Goal: Transaction & Acquisition: Purchase product/service

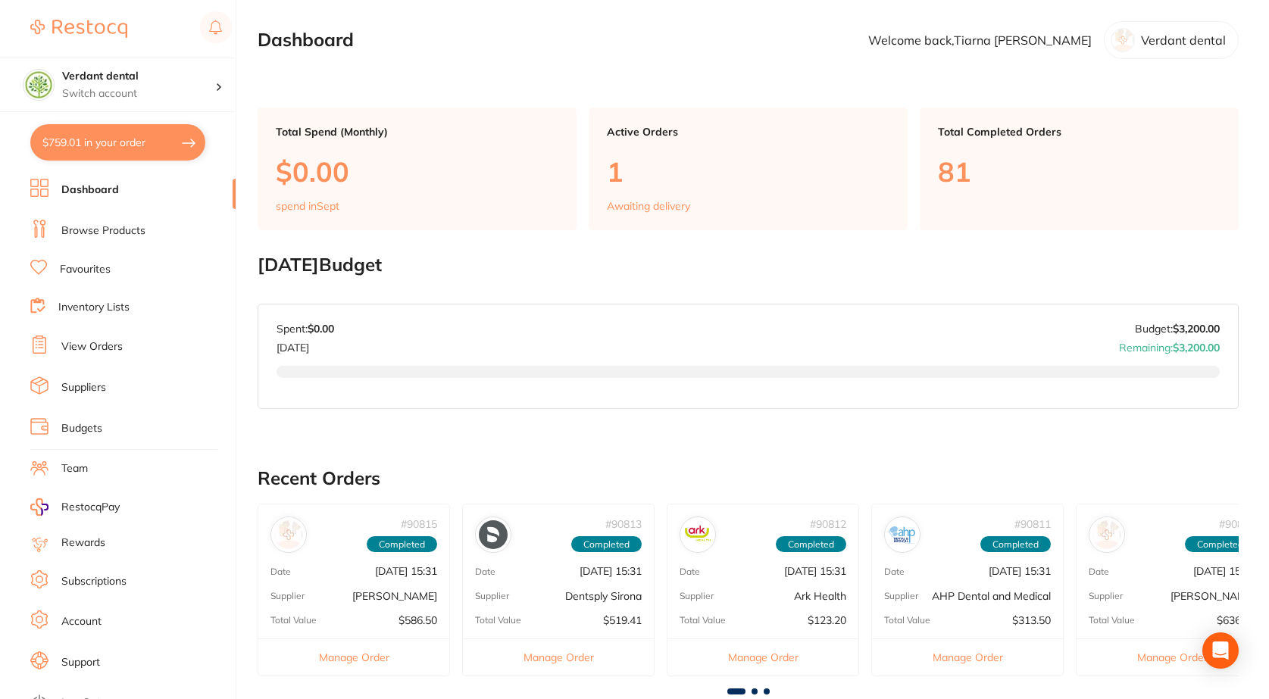
click at [89, 351] on link "View Orders" at bounding box center [91, 346] width 61 height 15
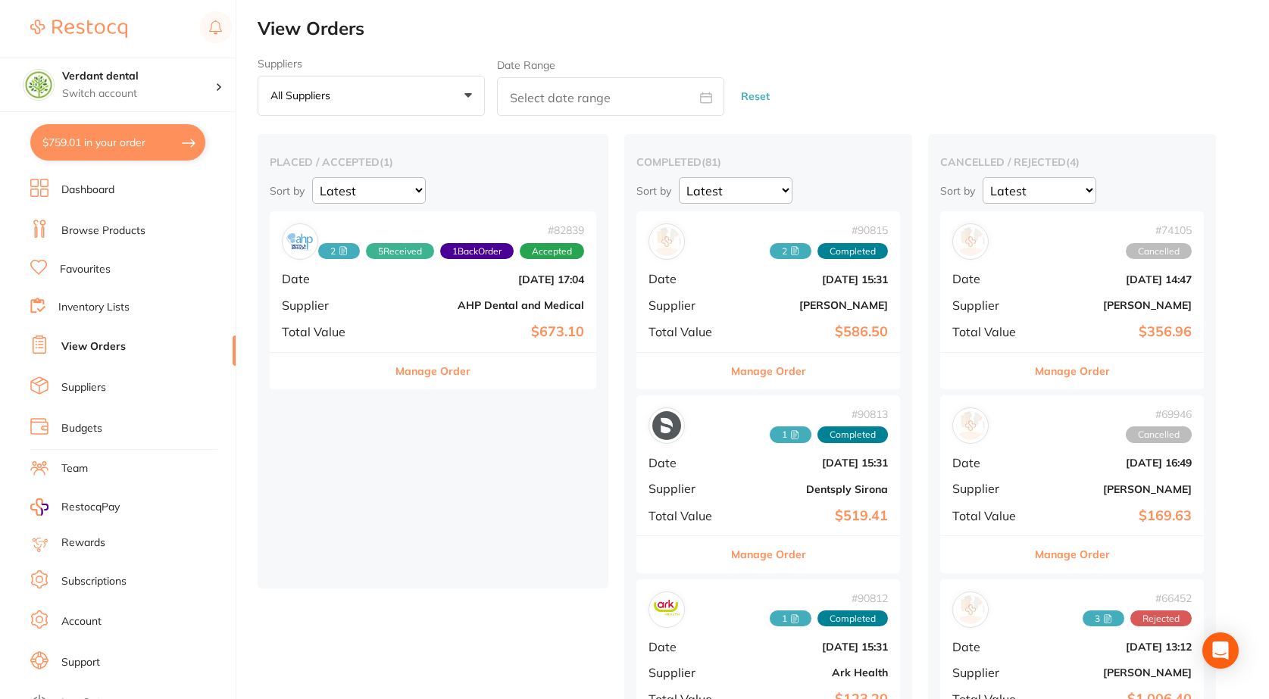
click at [452, 304] on b "AHP Dental and Medical" at bounding box center [487, 305] width 193 height 12
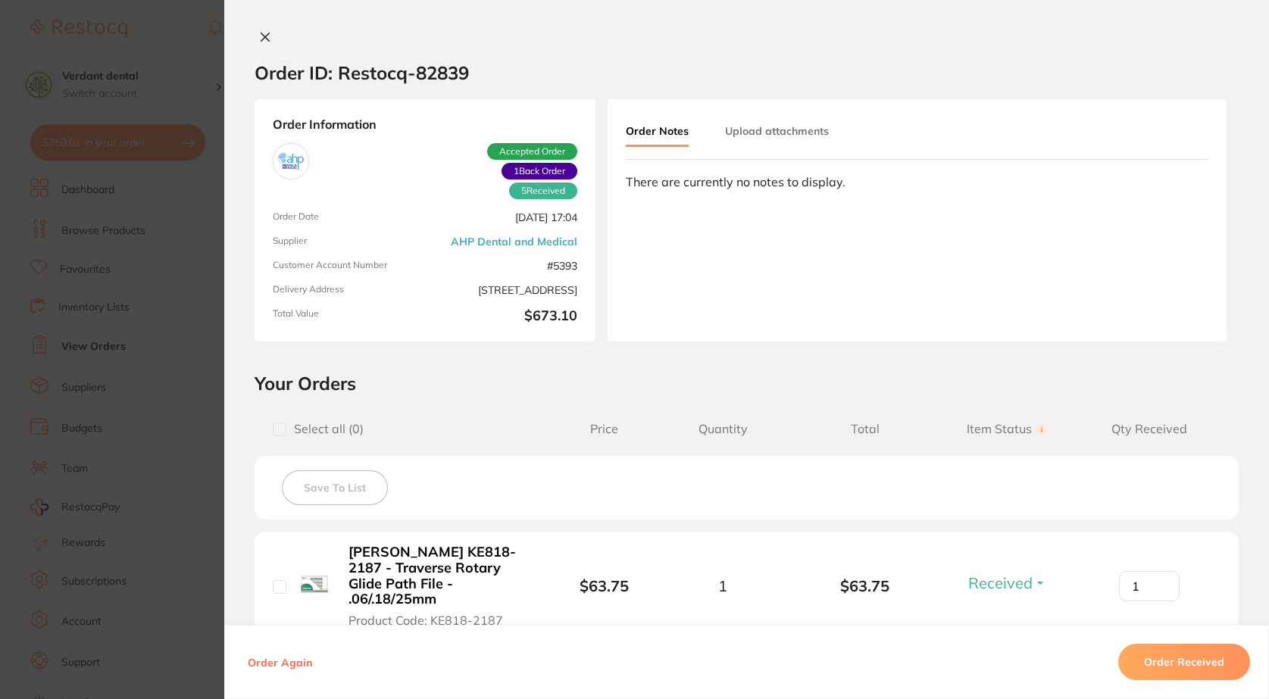
click at [748, 133] on button "Upload attachments" at bounding box center [777, 130] width 104 height 27
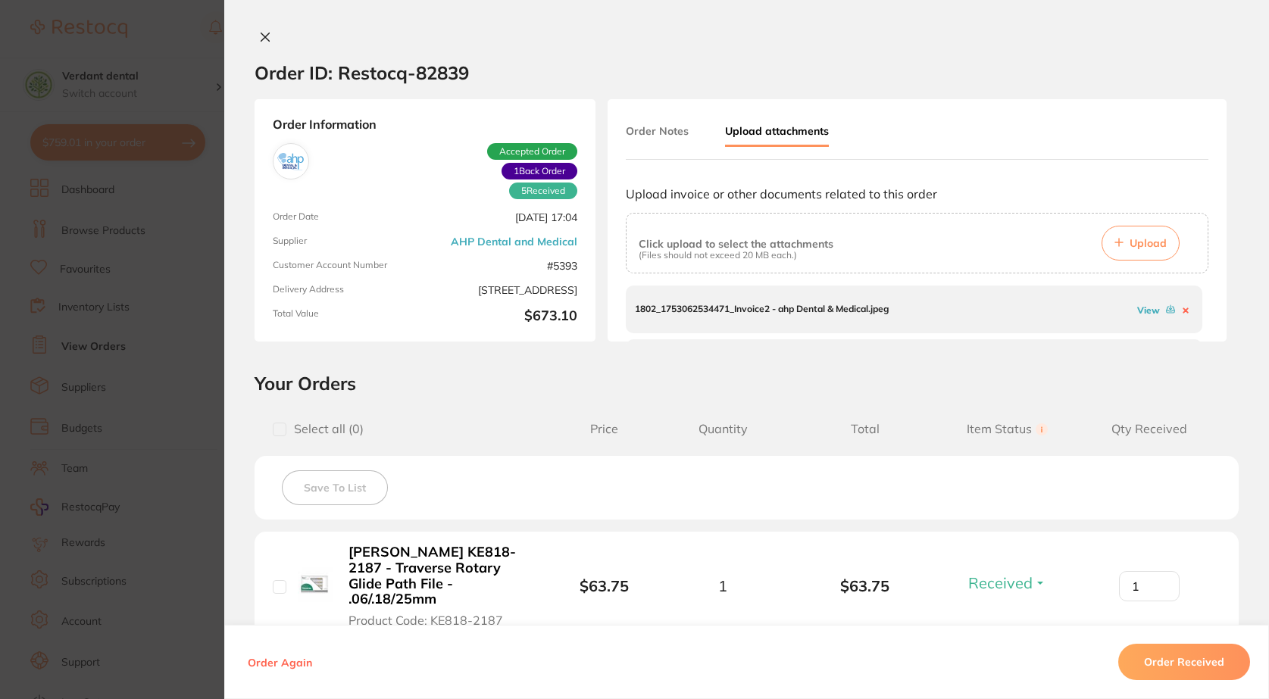
click at [1137, 308] on link "View" at bounding box center [1148, 310] width 23 height 11
click at [266, 34] on icon at bounding box center [265, 37] width 12 height 12
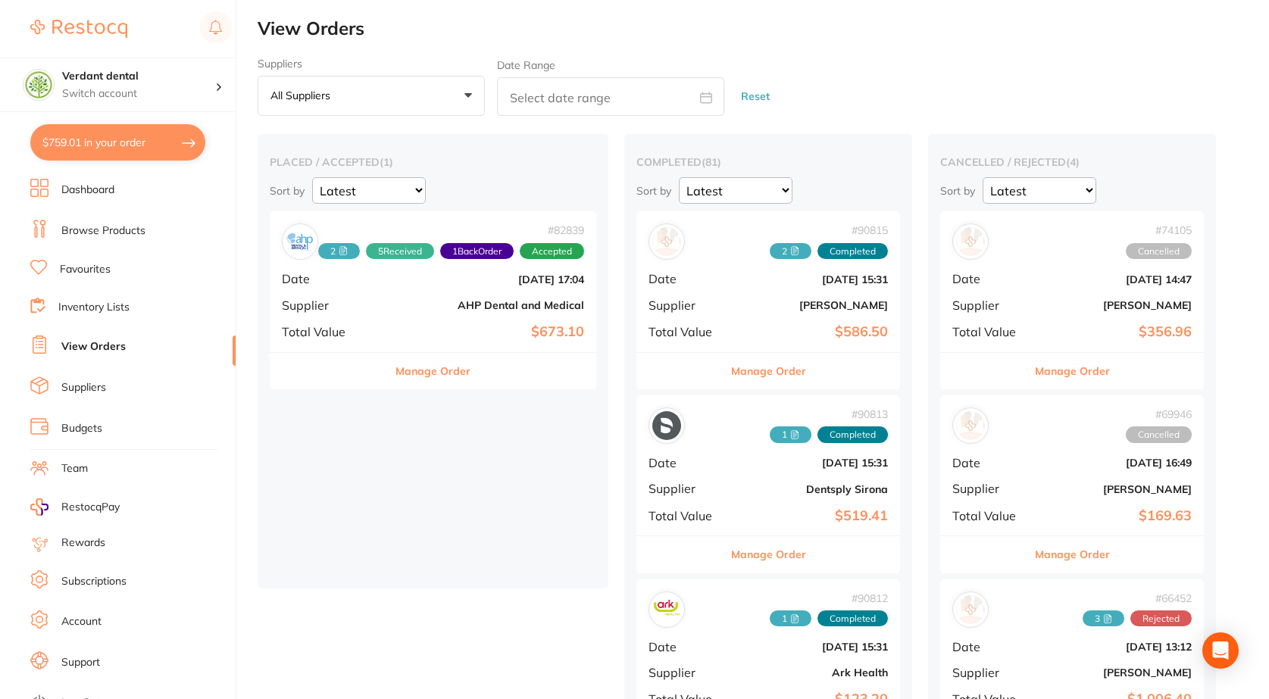
click at [89, 272] on link "Favourites" at bounding box center [85, 269] width 51 height 15
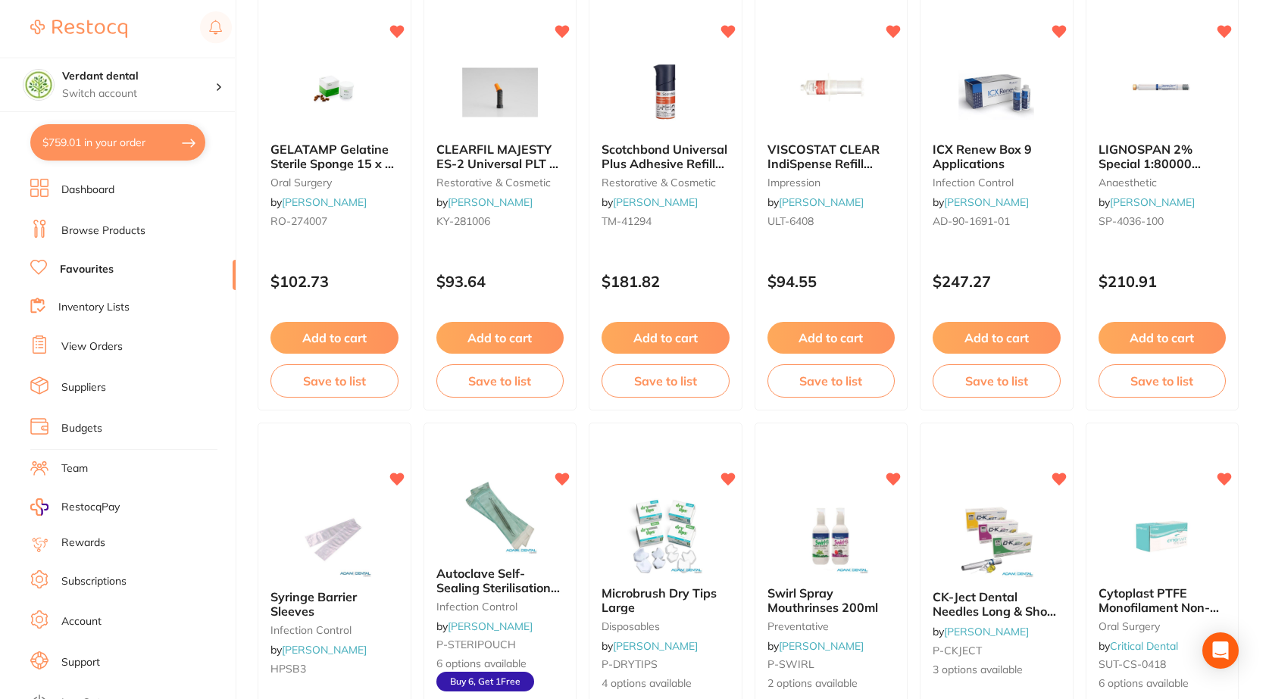
scroll to position [186, 0]
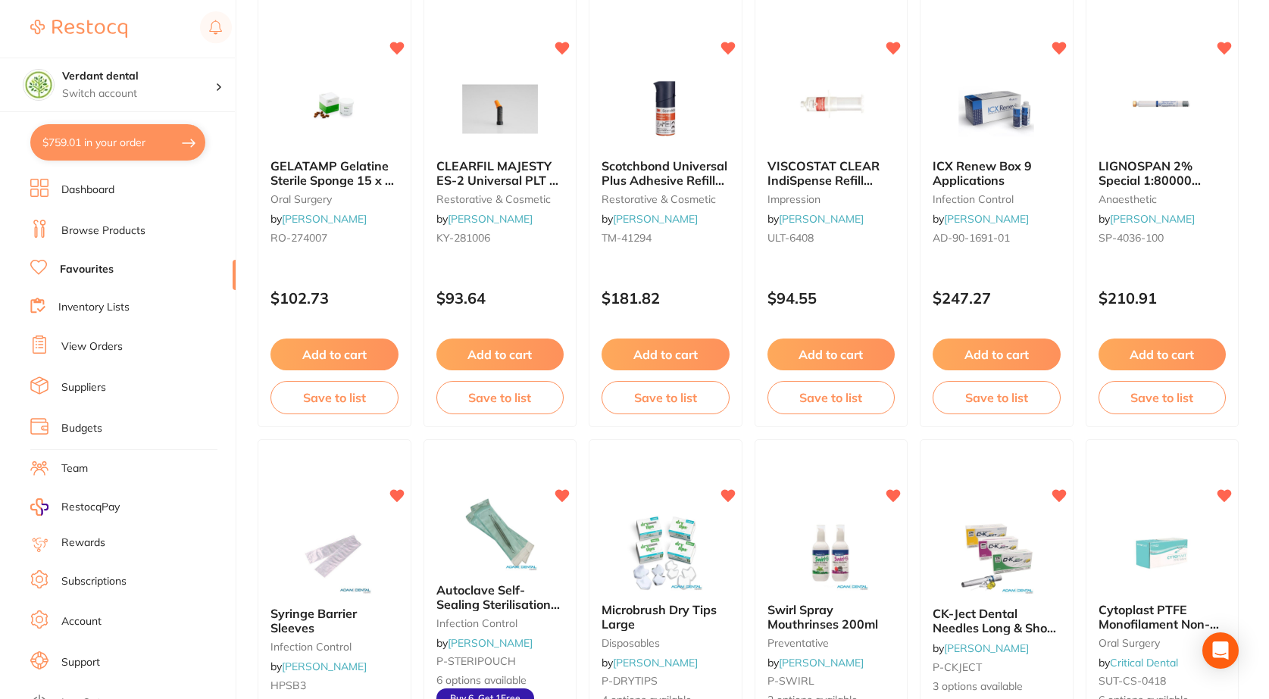
click at [76, 349] on link "View Orders" at bounding box center [91, 346] width 61 height 15
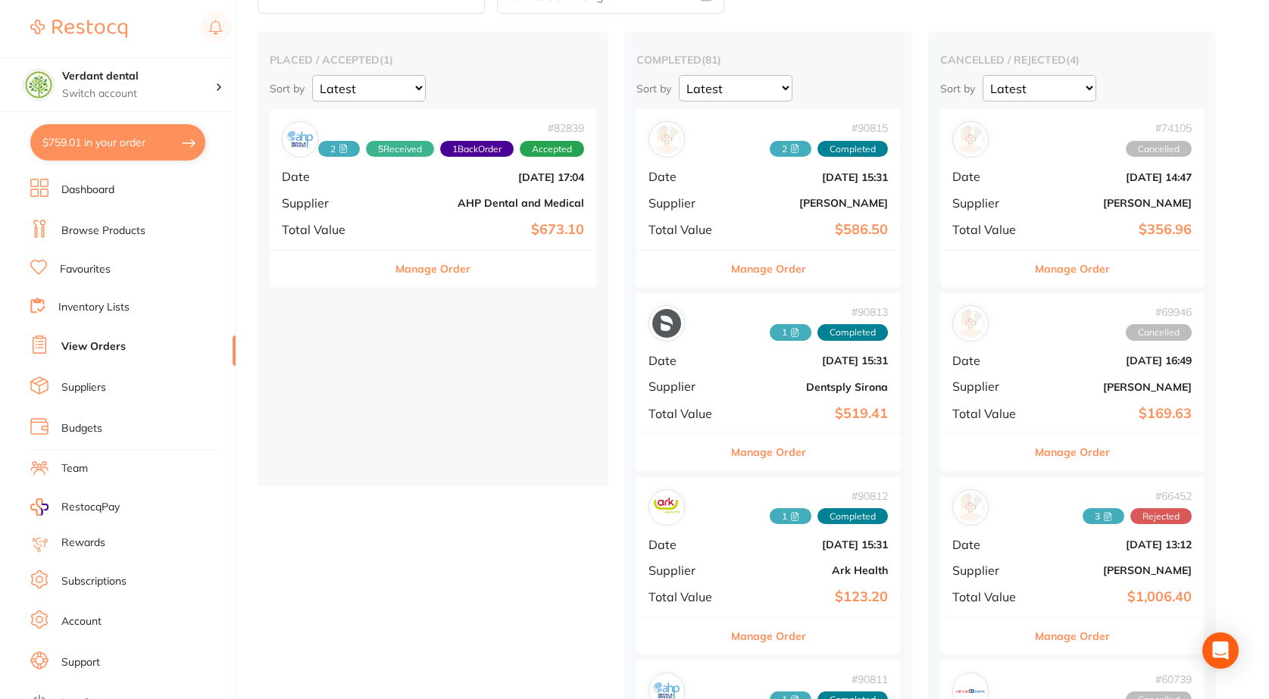
scroll to position [152, 0]
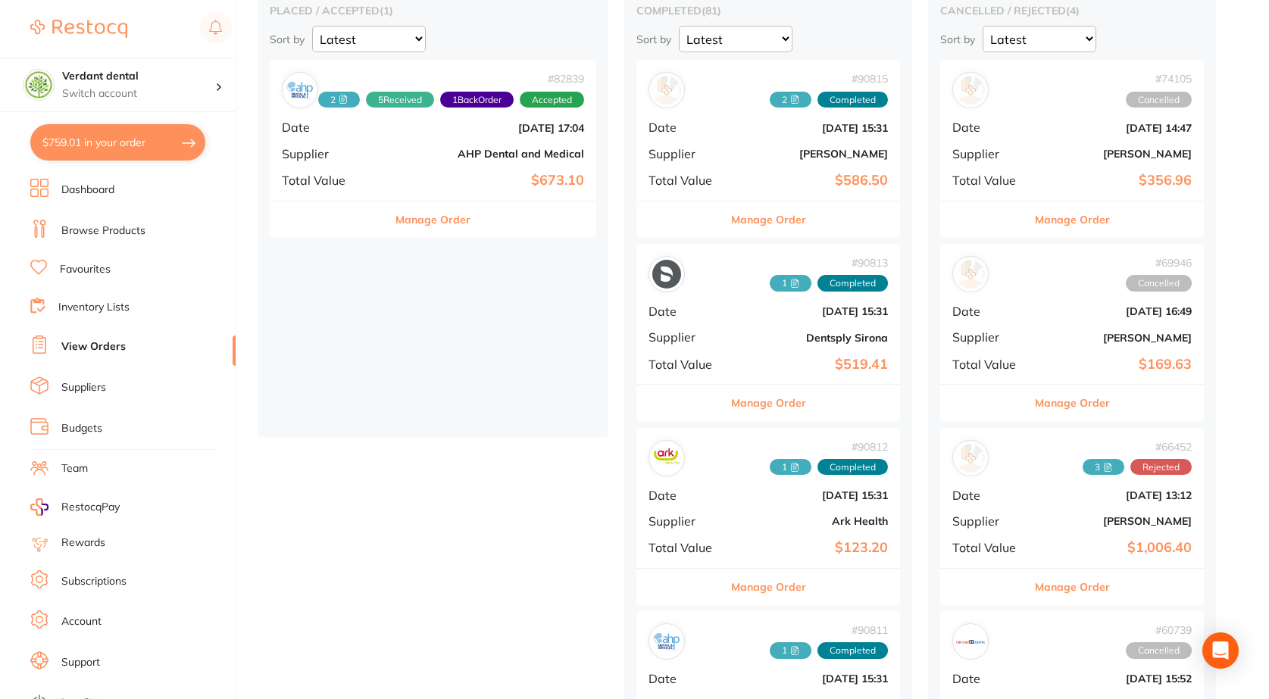
click at [793, 321] on div "# 90813 1 Completed Date [DATE] 15:31 Supplier Dentsply Sirona Total Value $519…" at bounding box center [768, 314] width 264 height 140
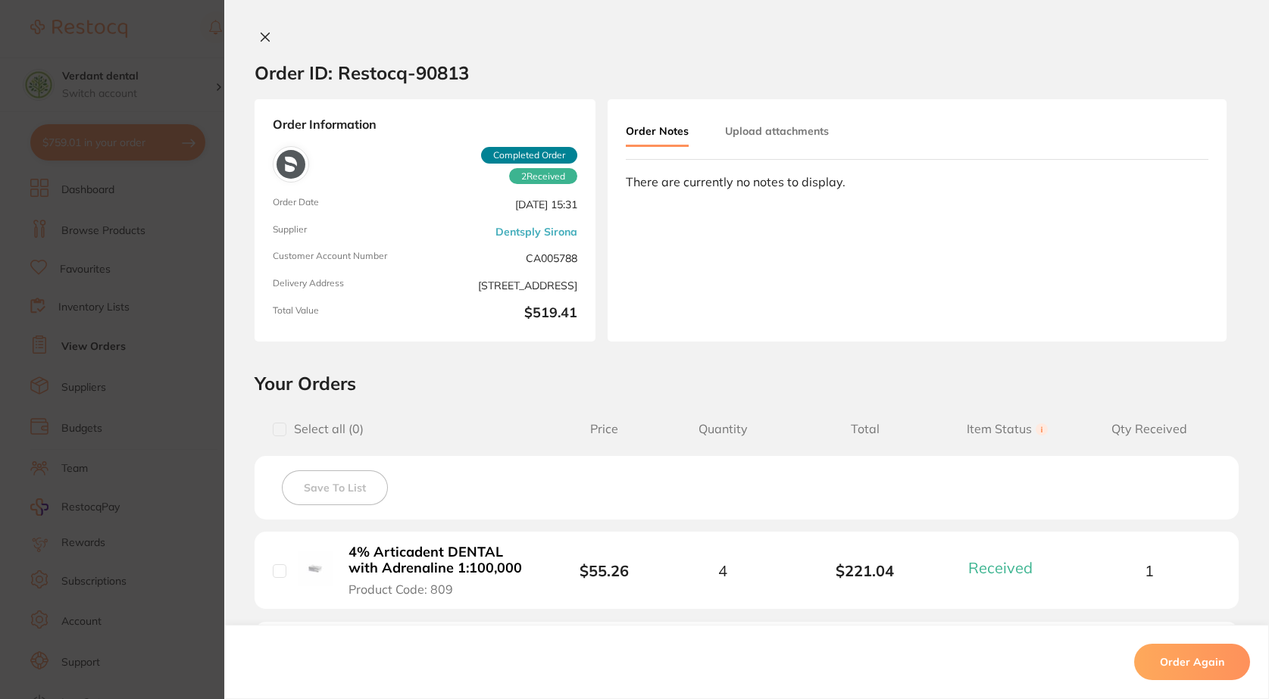
scroll to position [227, 0]
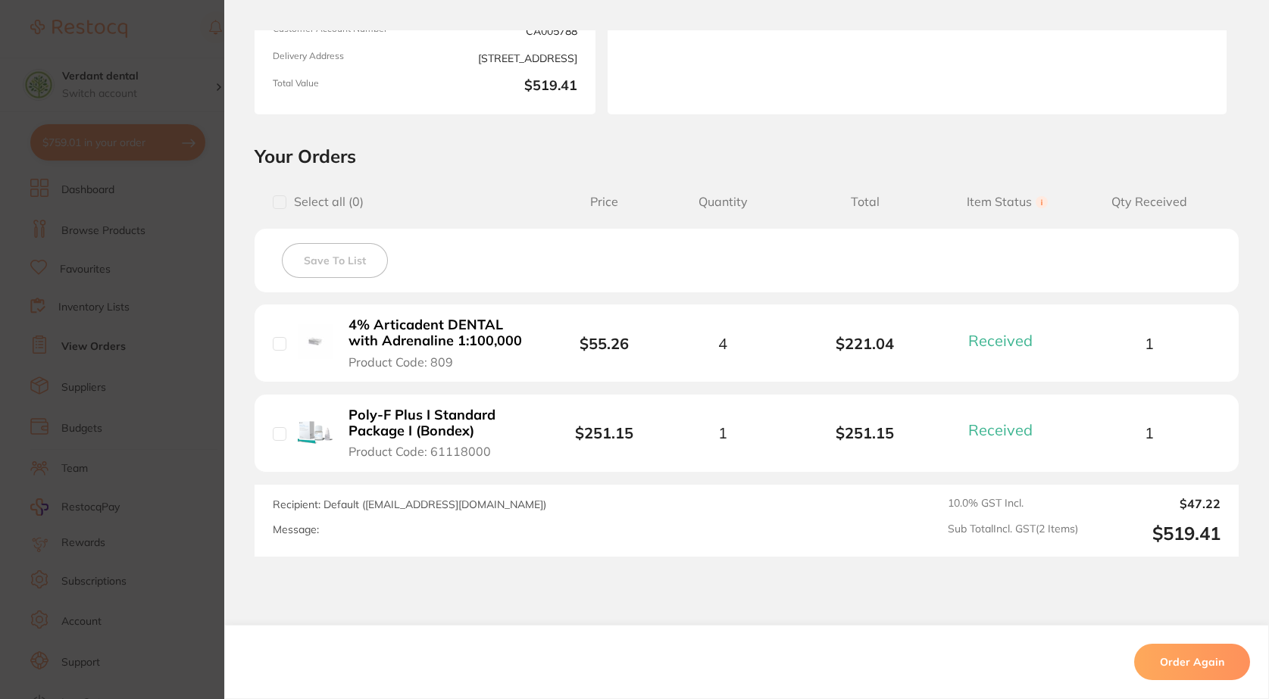
click at [1202, 663] on button "Order Again" at bounding box center [1192, 662] width 116 height 36
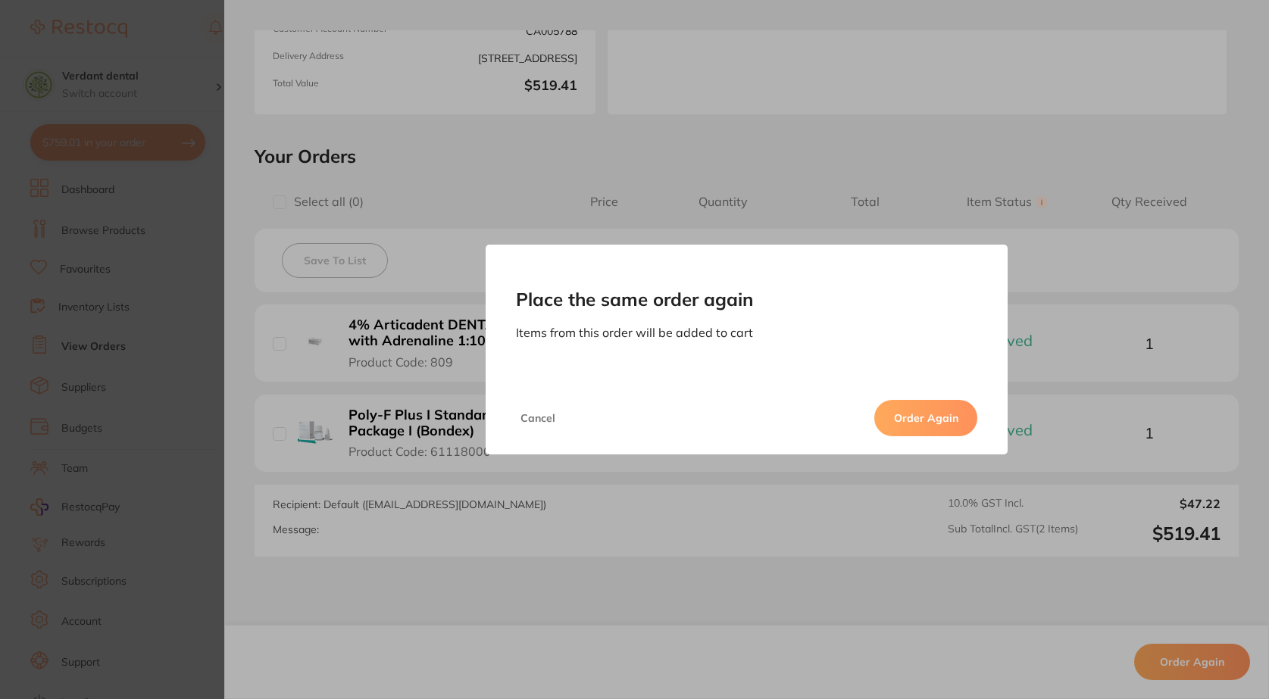
click at [911, 418] on button "Order Again" at bounding box center [925, 418] width 103 height 36
type input "6"
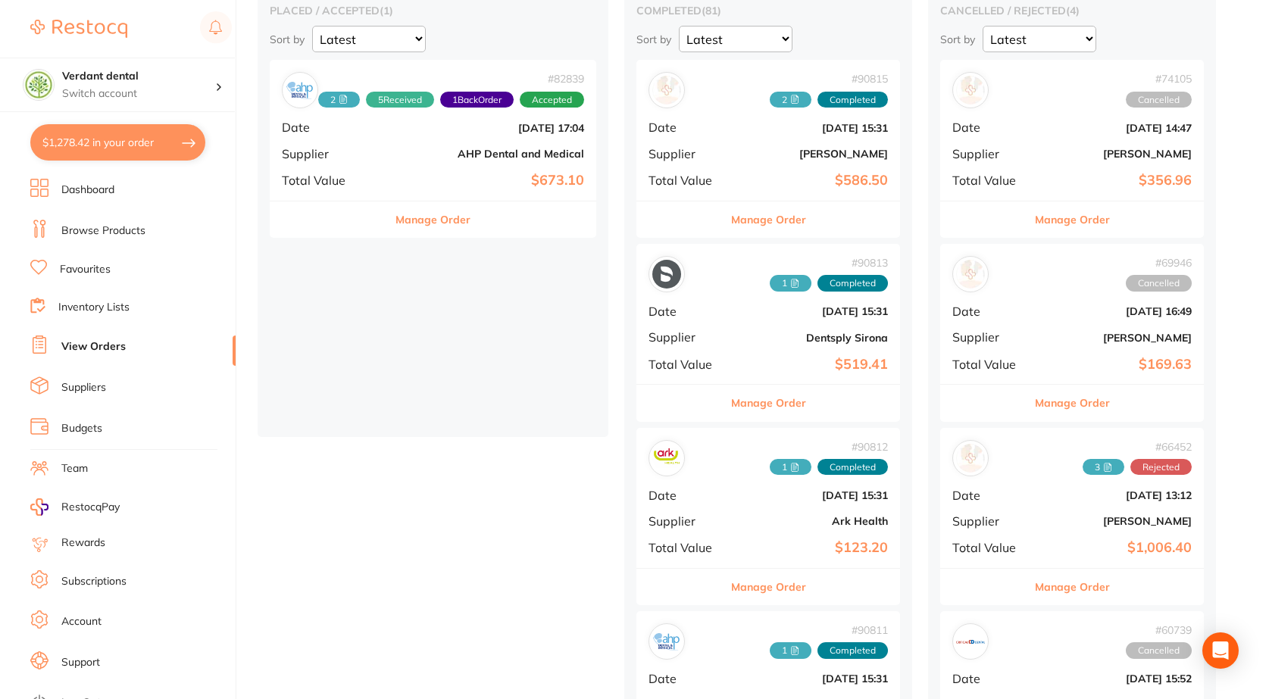
click at [73, 147] on button "$1,278.42 in your order" at bounding box center [117, 142] width 175 height 36
checkbox input "true"
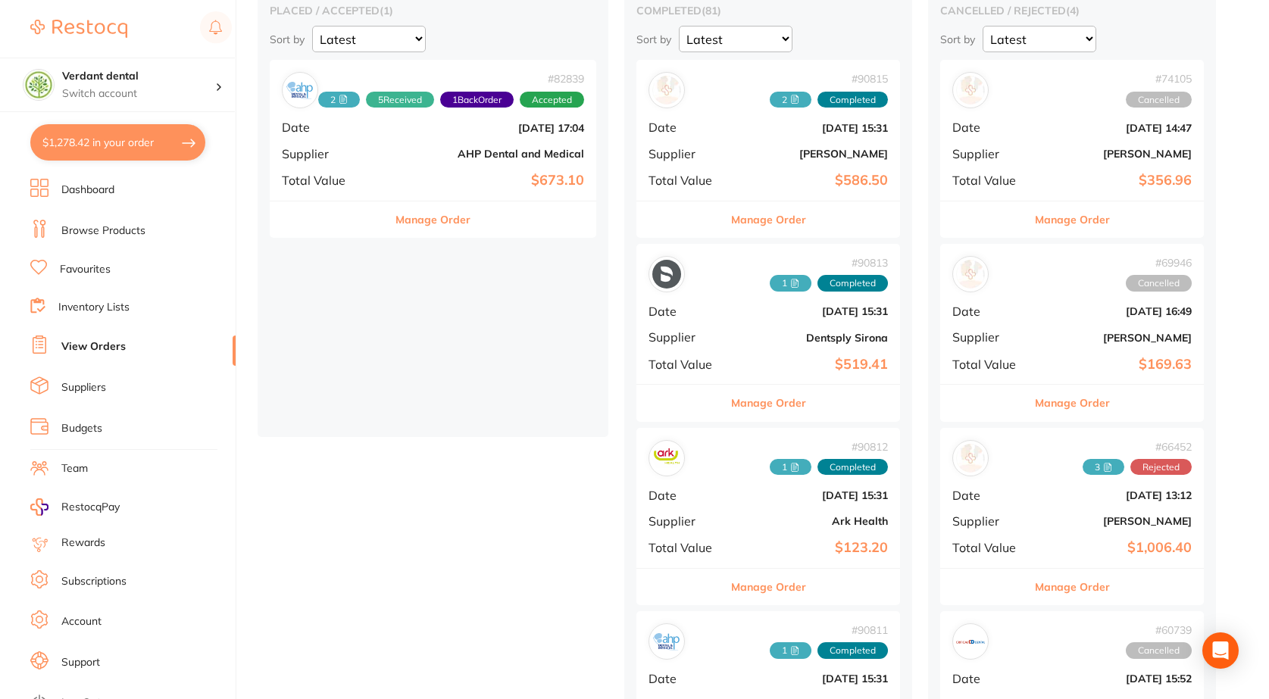
checkbox input "true"
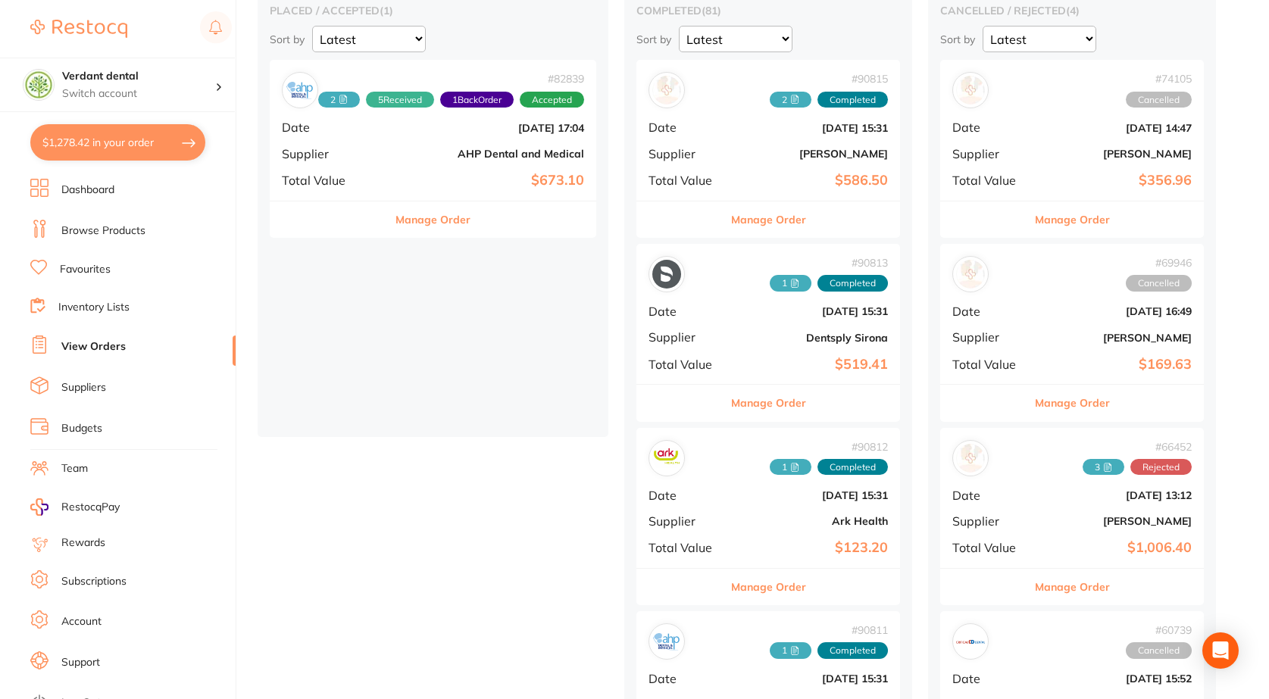
checkbox input "true"
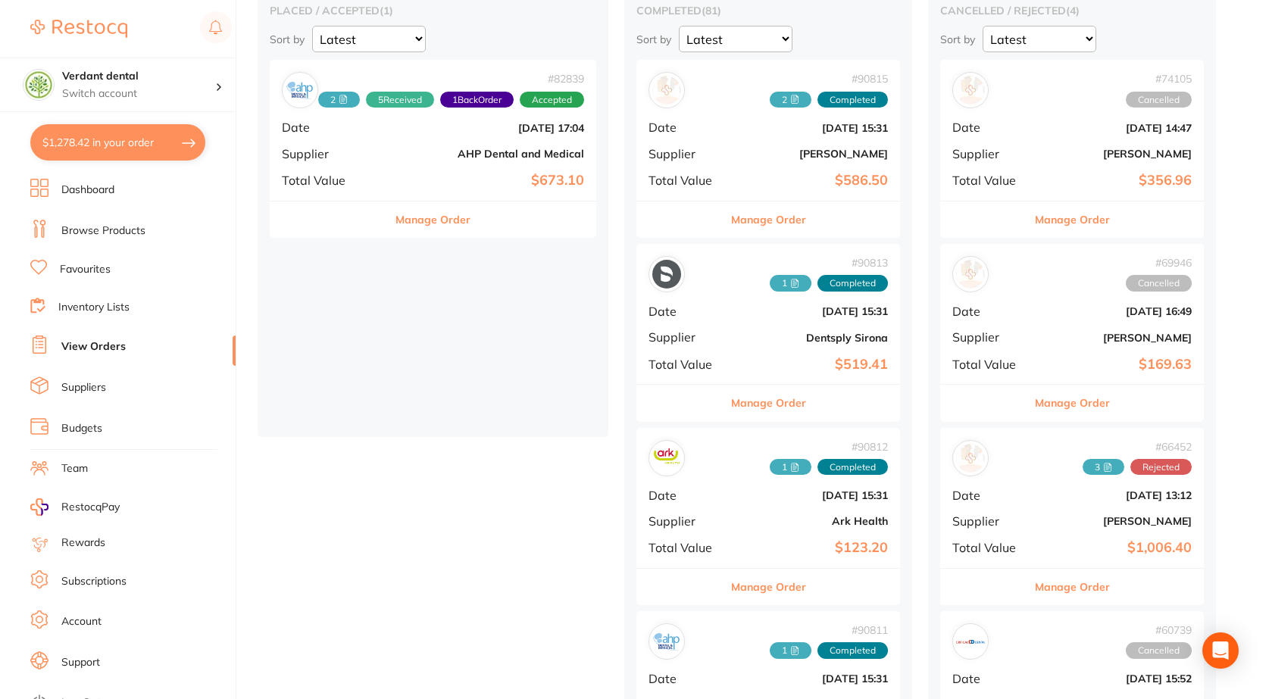
checkbox input "true"
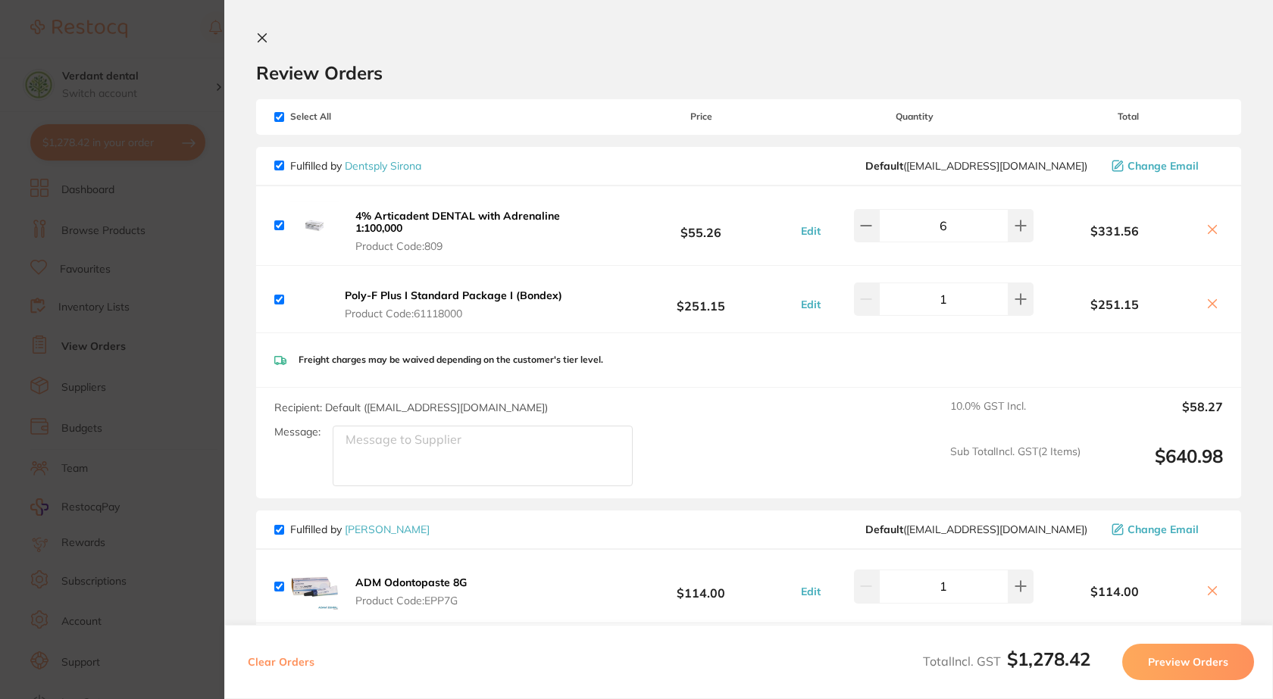
click at [1212, 308] on icon at bounding box center [1212, 304] width 12 height 12
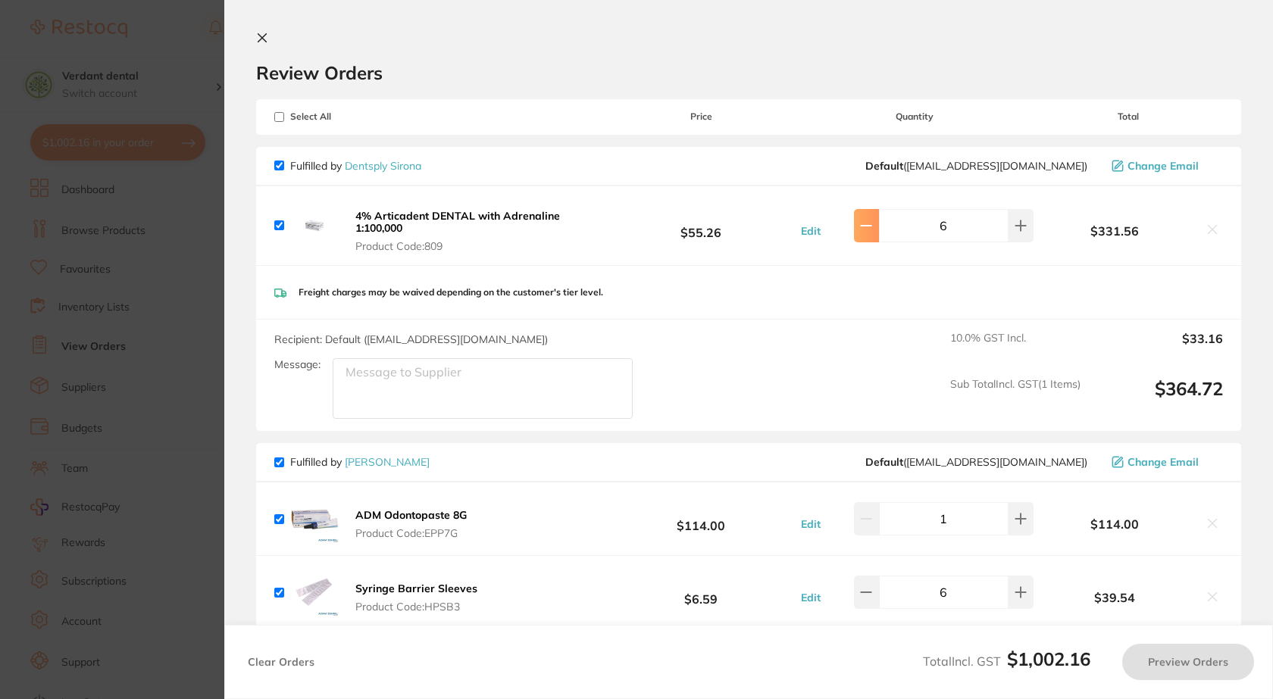
checkbox input "true"
click at [861, 227] on icon at bounding box center [866, 226] width 12 height 12
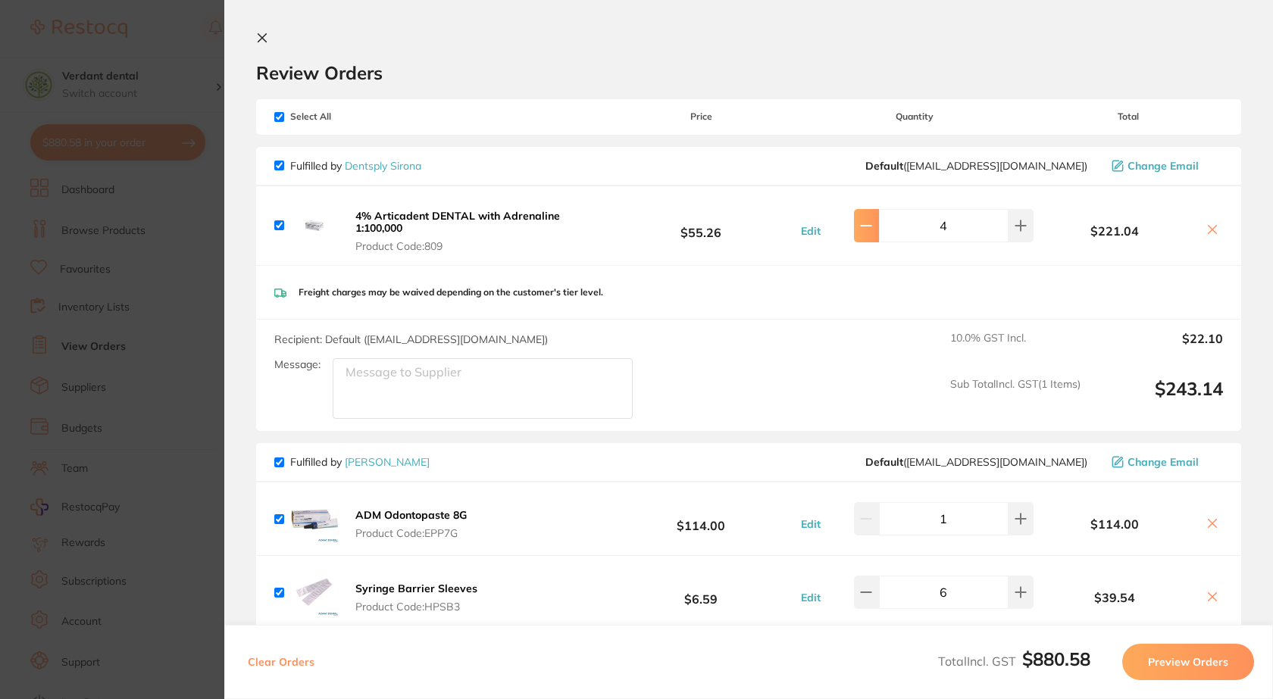
click at [861, 227] on icon at bounding box center [866, 226] width 12 height 12
type input "2"
click at [269, 38] on button at bounding box center [265, 39] width 18 height 14
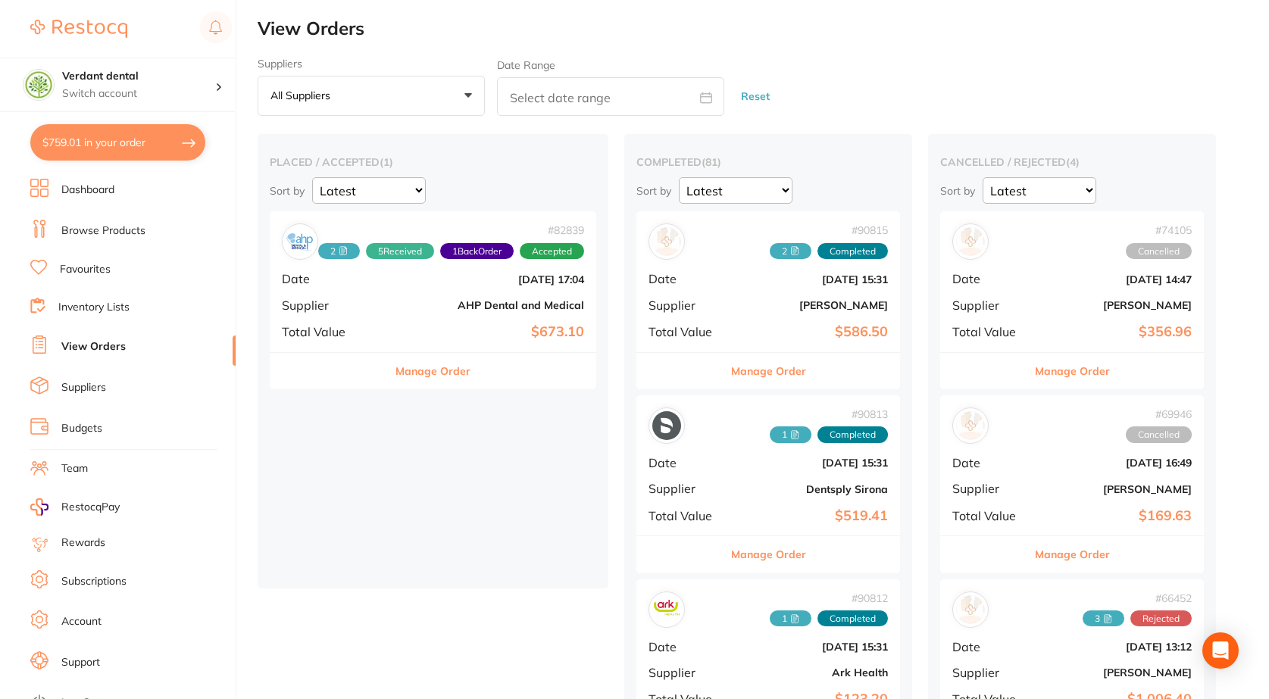
click at [93, 263] on link "Favourites" at bounding box center [85, 269] width 51 height 15
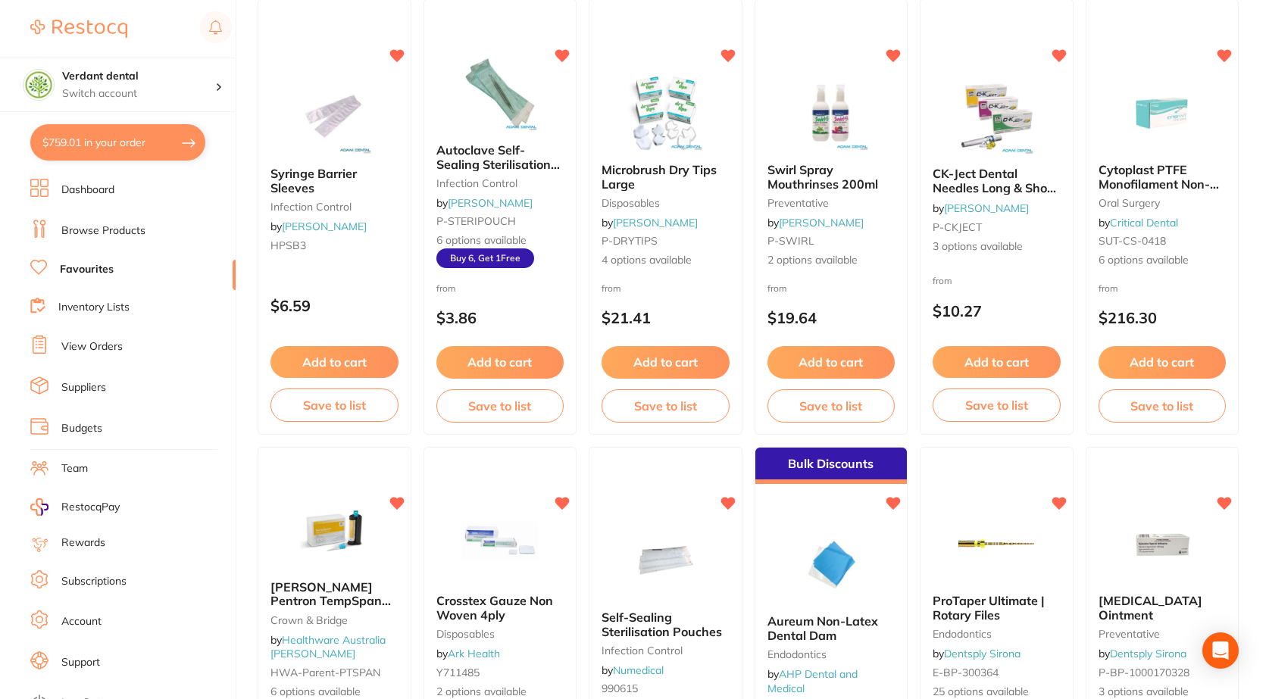
scroll to position [758, 0]
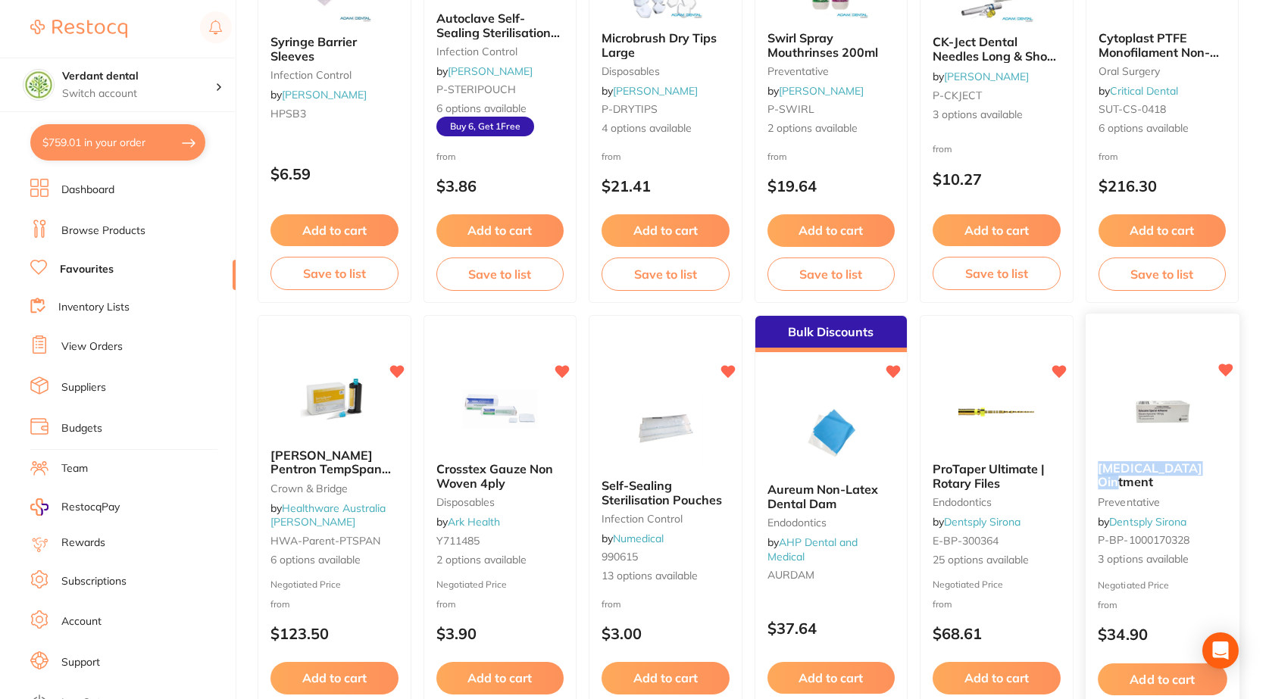
drag, startPoint x: 1100, startPoint y: 481, endPoint x: 1210, endPoint y: 482, distance: 109.8
click at [1202, 482] on span "[MEDICAL_DATA] Ointment" at bounding box center [1150, 476] width 105 height 30
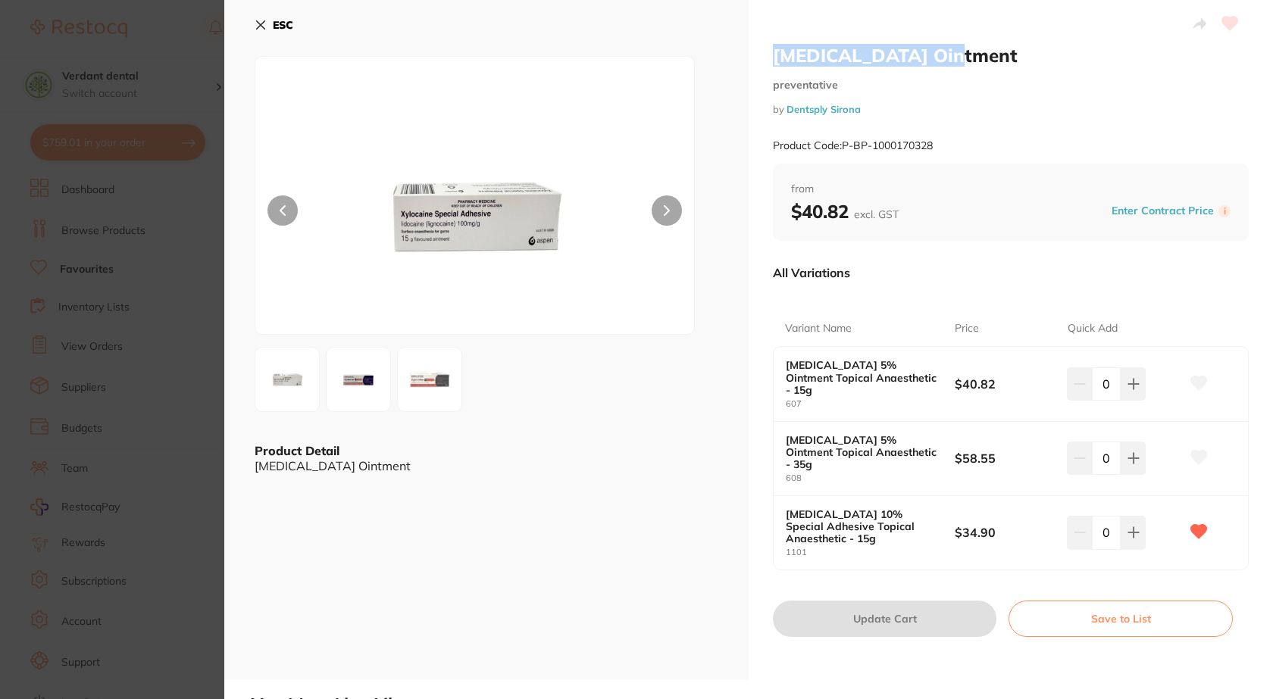
drag, startPoint x: 955, startPoint y: 46, endPoint x: 768, endPoint y: 55, distance: 186.5
click at [768, 55] on div "[MEDICAL_DATA] Ointment preventative by Dentsply Sirona Product Code: P-BP-1000…" at bounding box center [1010, 340] width 524 height 680
copy h2 "[MEDICAL_DATA] Ointment"
click at [278, 21] on b "ESC" at bounding box center [283, 25] width 20 height 14
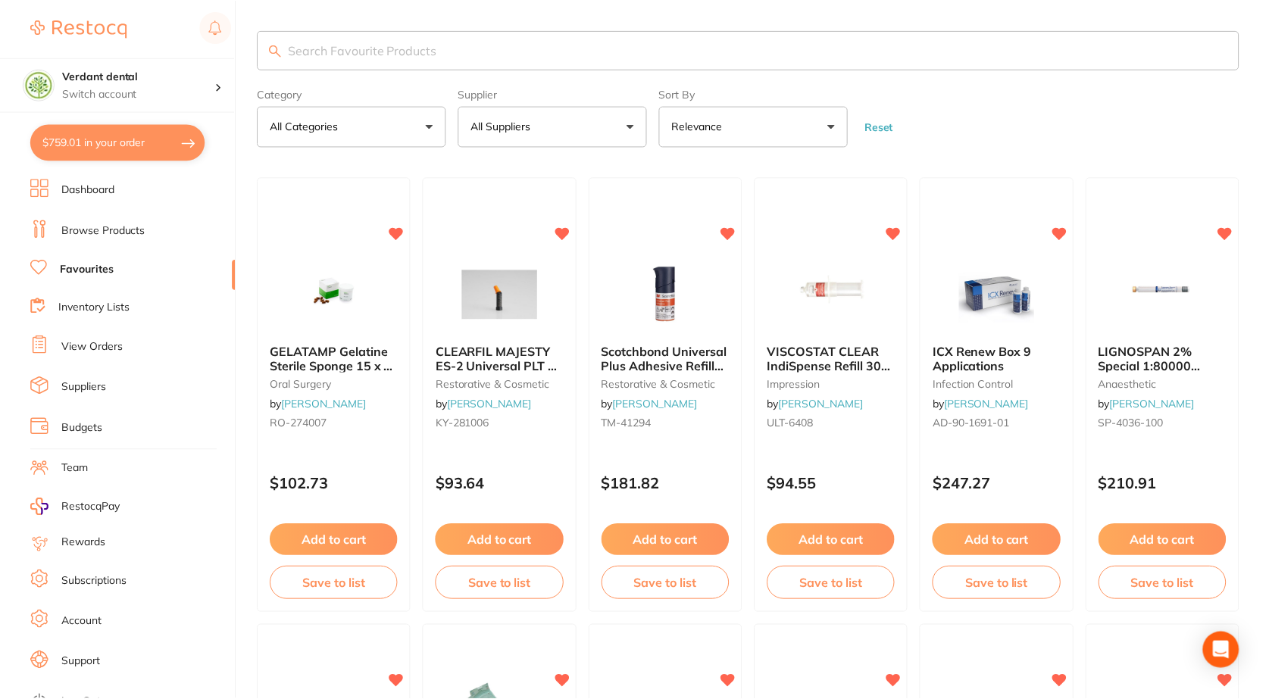
scroll to position [758, 0]
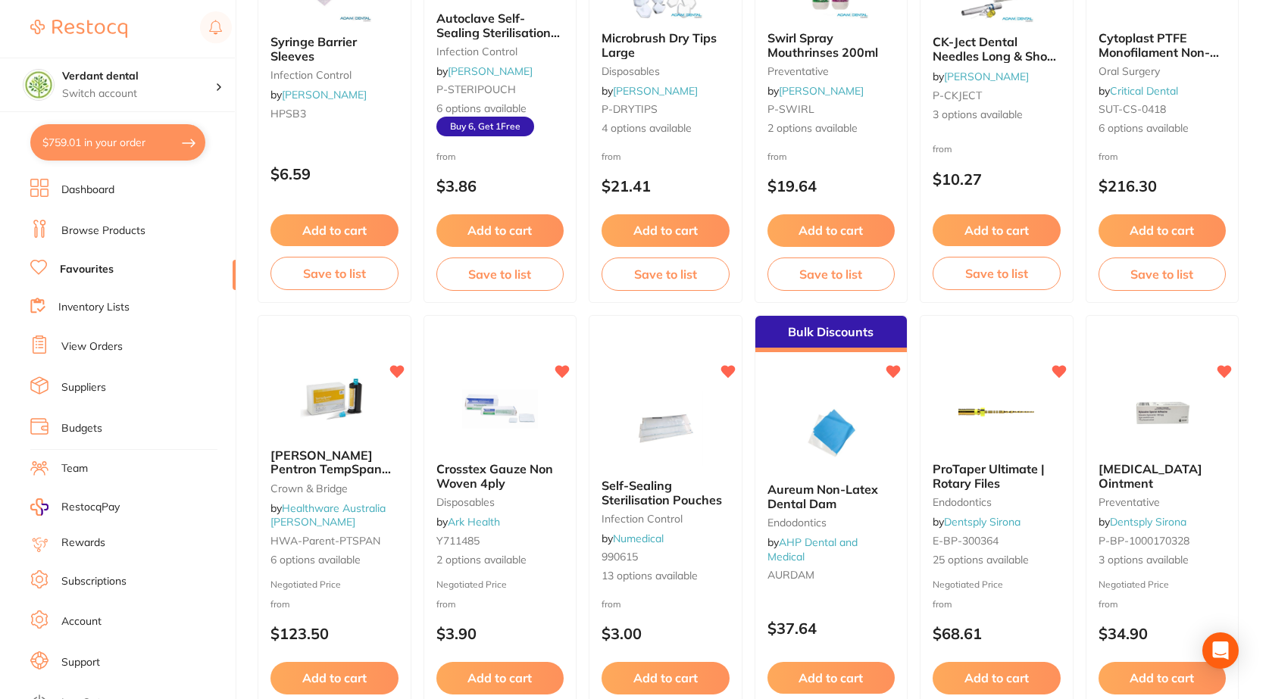
click at [88, 232] on link "Browse Products" at bounding box center [103, 230] width 84 height 15
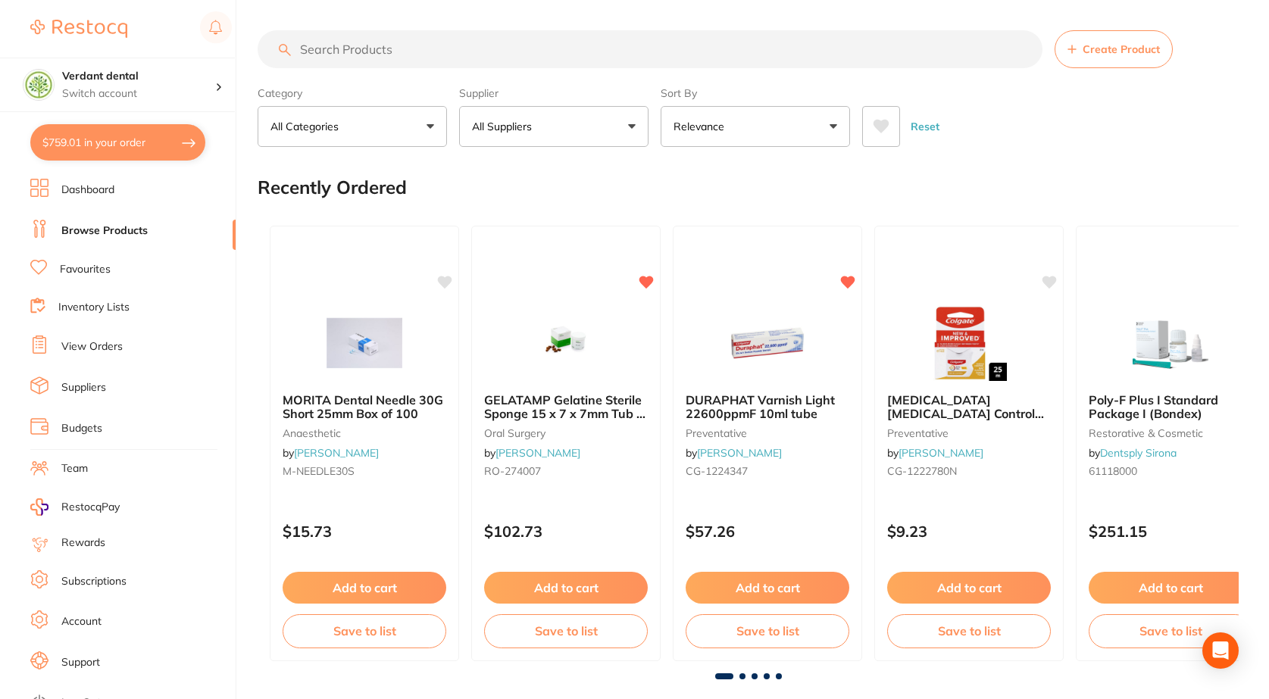
click at [455, 49] on input "search" at bounding box center [650, 49] width 785 height 38
paste input "[MEDICAL_DATA] Ointment"
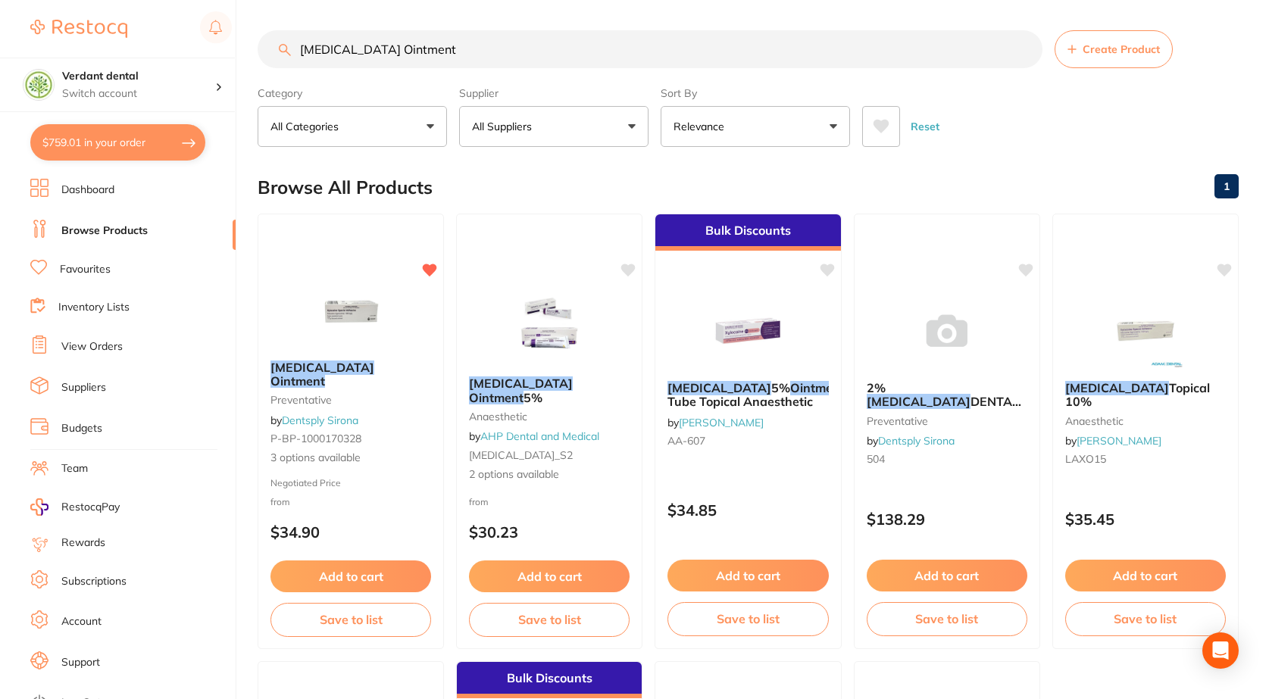
type input "[MEDICAL_DATA] Ointment"
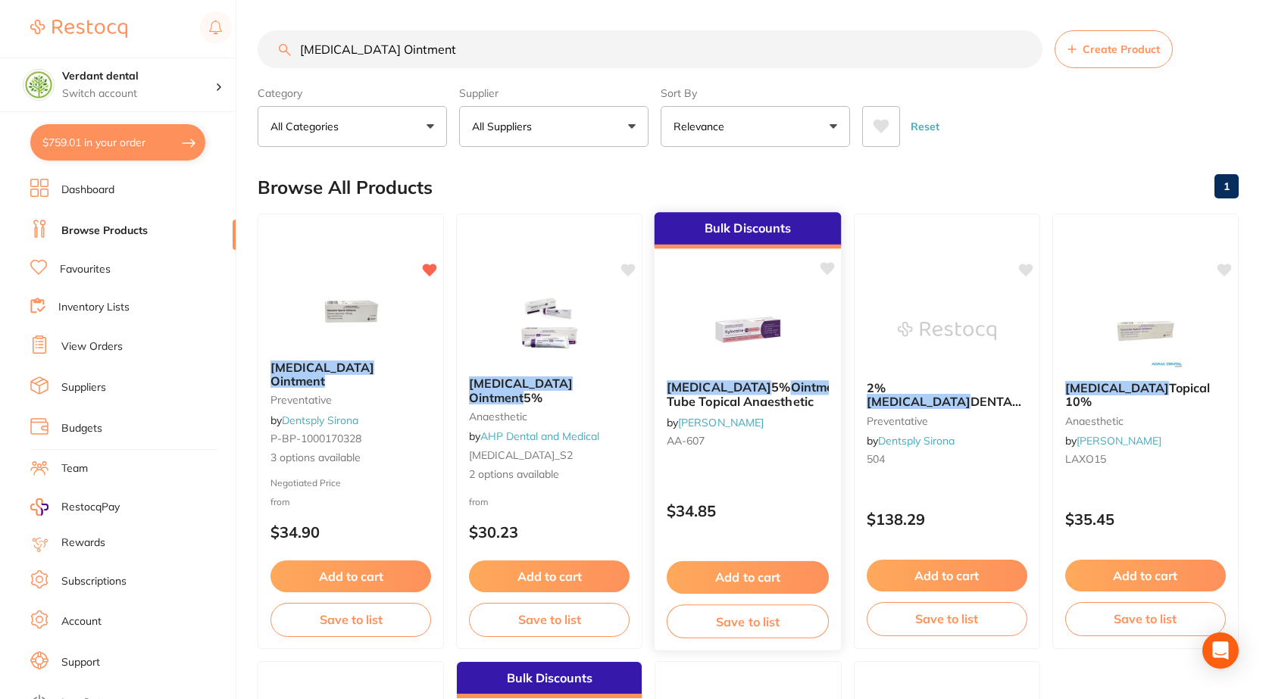
click at [689, 381] on em "[MEDICAL_DATA]" at bounding box center [719, 387] width 105 height 15
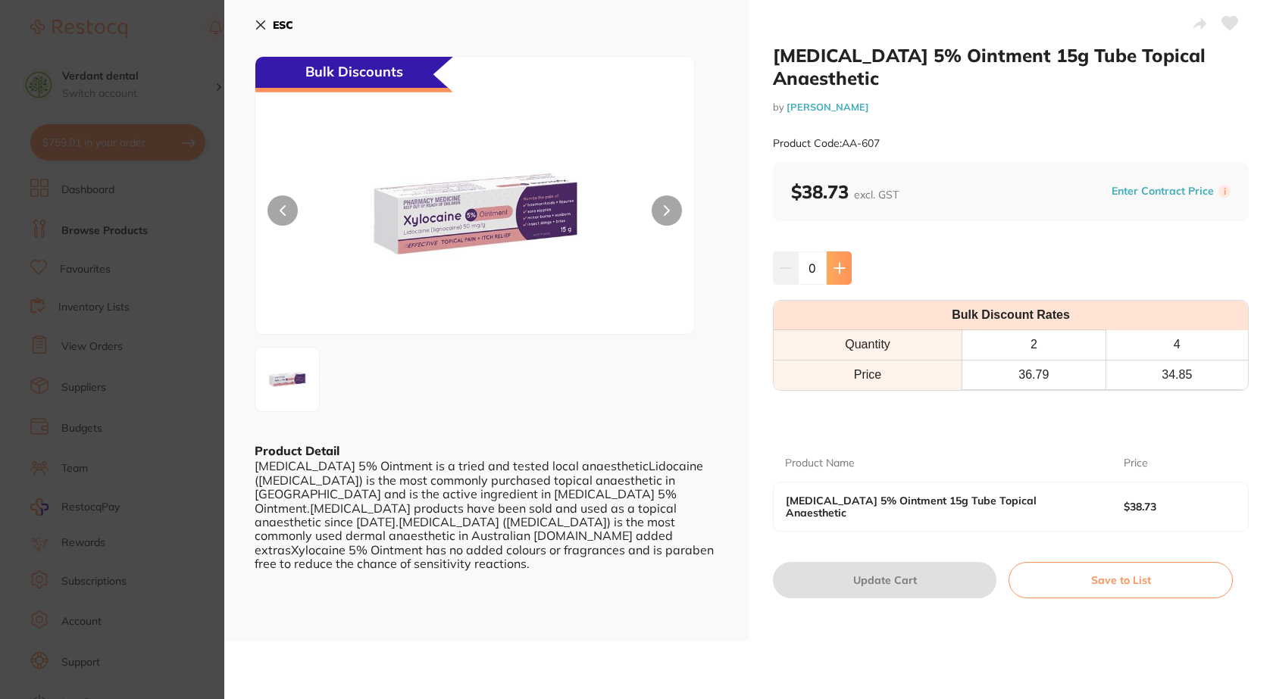
click at [845, 275] on button at bounding box center [838, 268] width 25 height 33
type input "4"
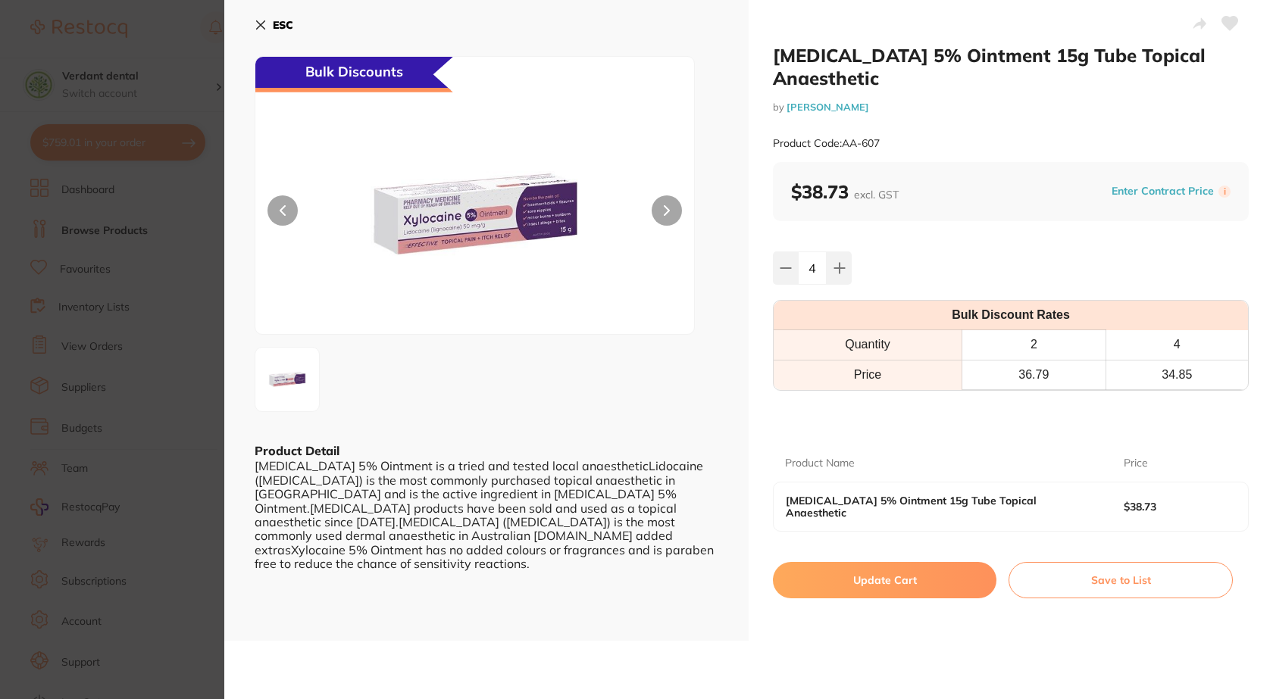
click at [850, 572] on button "Update Cart" at bounding box center [884, 580] width 223 height 36
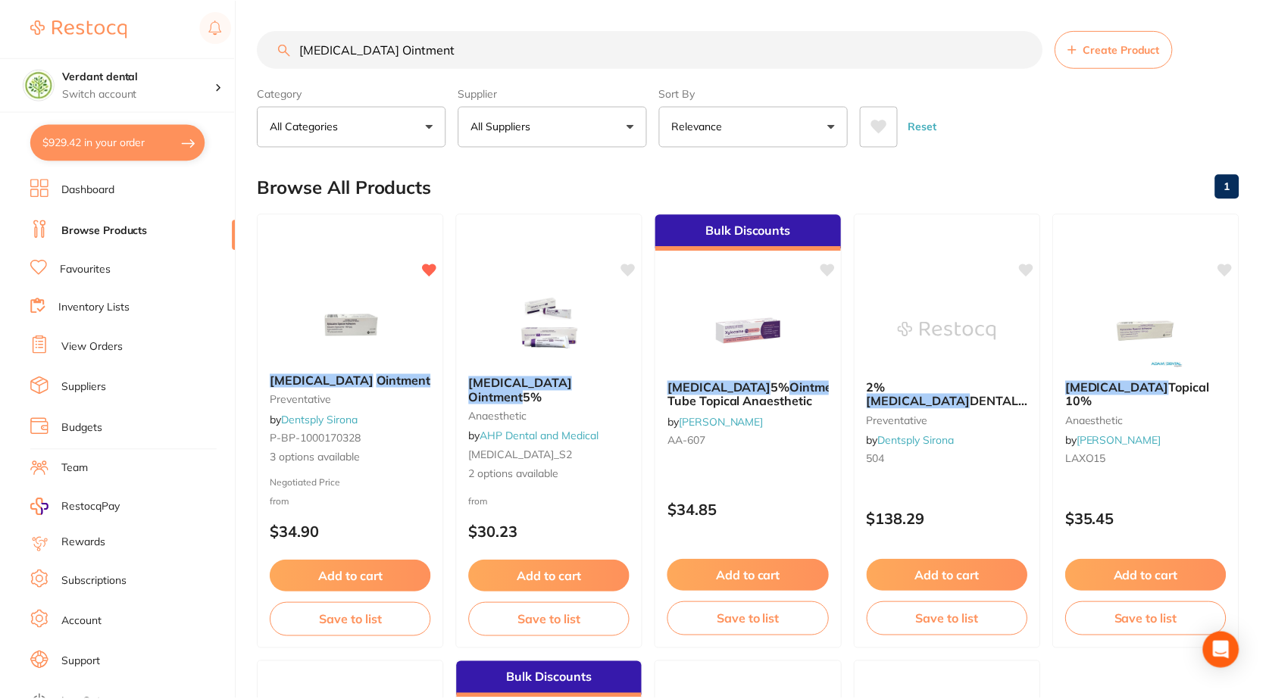
scroll to position [476, 0]
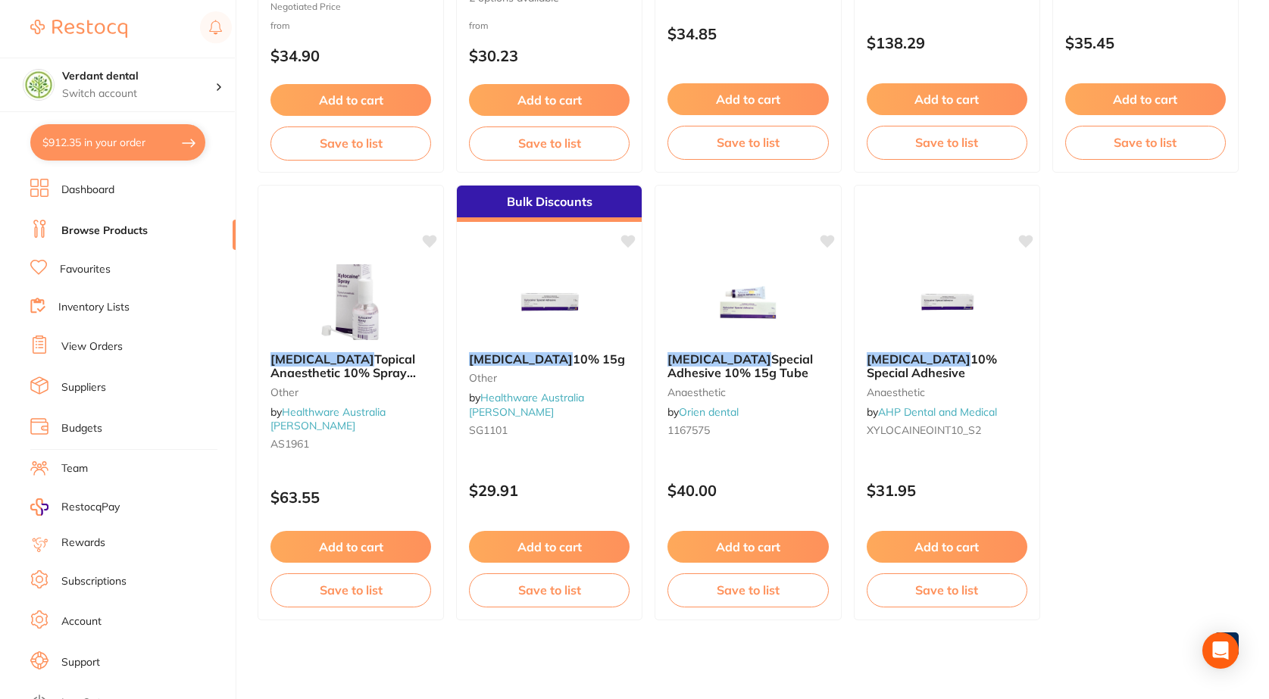
click at [182, 139] on button "$912.35 in your order" at bounding box center [117, 142] width 175 height 36
checkbox input "true"
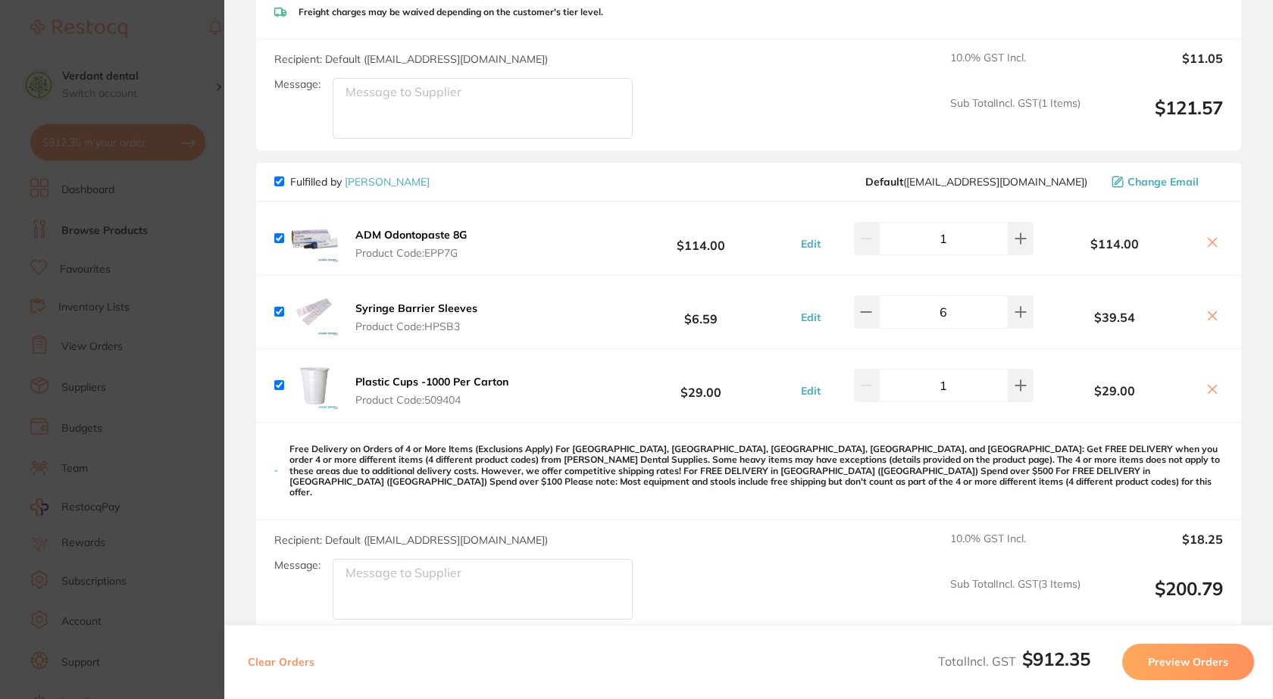
scroll to position [606, 0]
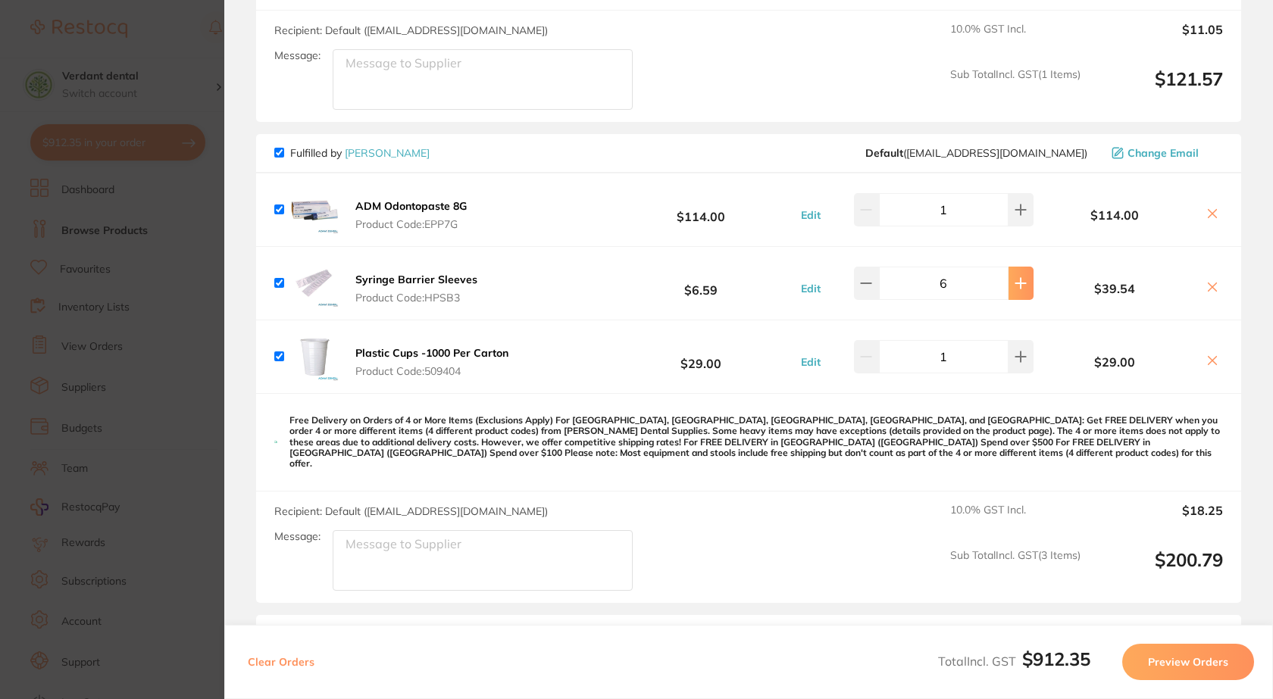
click at [1029, 282] on button at bounding box center [1020, 283] width 25 height 33
type input "7"
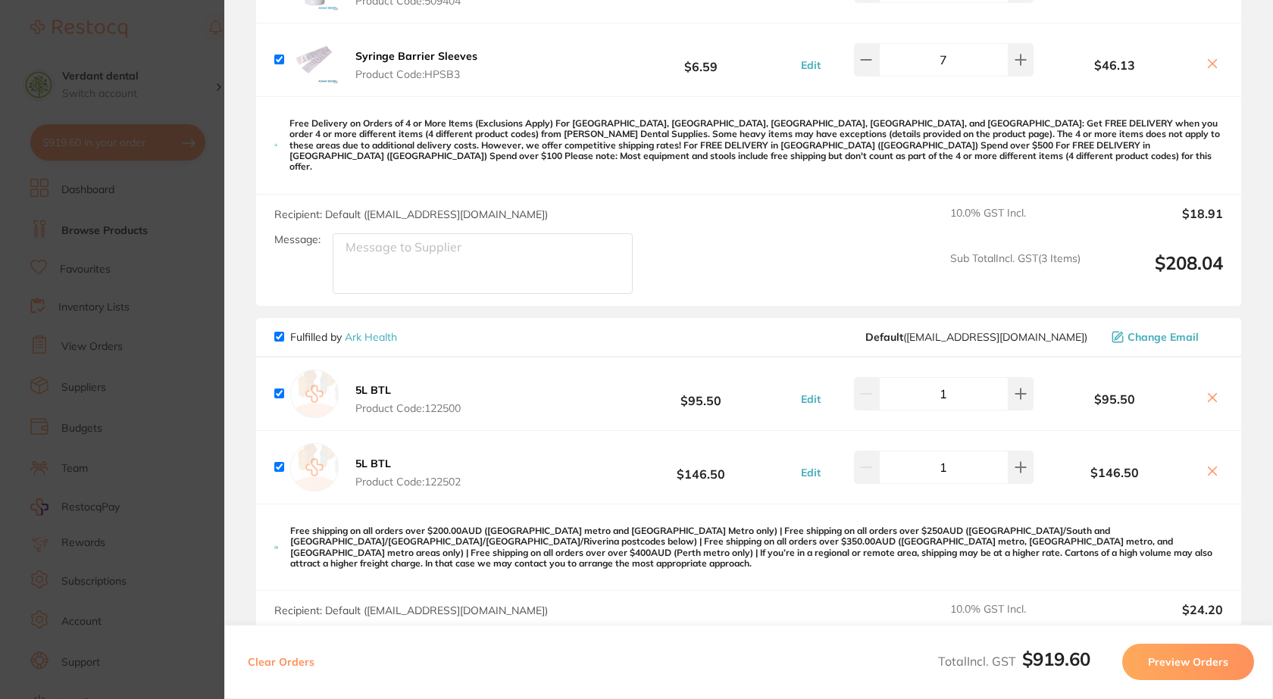
scroll to position [985, 0]
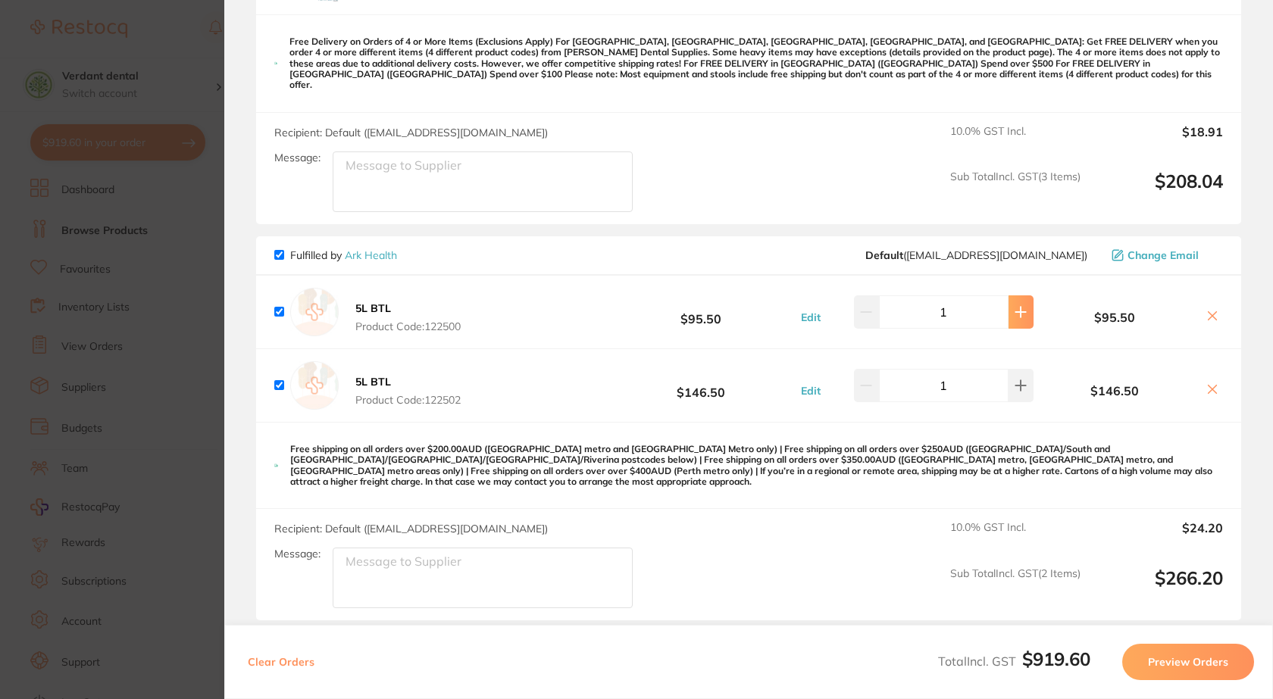
click at [1020, 306] on icon at bounding box center [1020, 312] width 12 height 12
type input "2"
click at [1016, 369] on button at bounding box center [1020, 385] width 25 height 33
type input "2"
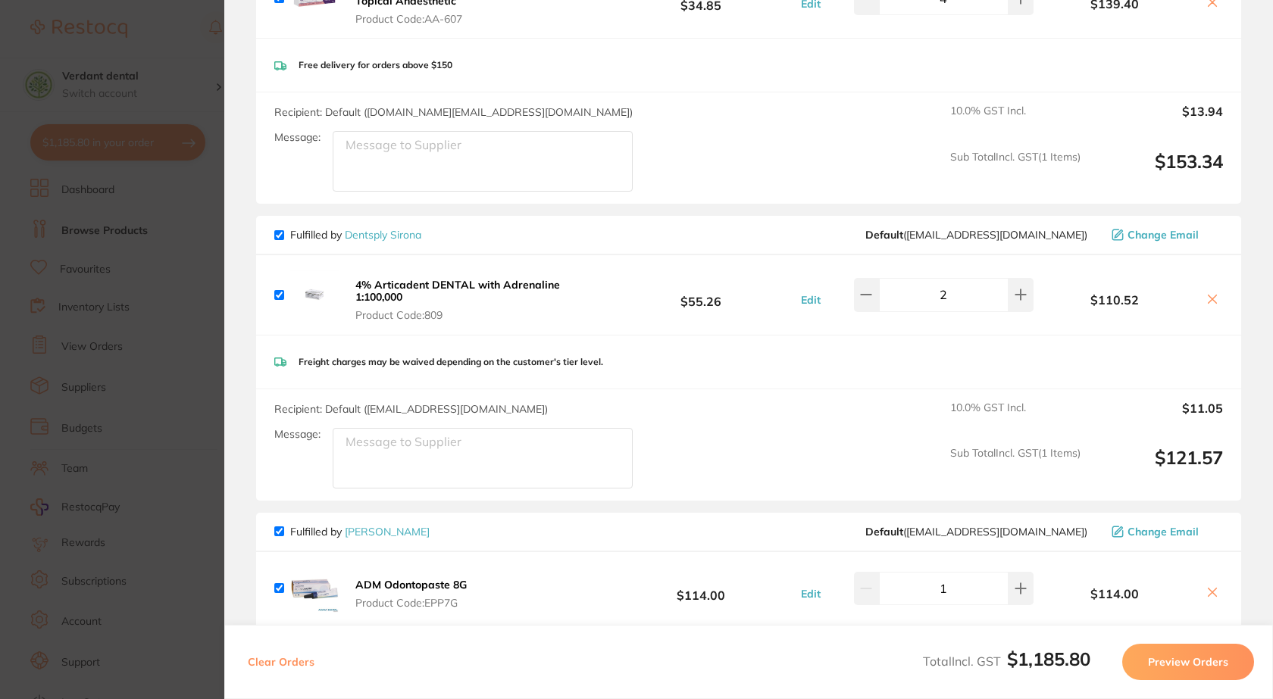
scroll to position [0, 0]
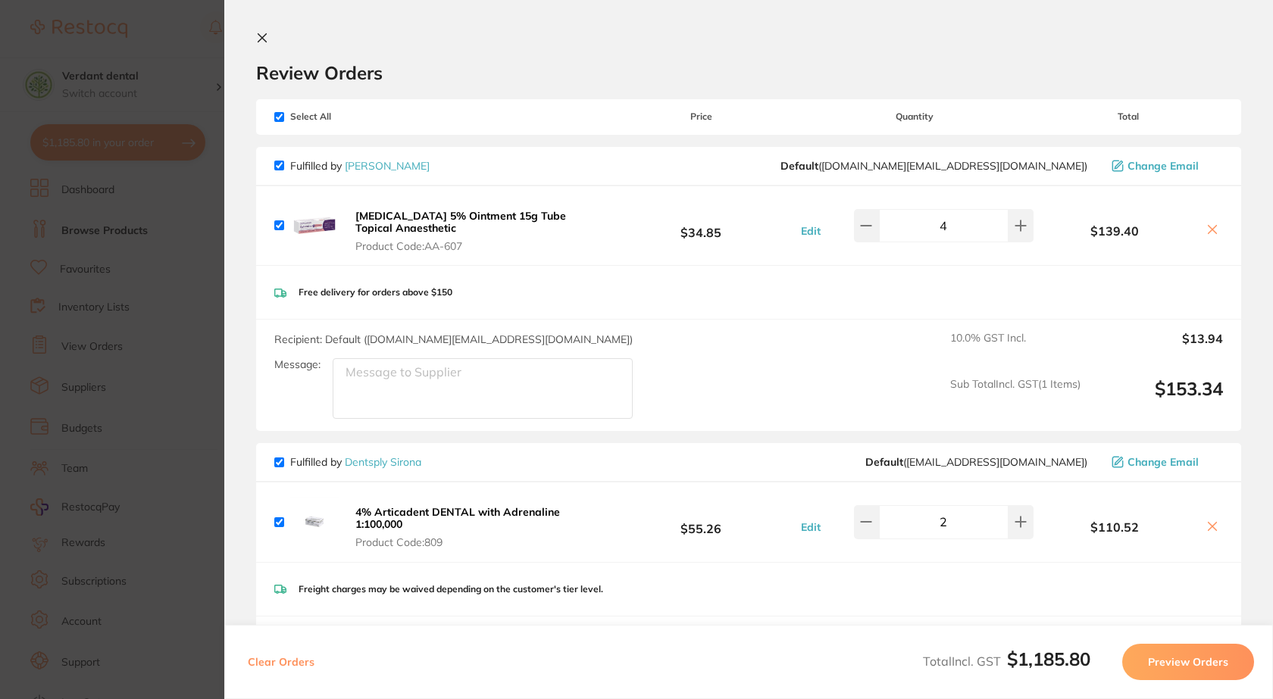
click at [258, 42] on icon at bounding box center [262, 38] width 12 height 12
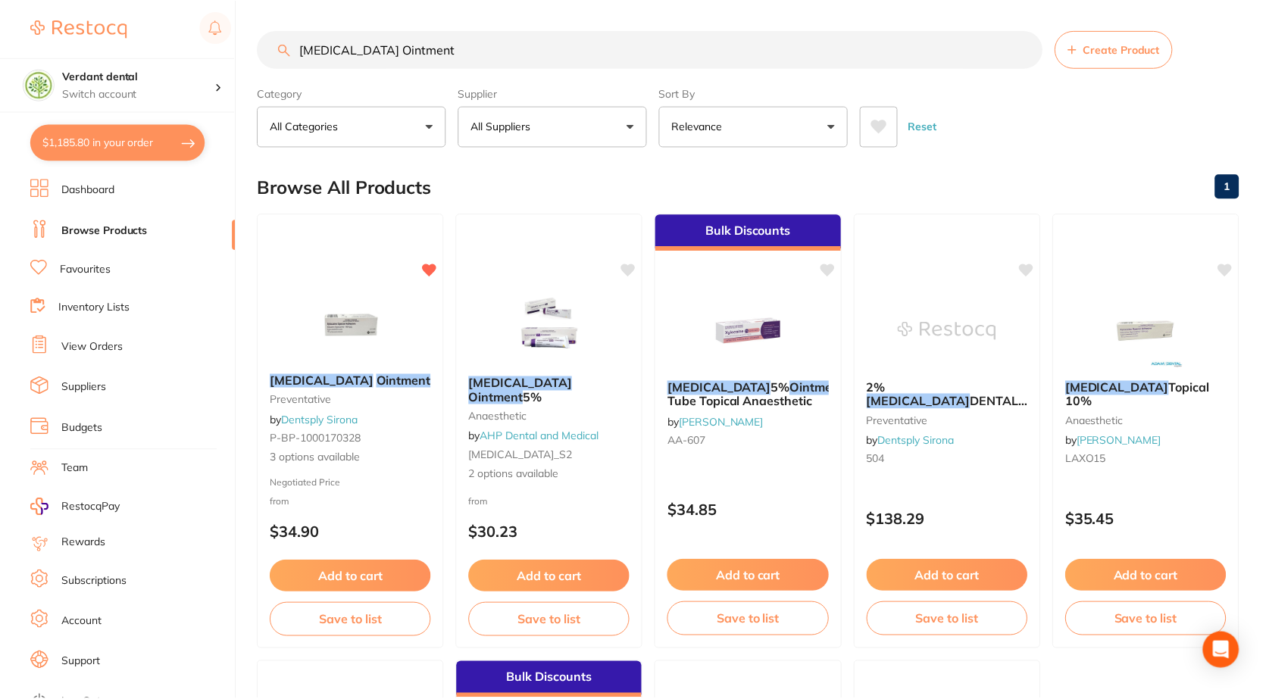
scroll to position [476, 0]
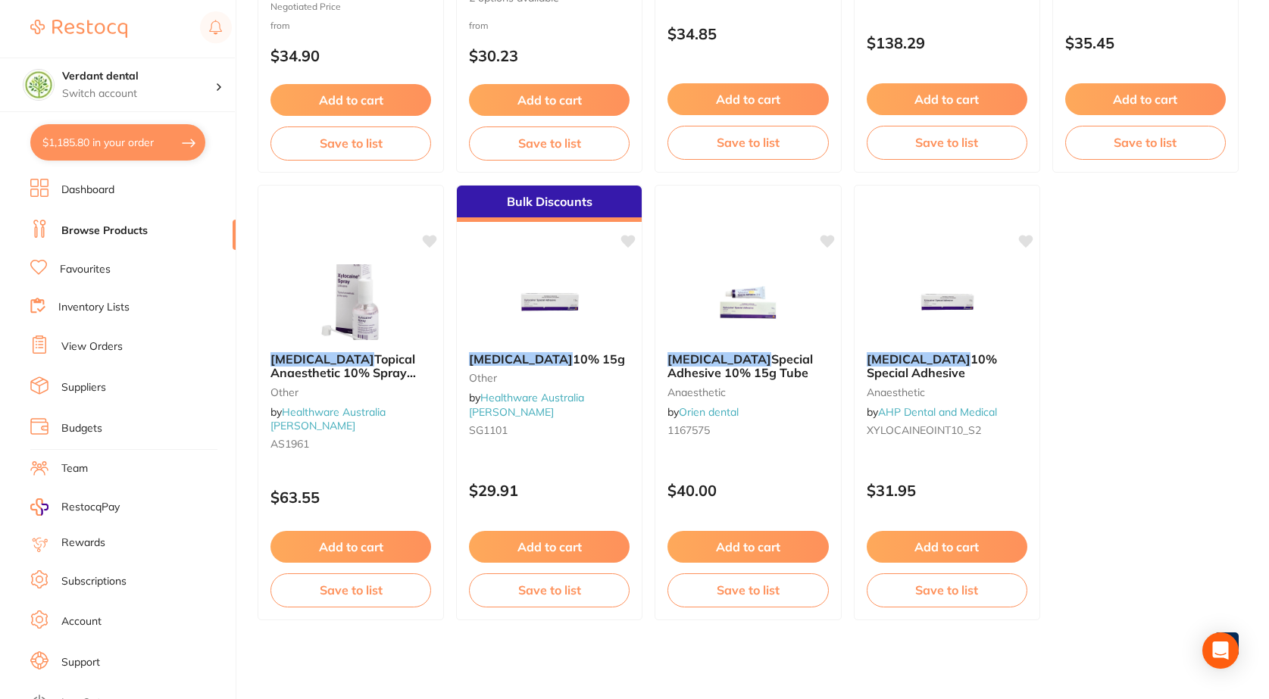
click at [102, 265] on link "Favourites" at bounding box center [85, 269] width 51 height 15
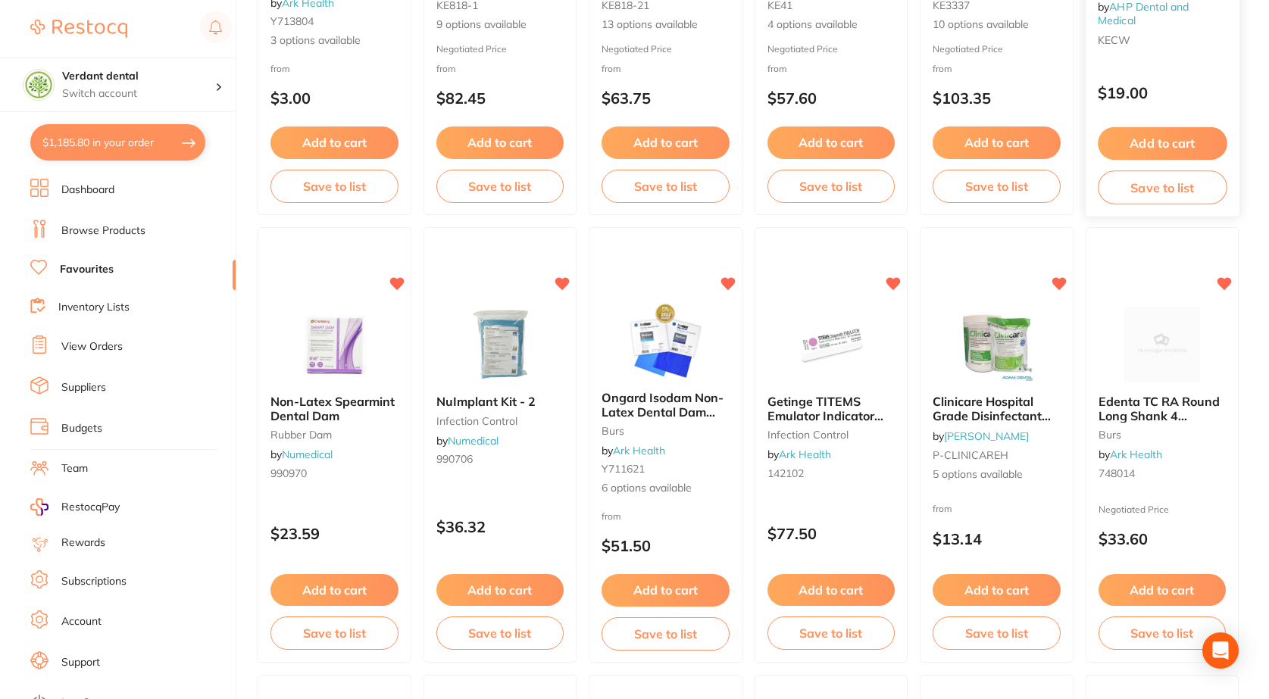
scroll to position [1742, 0]
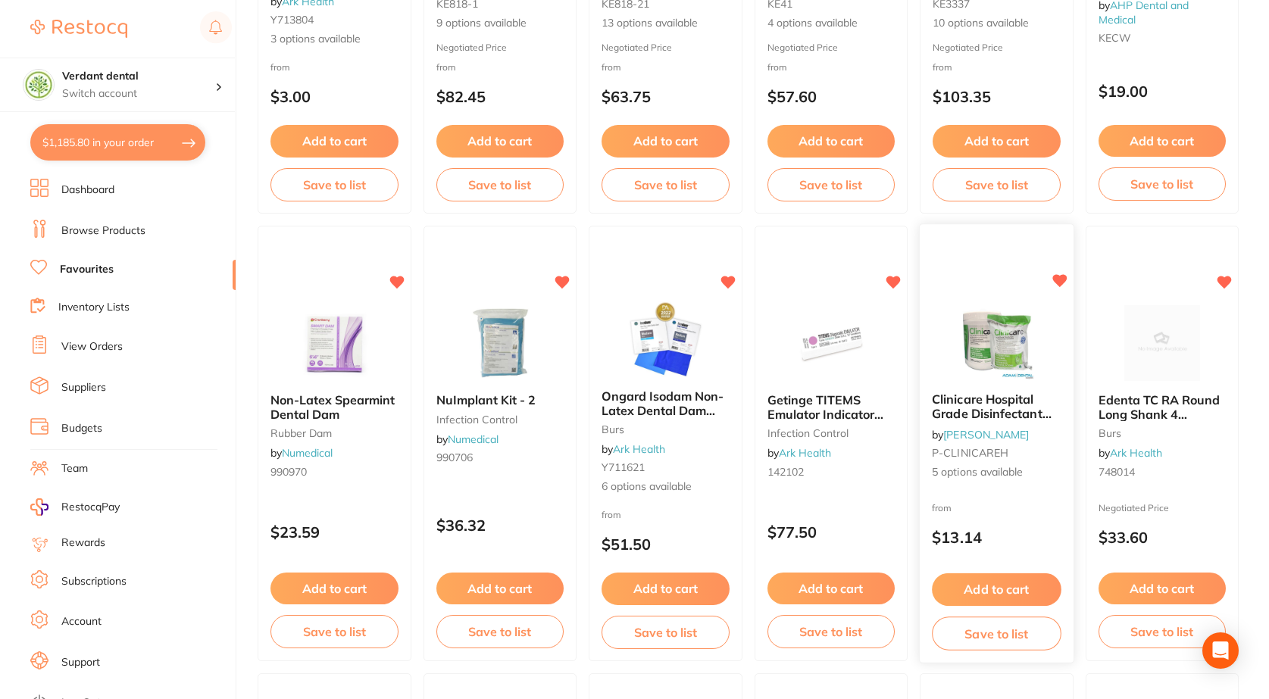
click at [1028, 361] on img at bounding box center [996, 343] width 99 height 77
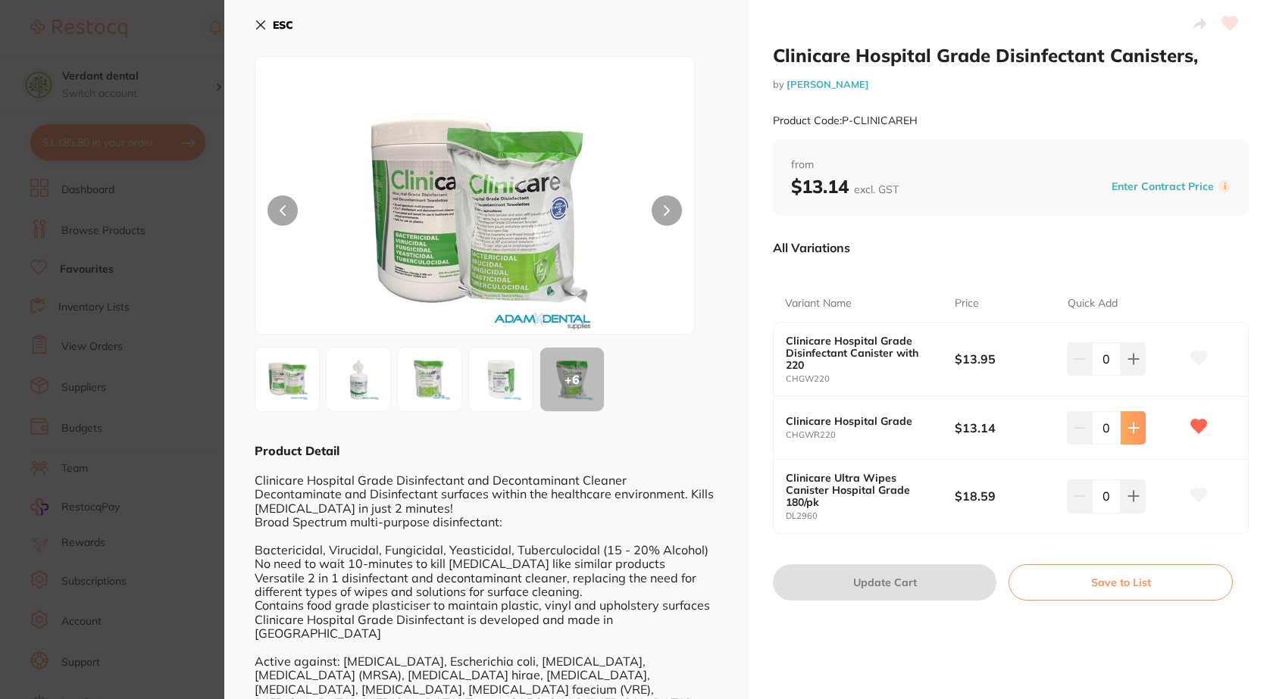
click at [1128, 428] on icon at bounding box center [1133, 428] width 10 height 10
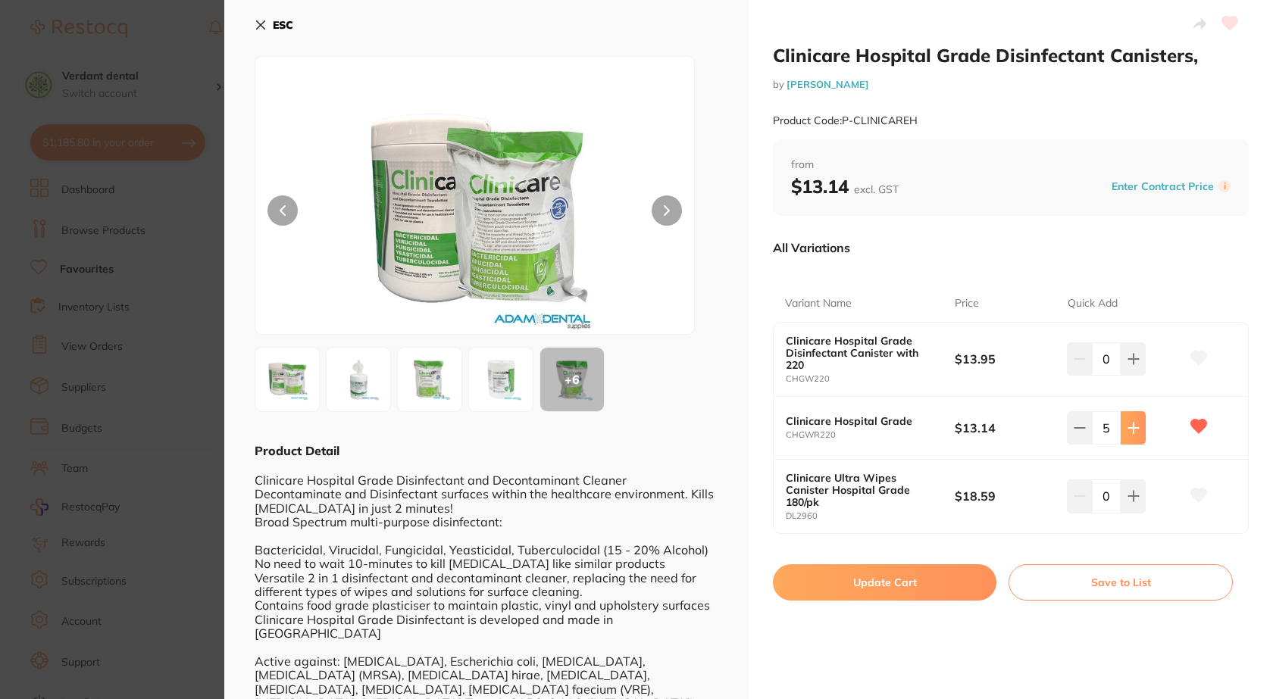
click at [1128, 428] on icon at bounding box center [1133, 428] width 10 height 10
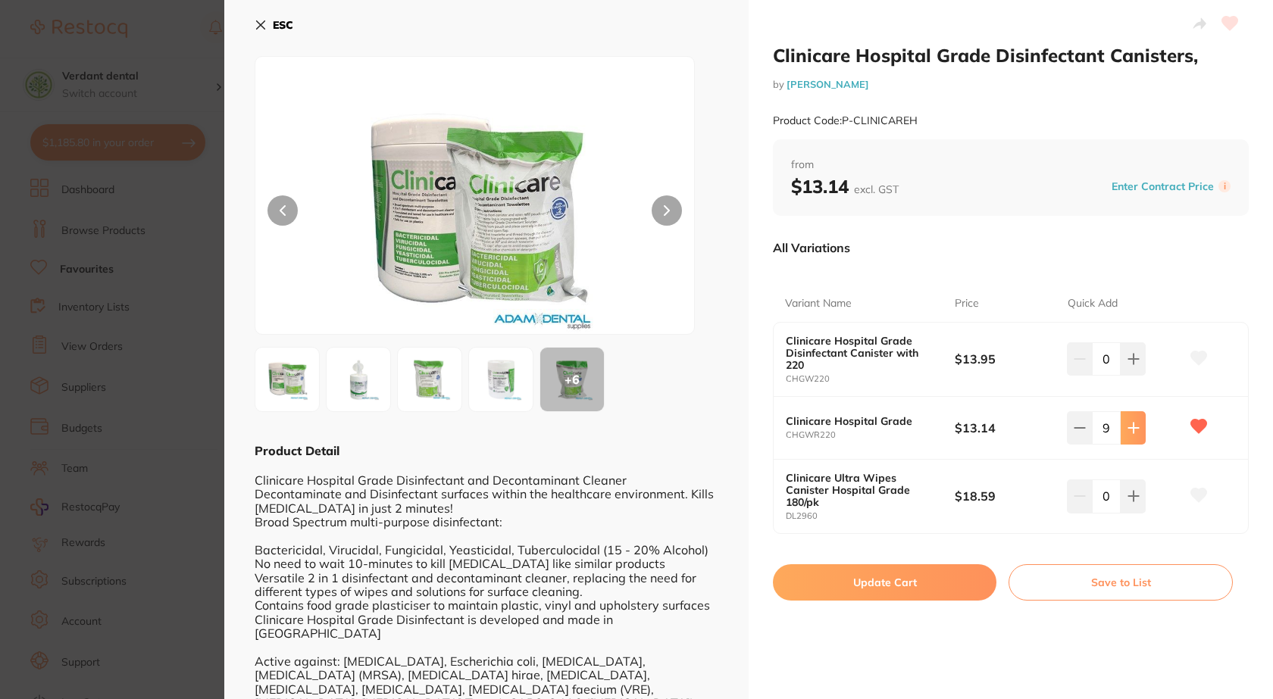
type input "10"
click at [901, 580] on button "Update Cart" at bounding box center [884, 582] width 223 height 36
checkbox input "false"
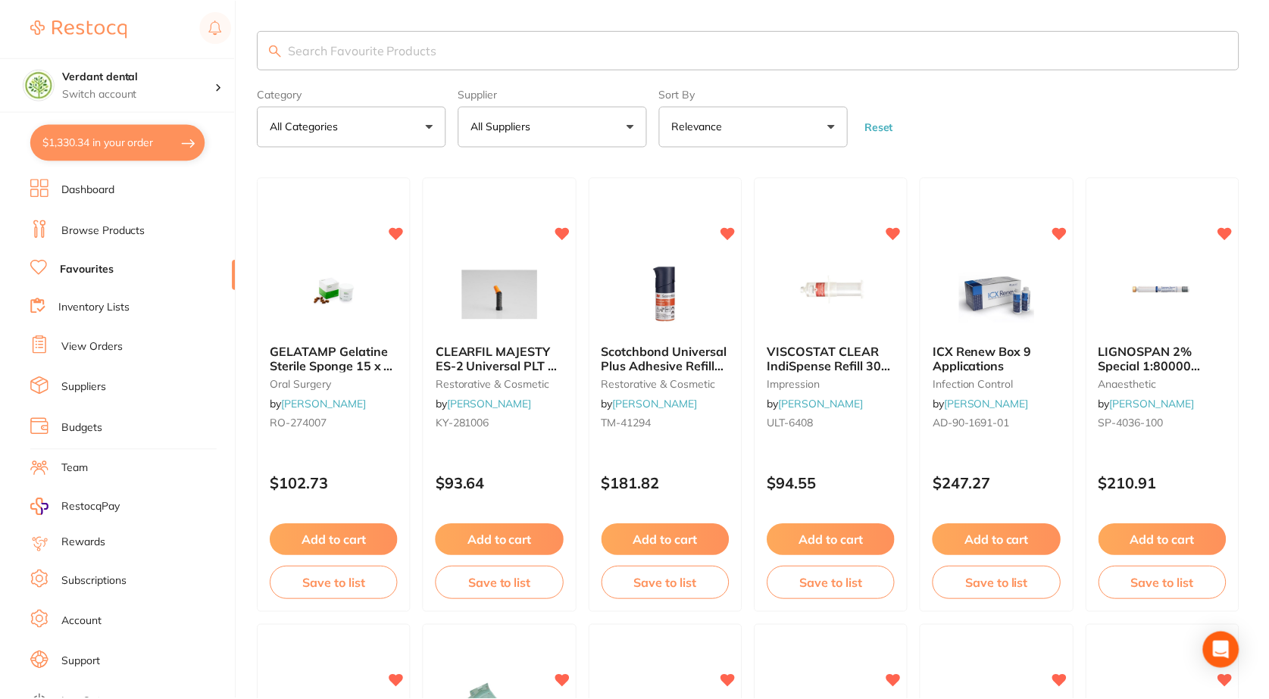
scroll to position [1742, 0]
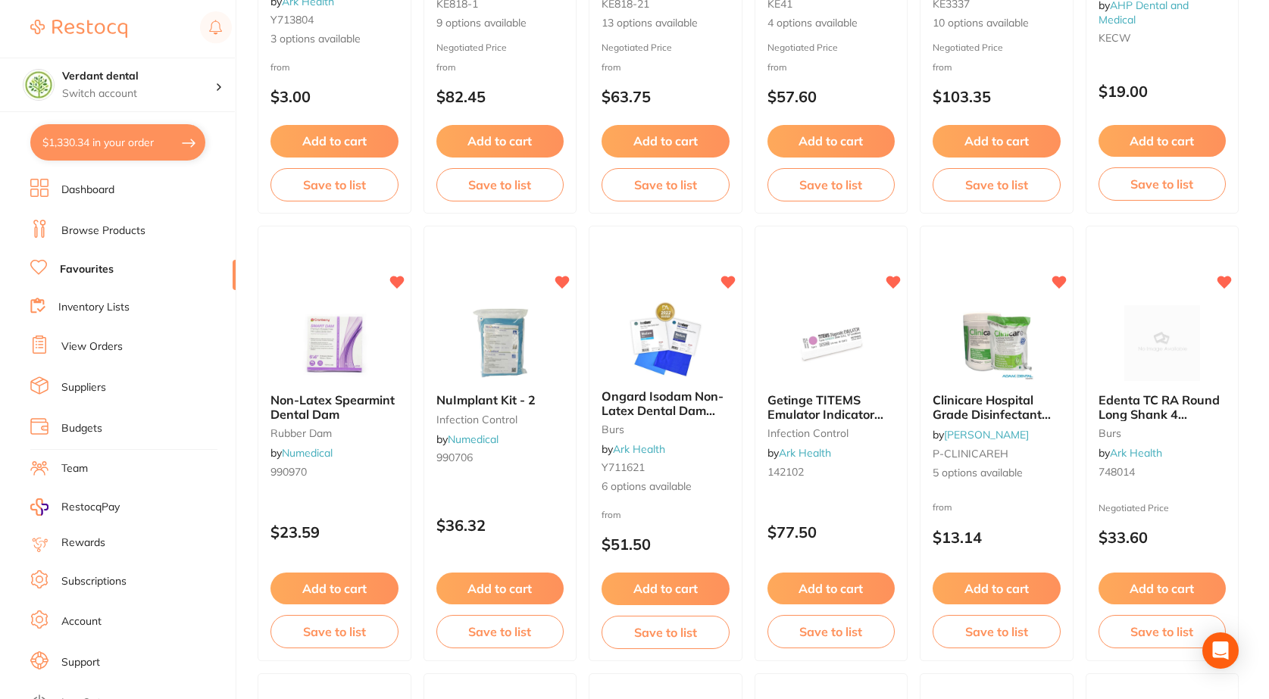
click at [86, 137] on button "$1,330.34 in your order" at bounding box center [117, 142] width 175 height 36
checkbox input "true"
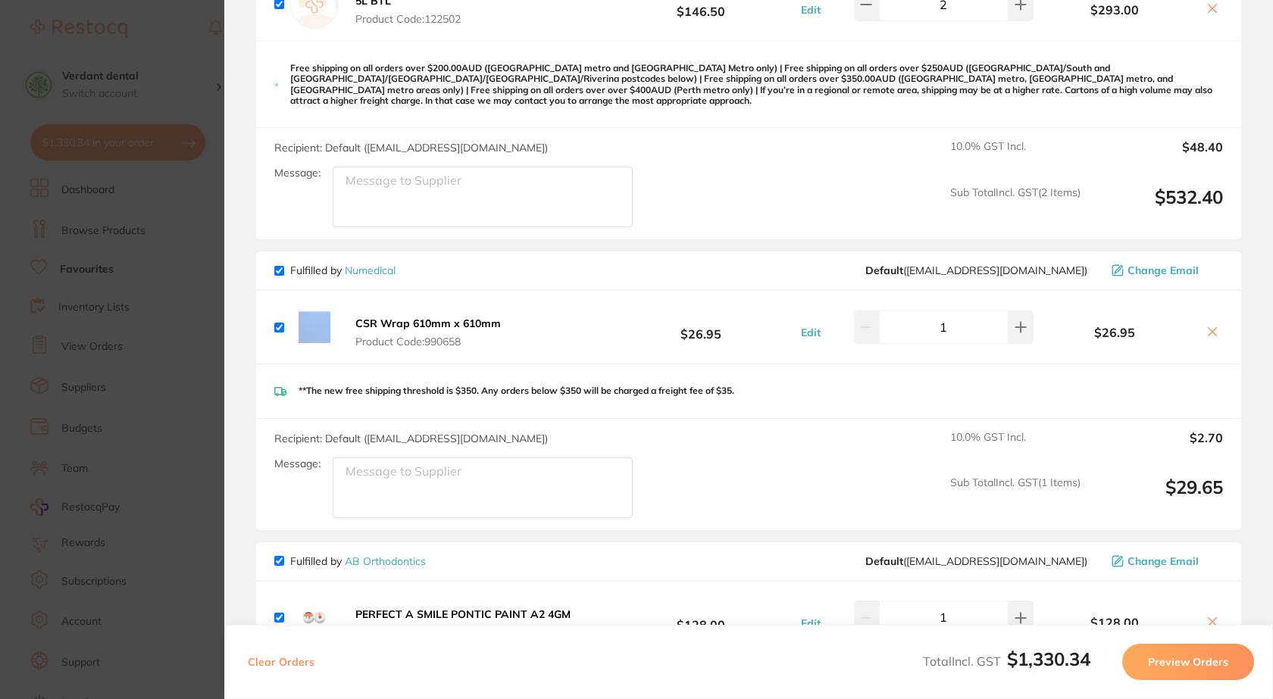
scroll to position [1515, 0]
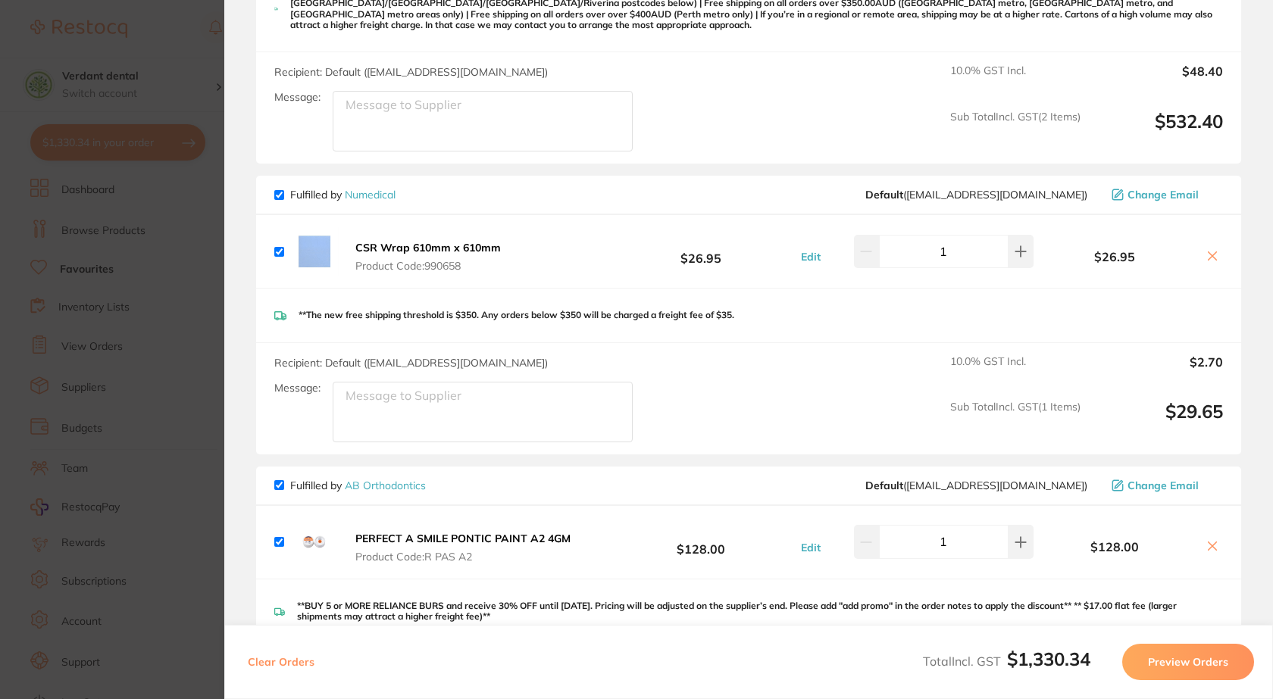
click at [1216, 671] on button "Preview Orders" at bounding box center [1188, 662] width 132 height 36
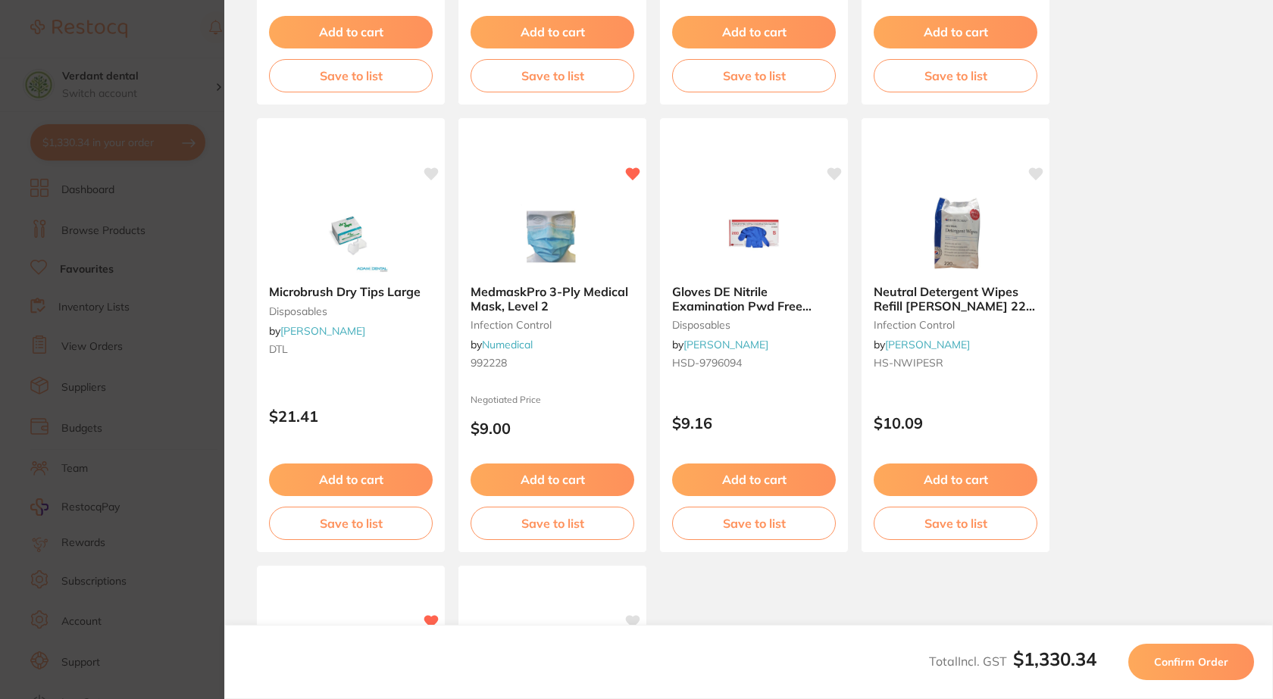
scroll to position [0, 0]
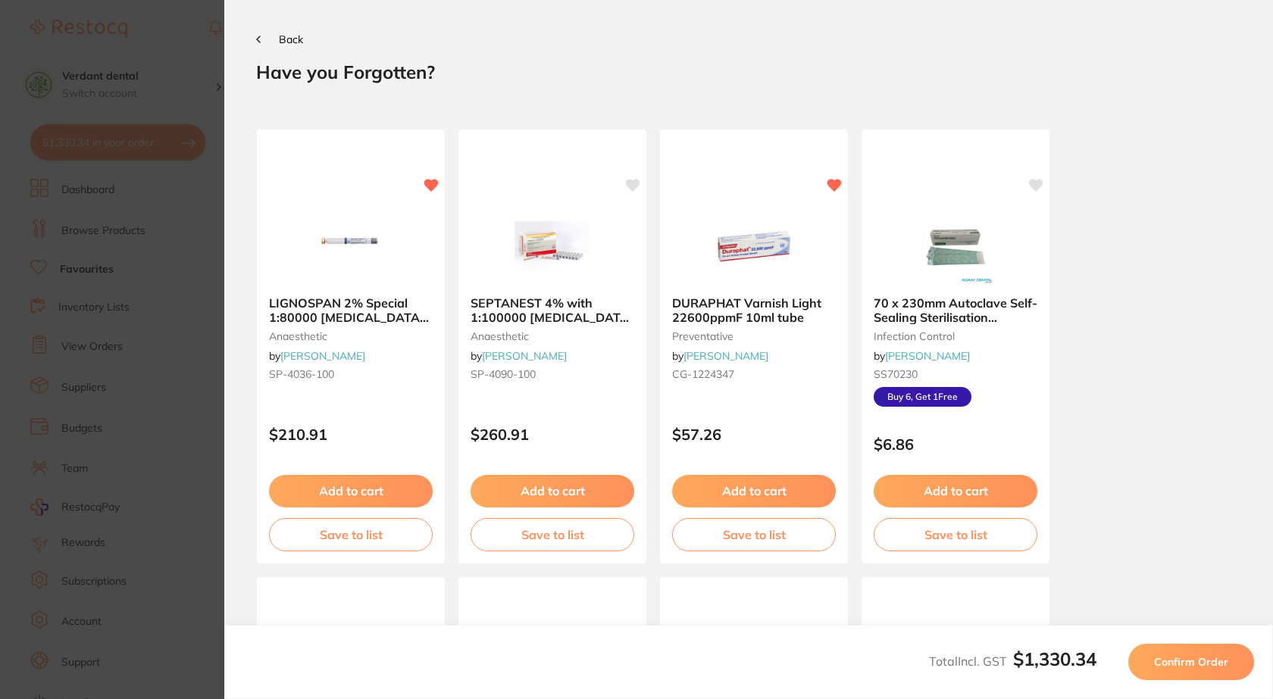
click at [1205, 666] on span "Confirm Order" at bounding box center [1191, 662] width 74 height 14
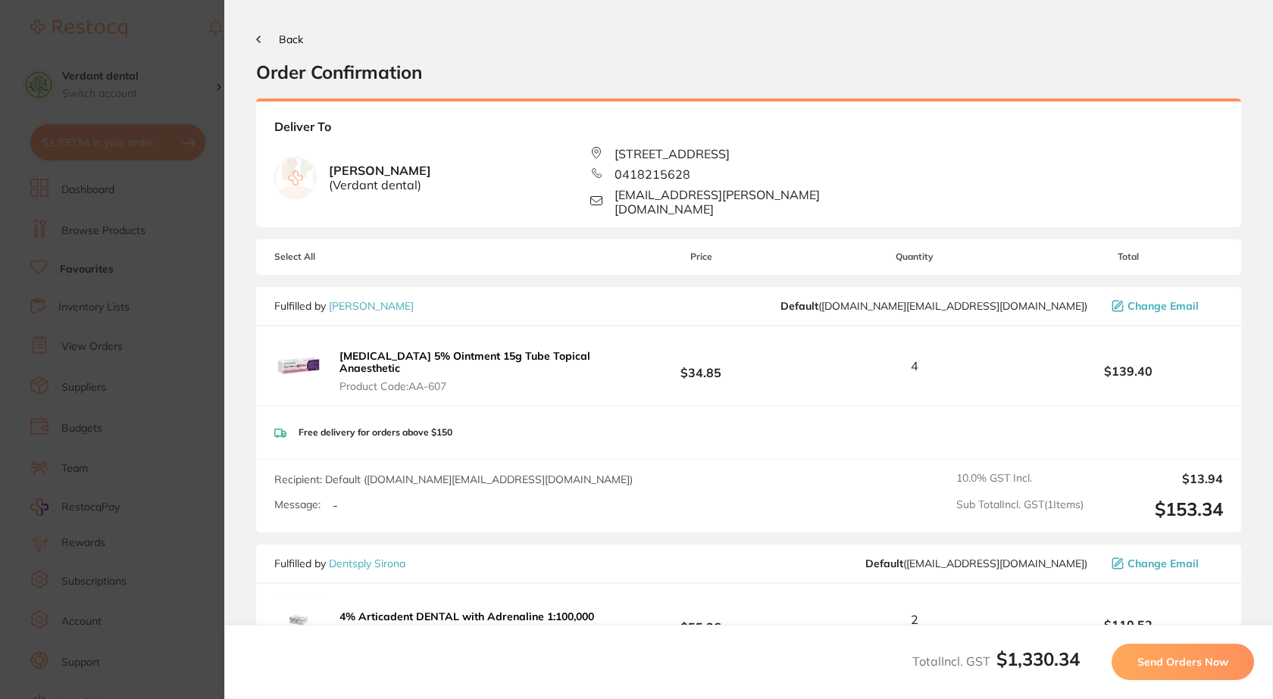
click at [274, 42] on button "Back" at bounding box center [279, 39] width 47 height 12
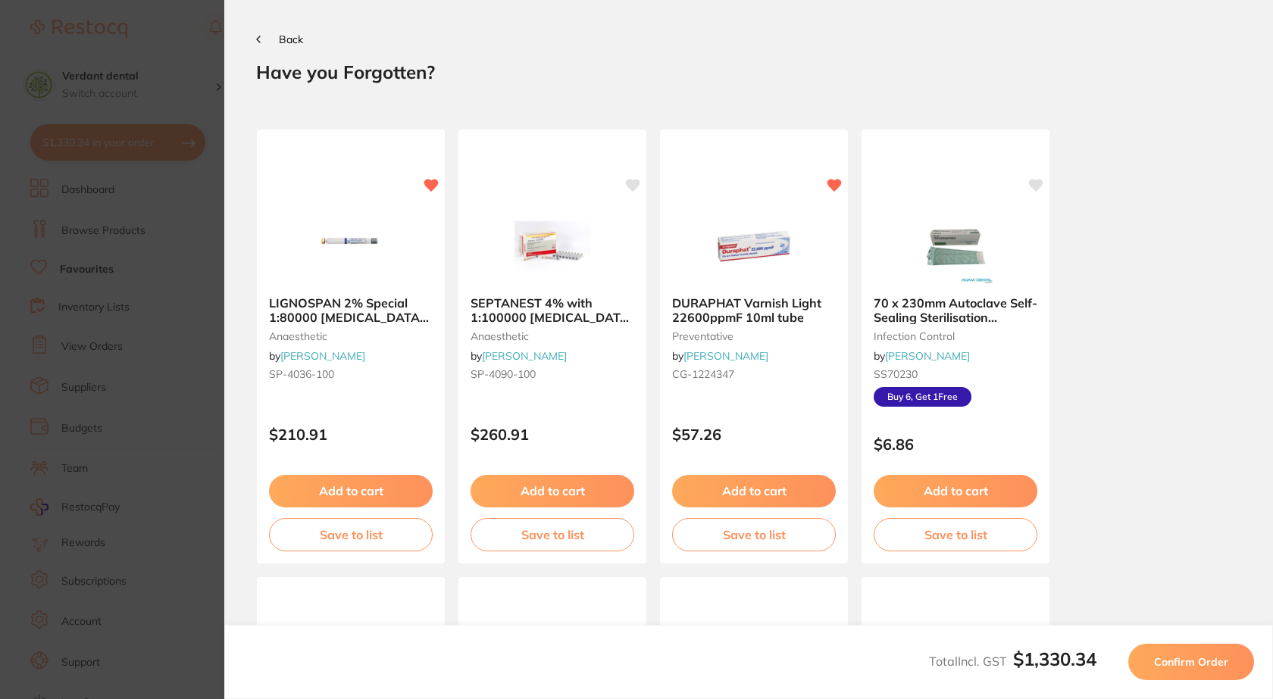
click at [262, 36] on button "Back" at bounding box center [279, 39] width 47 height 12
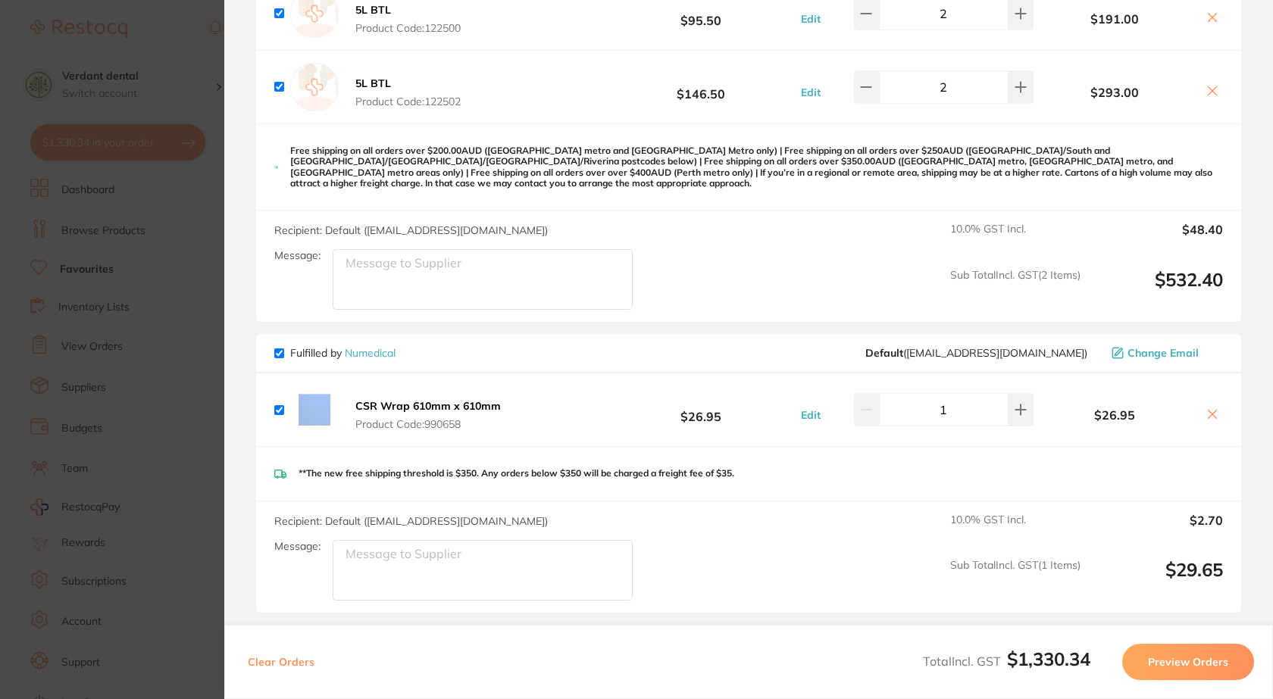
scroll to position [1364, 0]
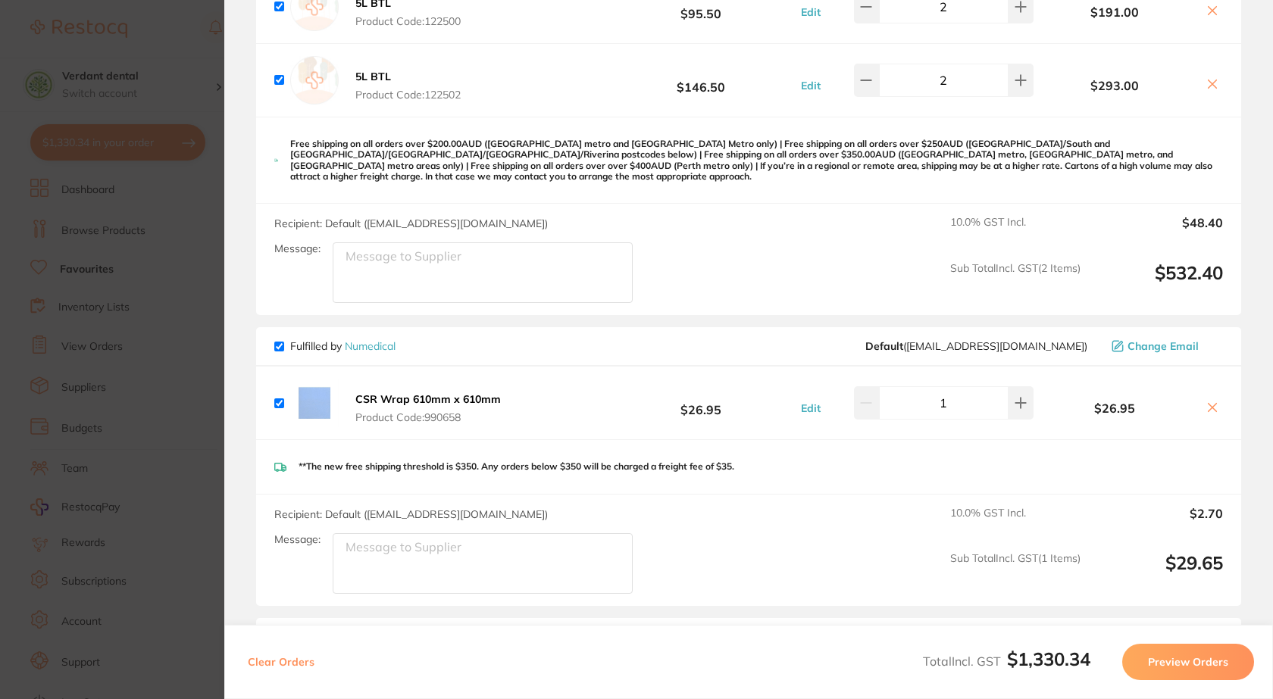
click at [283, 342] on input "checkbox" at bounding box center [279, 347] width 10 height 10
checkbox input "false"
click at [1170, 658] on button "Preview Orders" at bounding box center [1188, 662] width 132 height 36
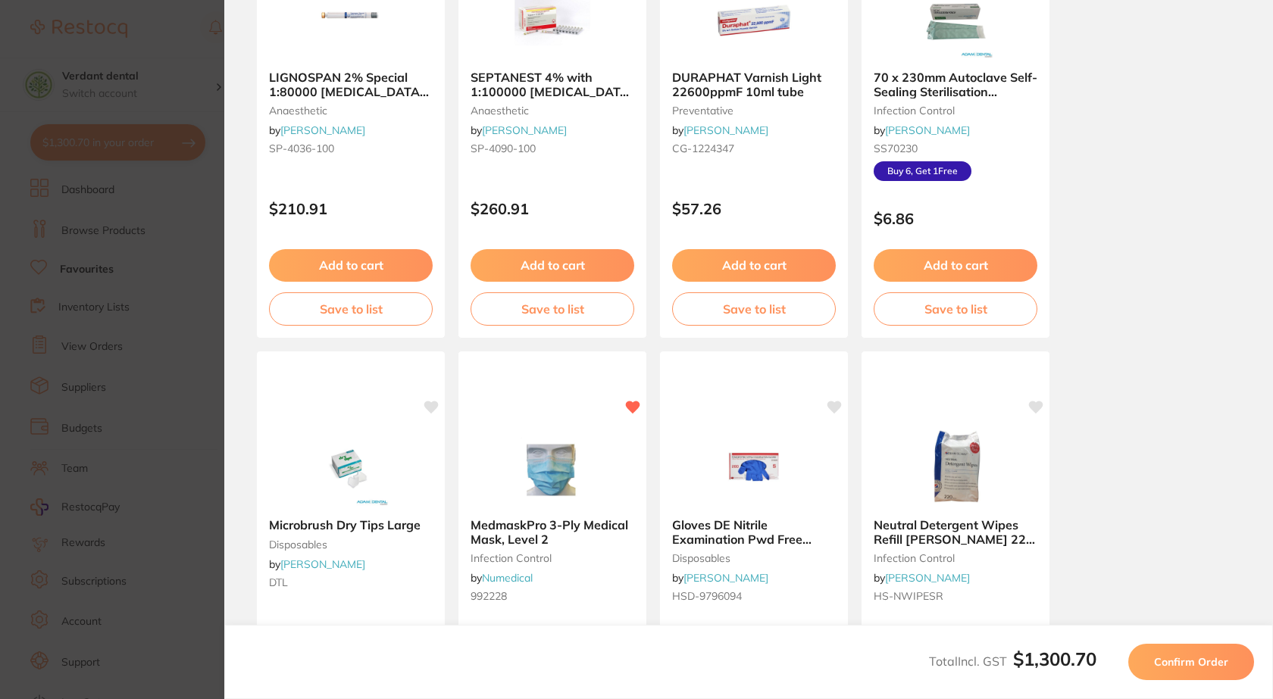
scroll to position [0, 0]
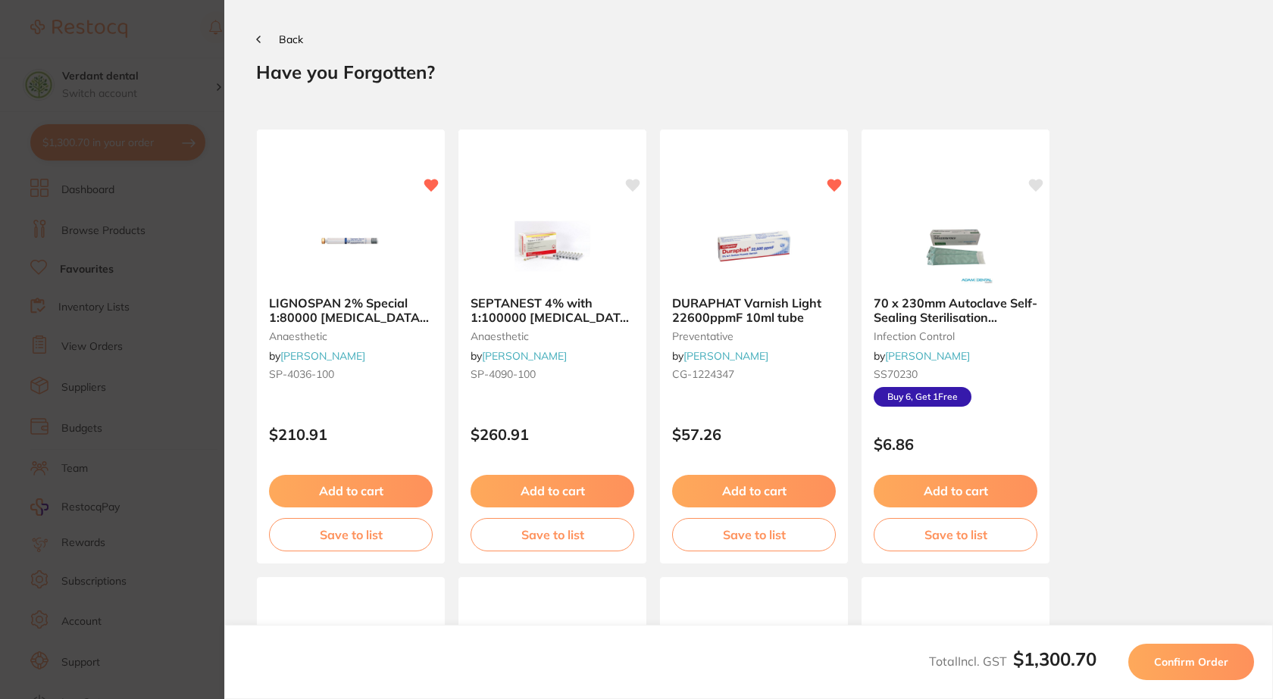
click at [1170, 658] on span "Confirm Order" at bounding box center [1191, 662] width 74 height 14
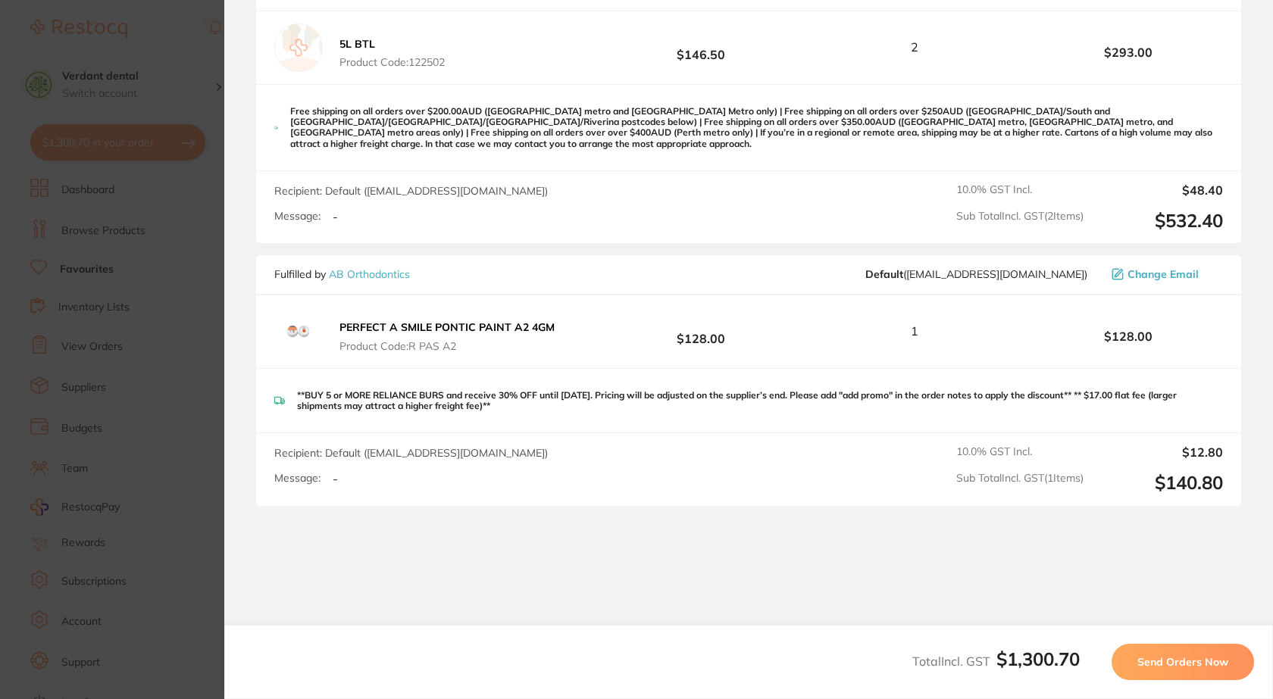
scroll to position [1426, 0]
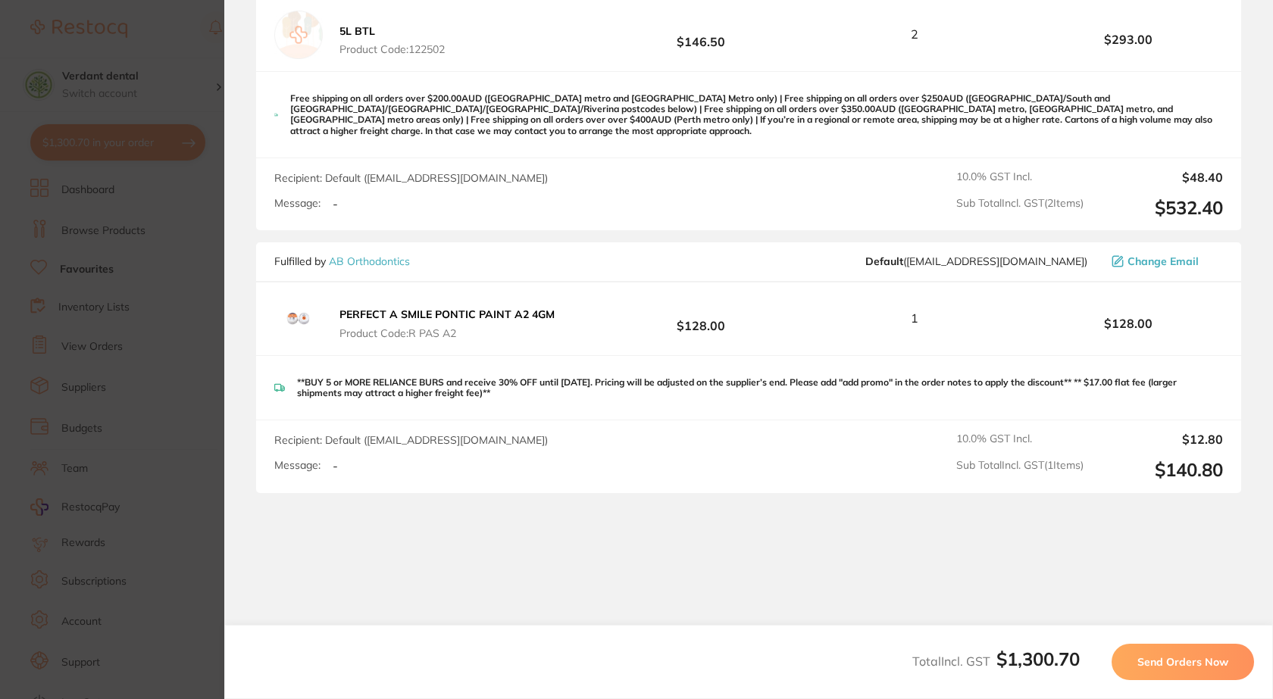
click at [1173, 672] on button "Send Orders Now" at bounding box center [1182, 662] width 142 height 36
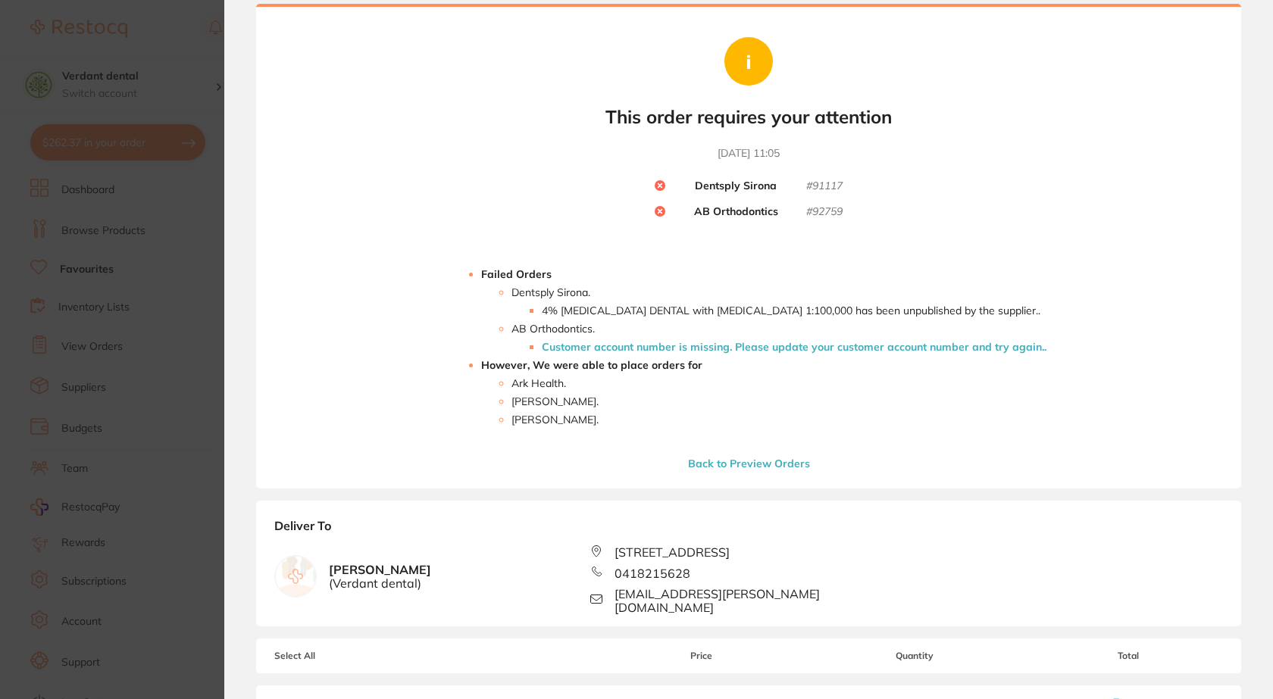
scroll to position [42, 0]
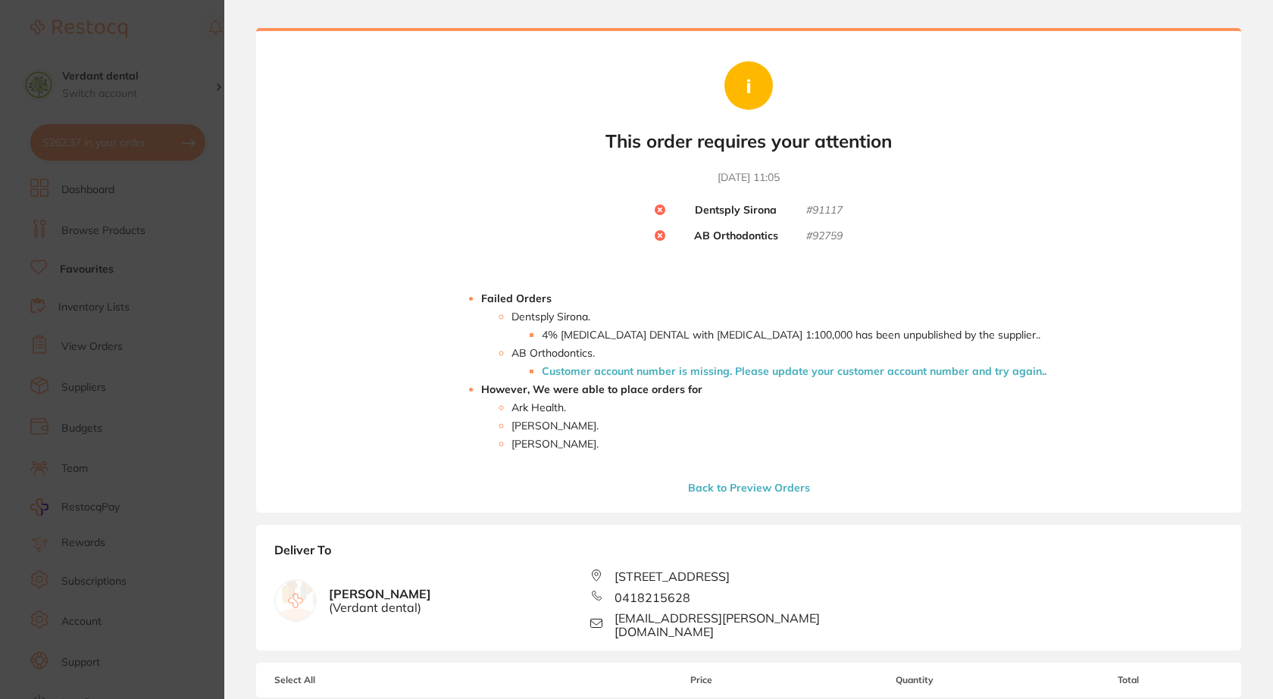
click at [580, 337] on li "4% [MEDICAL_DATA] DENTAL with [MEDICAL_DATA] 1:100,000 has been unpublished by …" at bounding box center [794, 335] width 505 height 12
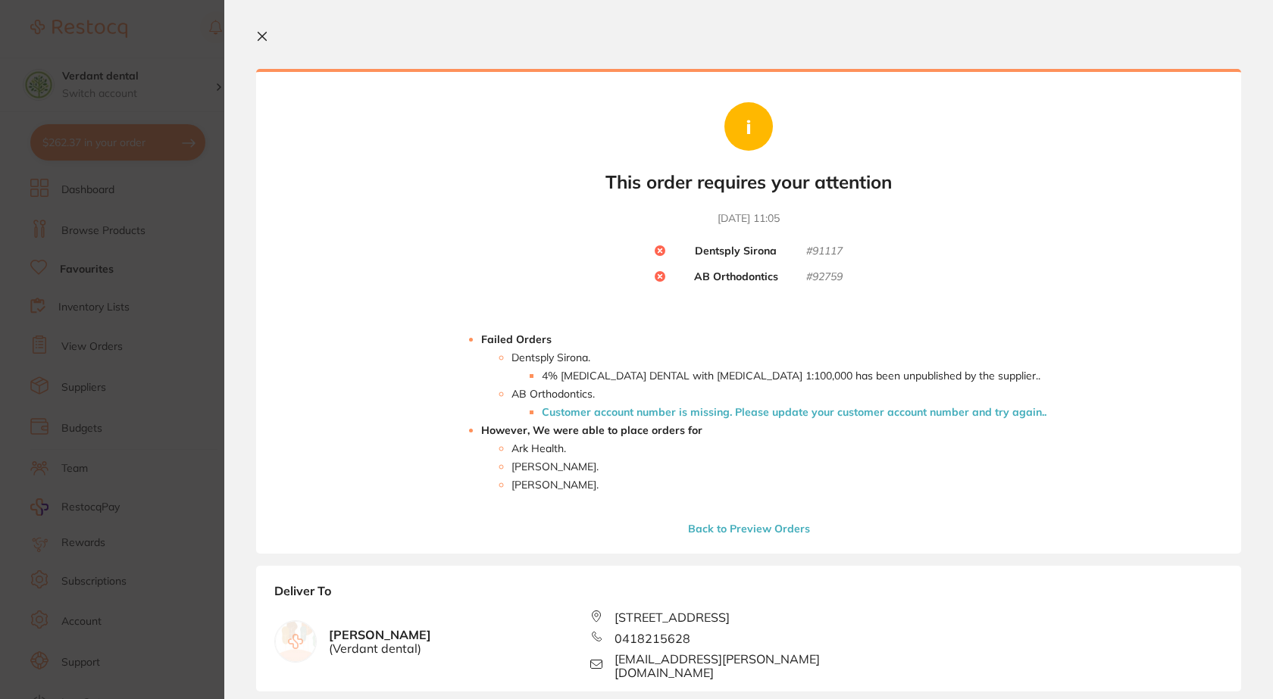
scroll to position [0, 0]
click at [733, 532] on button "Back to Preview Orders" at bounding box center [748, 530] width 131 height 14
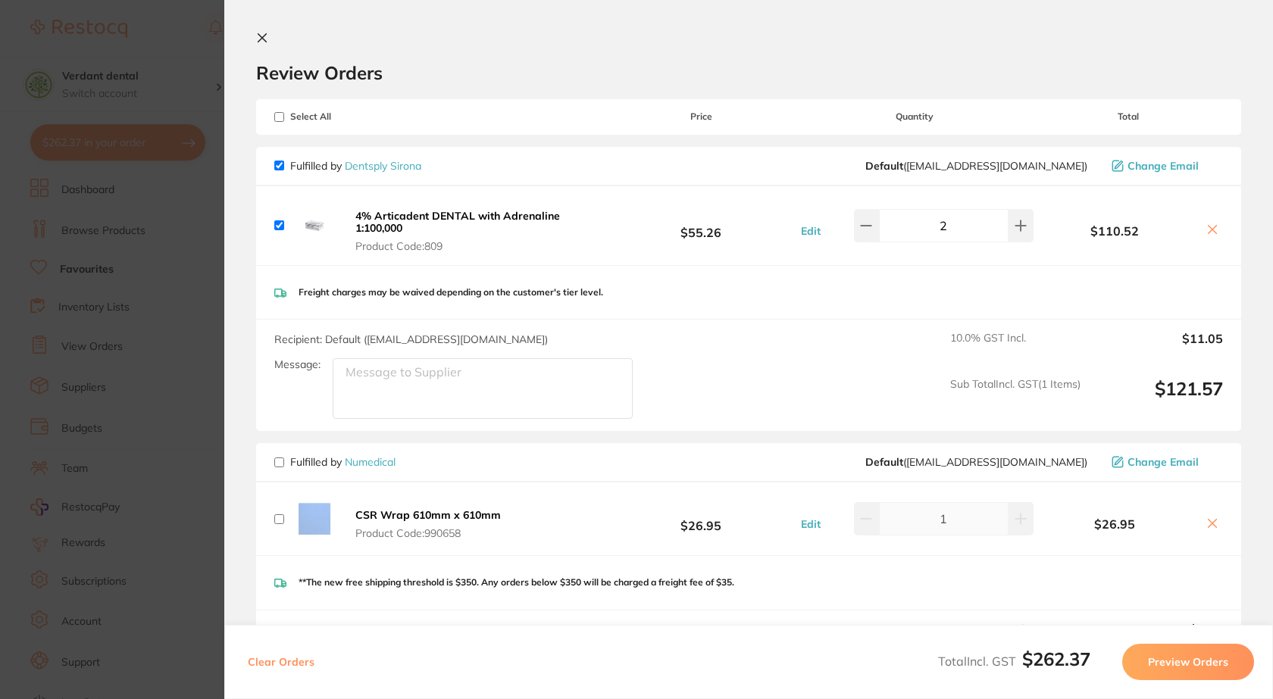
drag, startPoint x: 408, startPoint y: 227, endPoint x: 348, endPoint y: 211, distance: 61.7
click at [348, 211] on div "4% [MEDICAL_DATA] DENTAL with [MEDICAL_DATA] 1:100,000 Product Code: 809" at bounding box center [440, 225] width 332 height 55
click at [385, 220] on b "4% Articadent DENTAL with Adrenaline 1:100,000" at bounding box center [457, 222] width 205 height 26
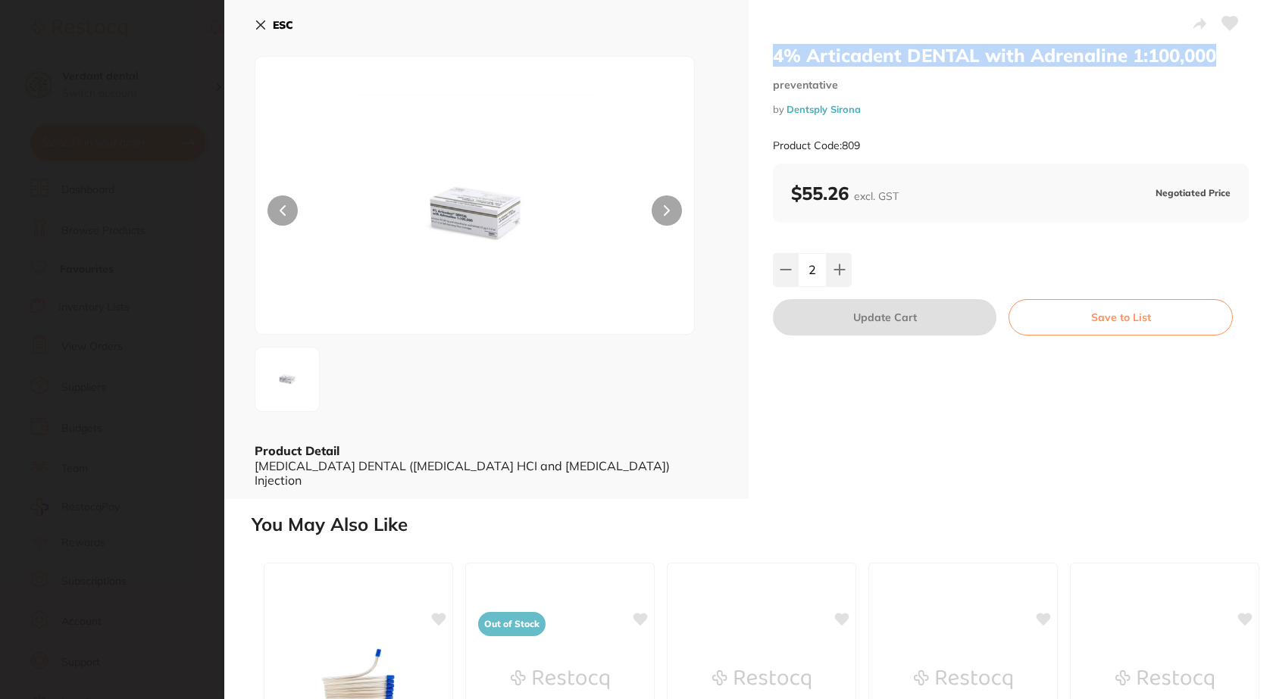
drag, startPoint x: 768, startPoint y: 54, endPoint x: 1214, endPoint y: 56, distance: 445.4
click at [1214, 56] on div "4% [MEDICAL_DATA] DENTAL with [MEDICAL_DATA] 1:100,000 preventative by Dentsply…" at bounding box center [1010, 249] width 524 height 499
copy h2 "4% Articadent DENTAL with Adrenaline 1:100,000"
click at [260, 21] on icon at bounding box center [261, 25] width 12 height 12
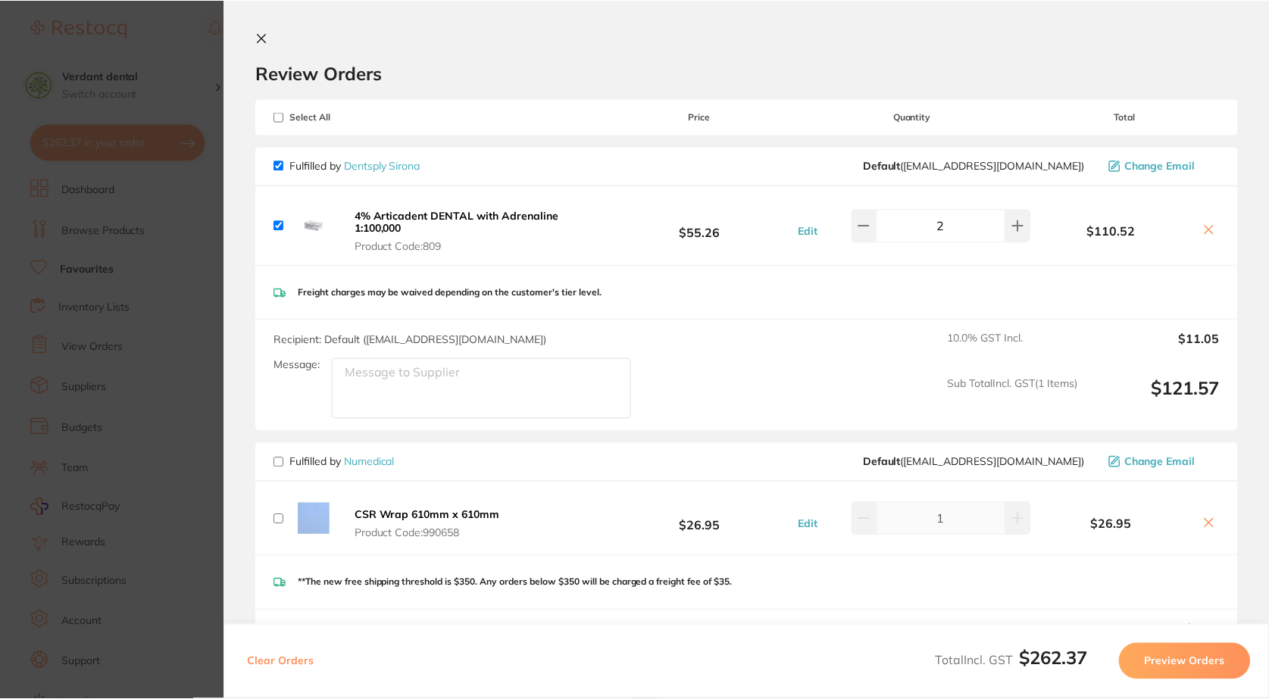
scroll to position [1742, 0]
click at [258, 36] on icon at bounding box center [262, 38] width 8 height 8
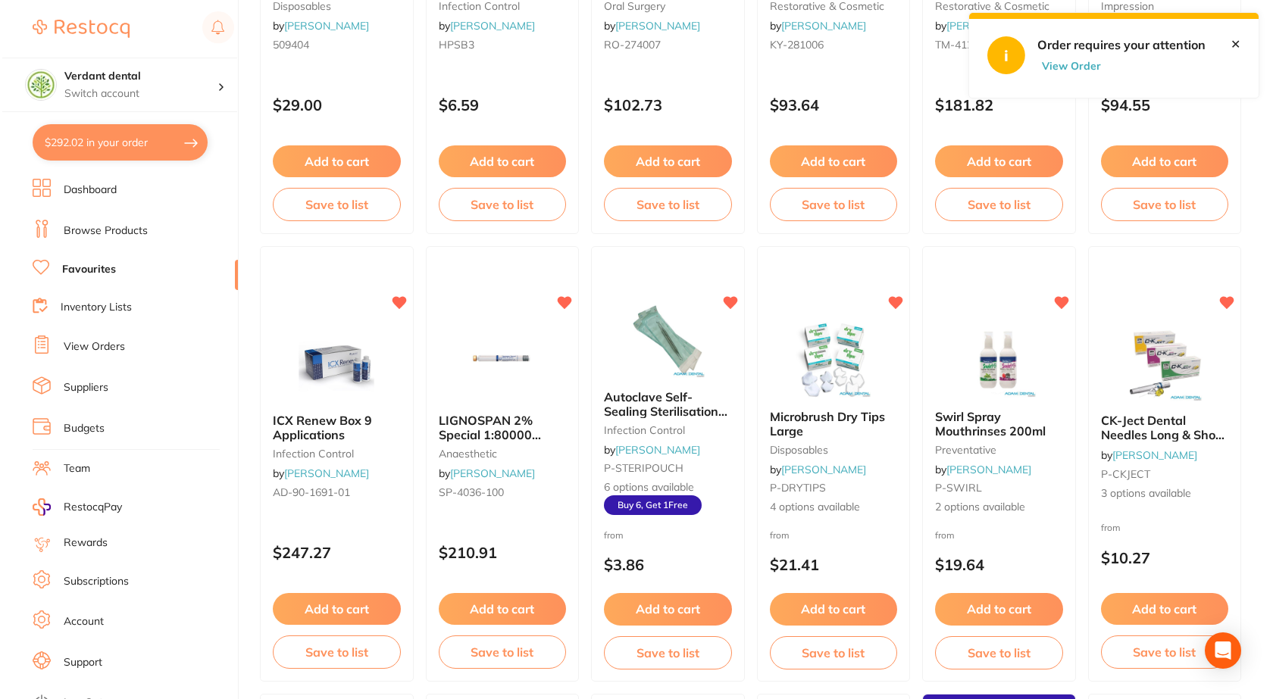
scroll to position [0, 0]
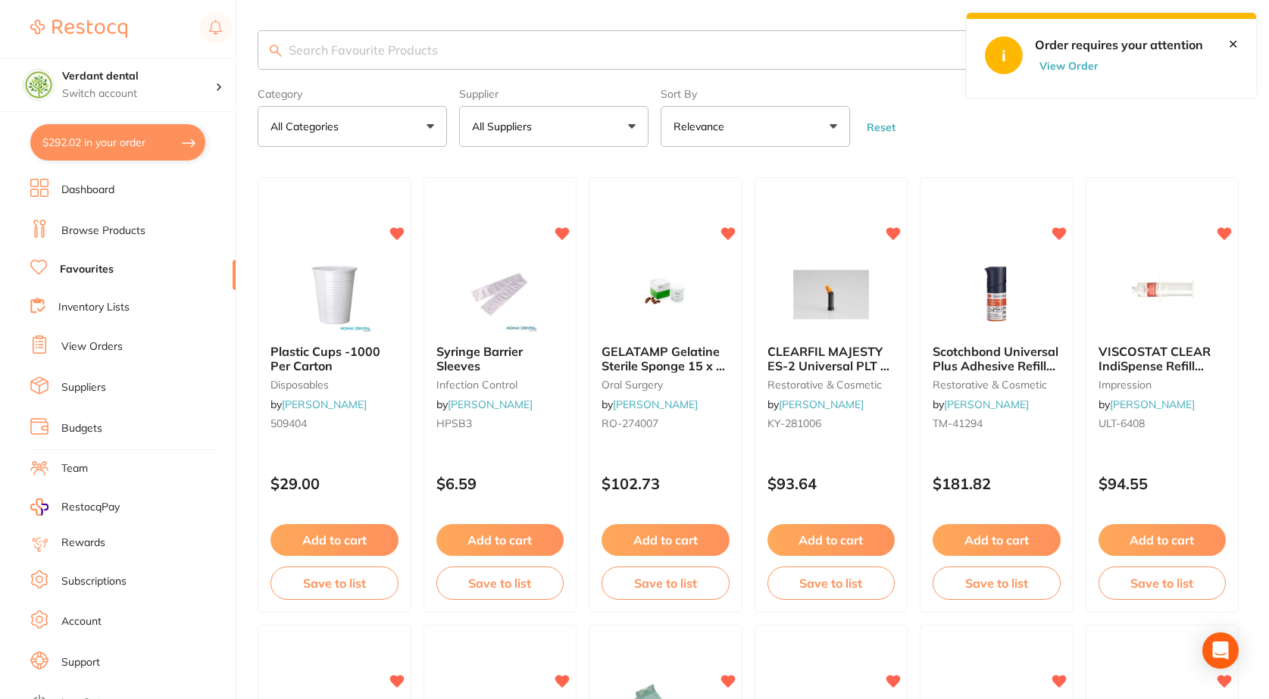
click at [96, 230] on link "Browse Products" at bounding box center [103, 230] width 84 height 15
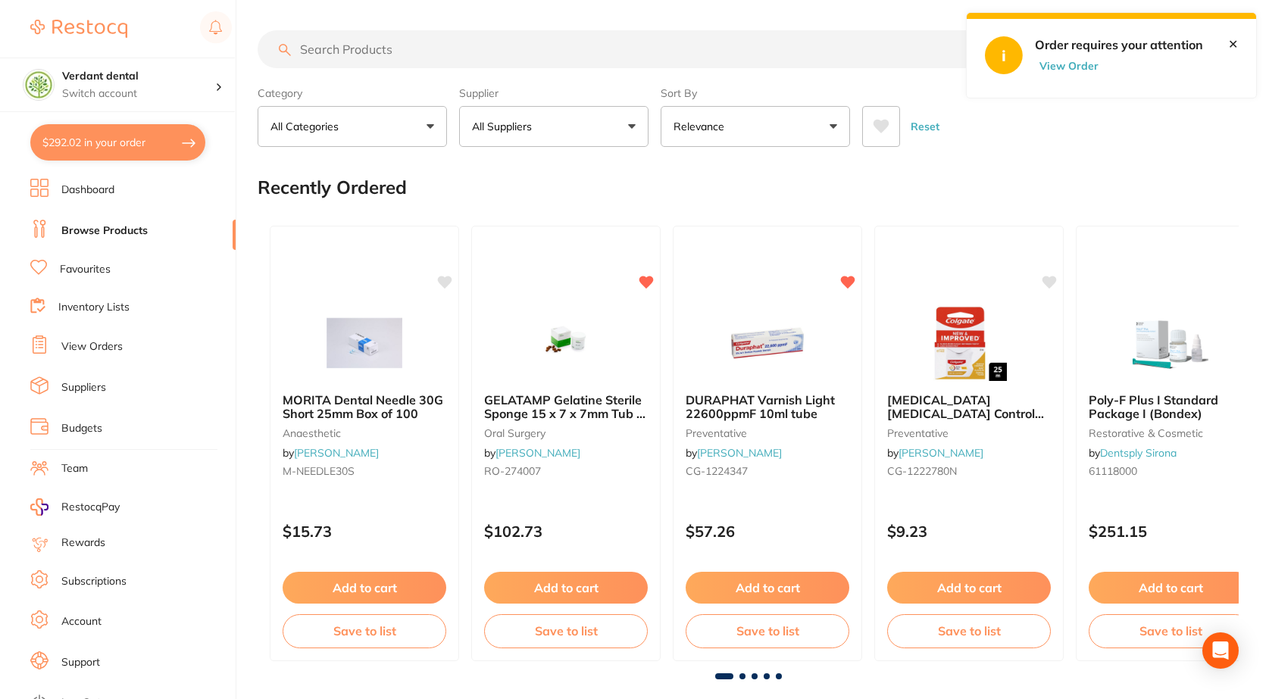
click at [370, 48] on input "search" at bounding box center [650, 49] width 785 height 38
paste input "4% Articadent DENTAL with Adrenaline 1:100,000"
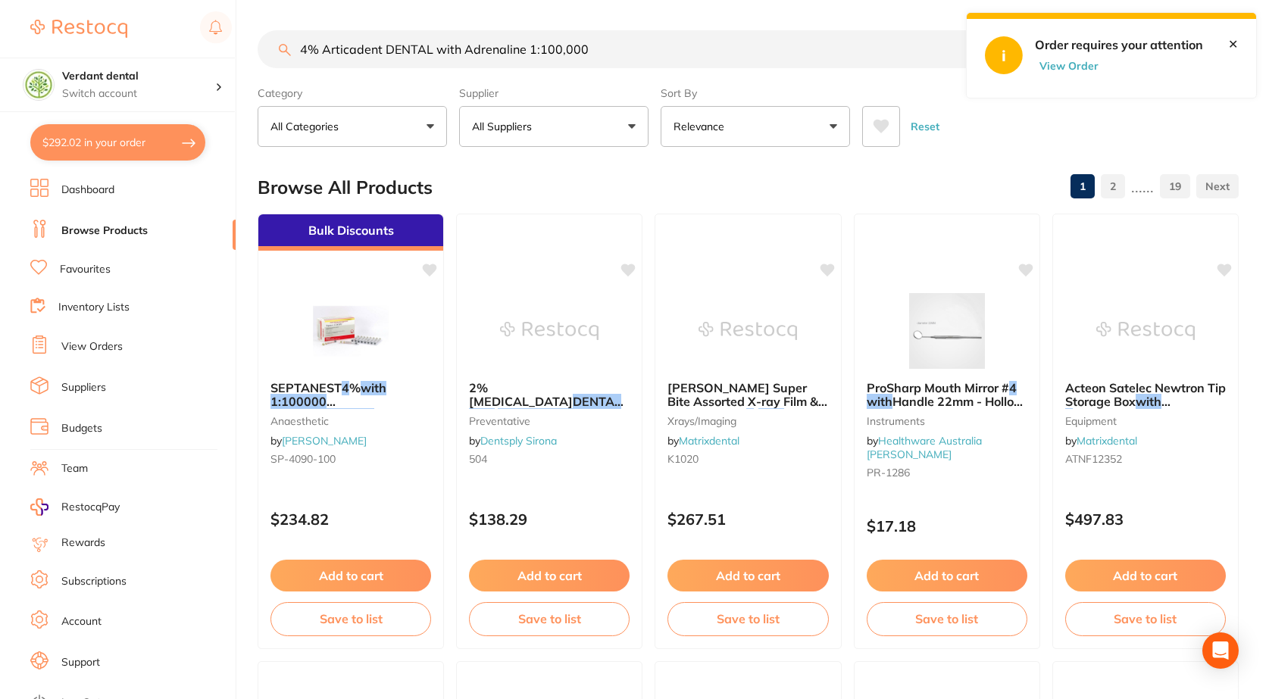
type input "4% Articadent DENTAL with Adrenaline 1:100,000"
click at [89, 152] on button "$292.02 in your order" at bounding box center [117, 142] width 175 height 36
checkbox input "true"
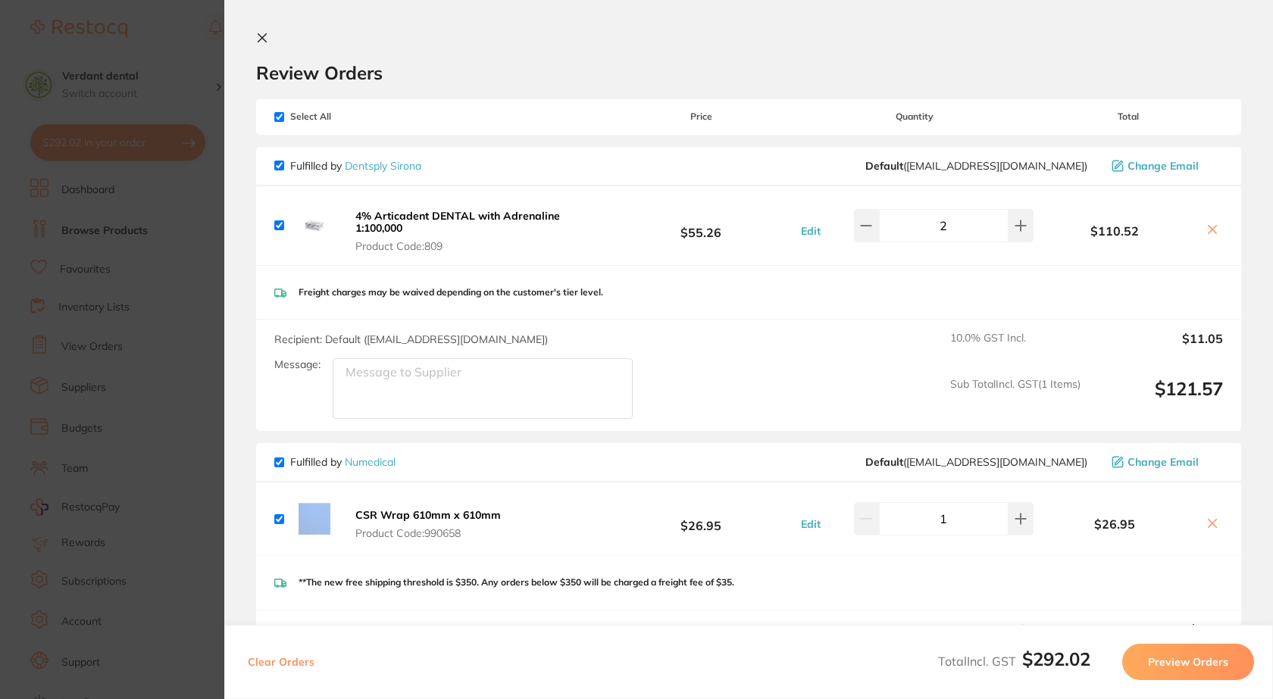
click at [263, 38] on icon at bounding box center [262, 38] width 12 height 12
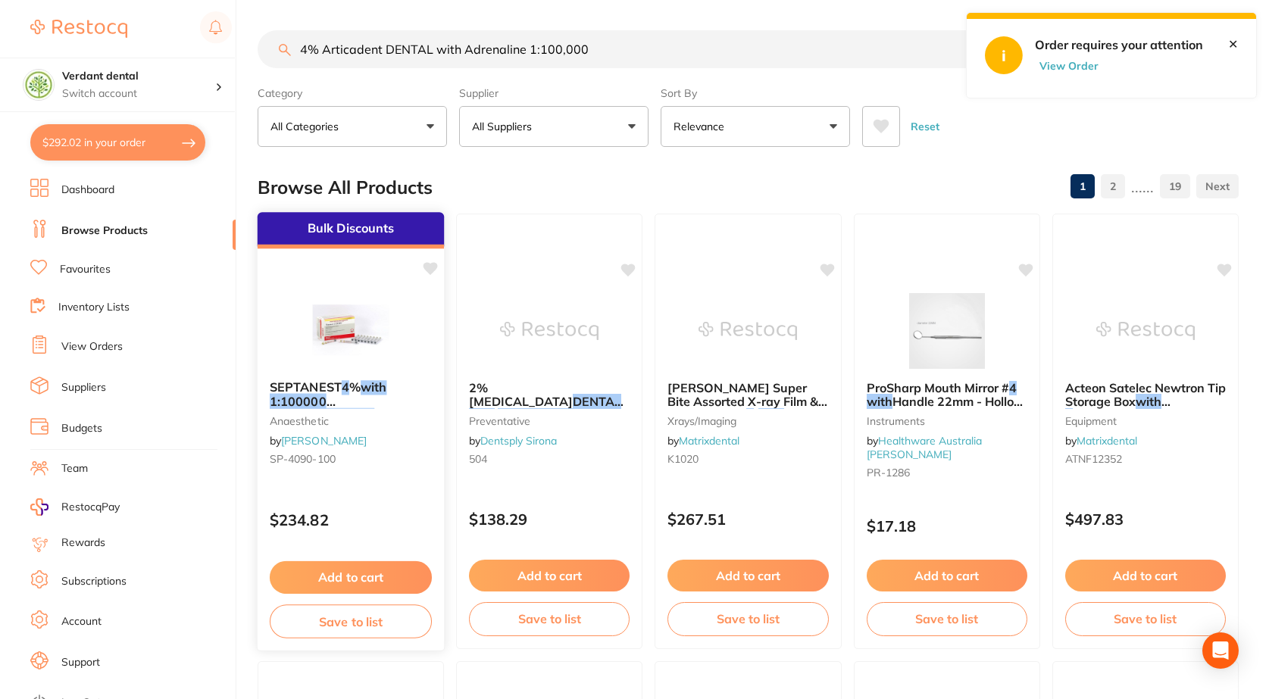
click at [313, 344] on img at bounding box center [350, 330] width 99 height 77
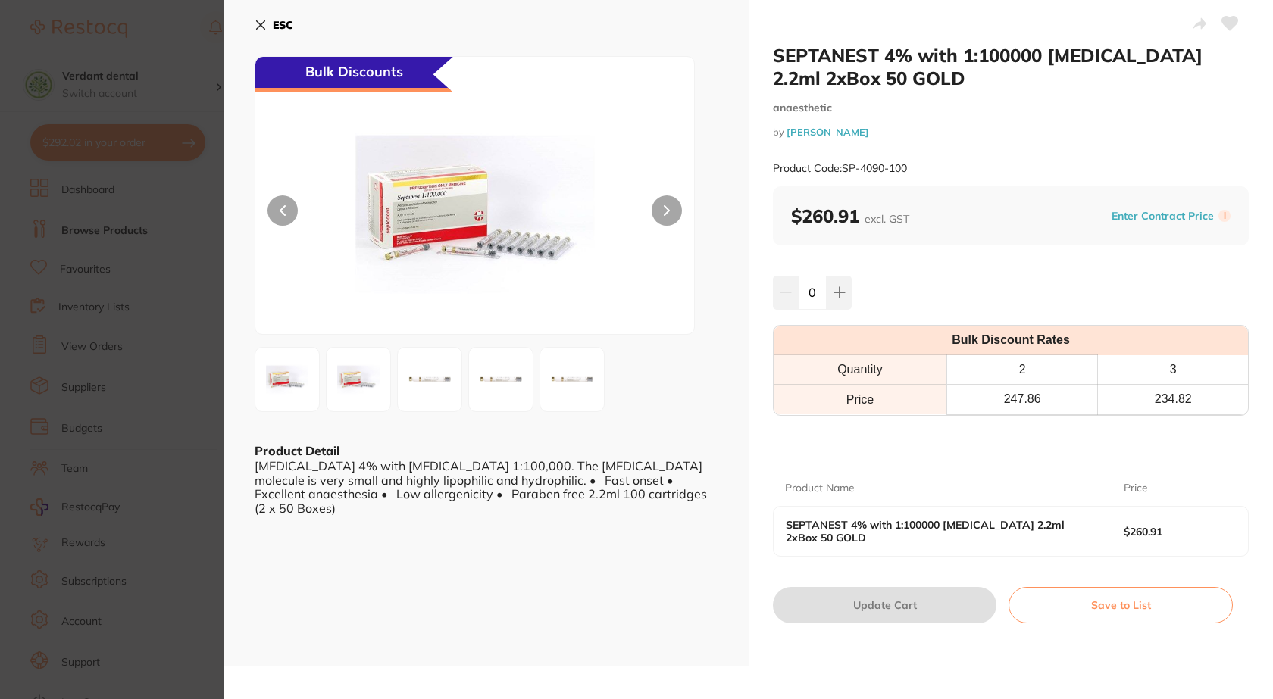
click at [280, 19] on b "ESC" at bounding box center [283, 25] width 20 height 14
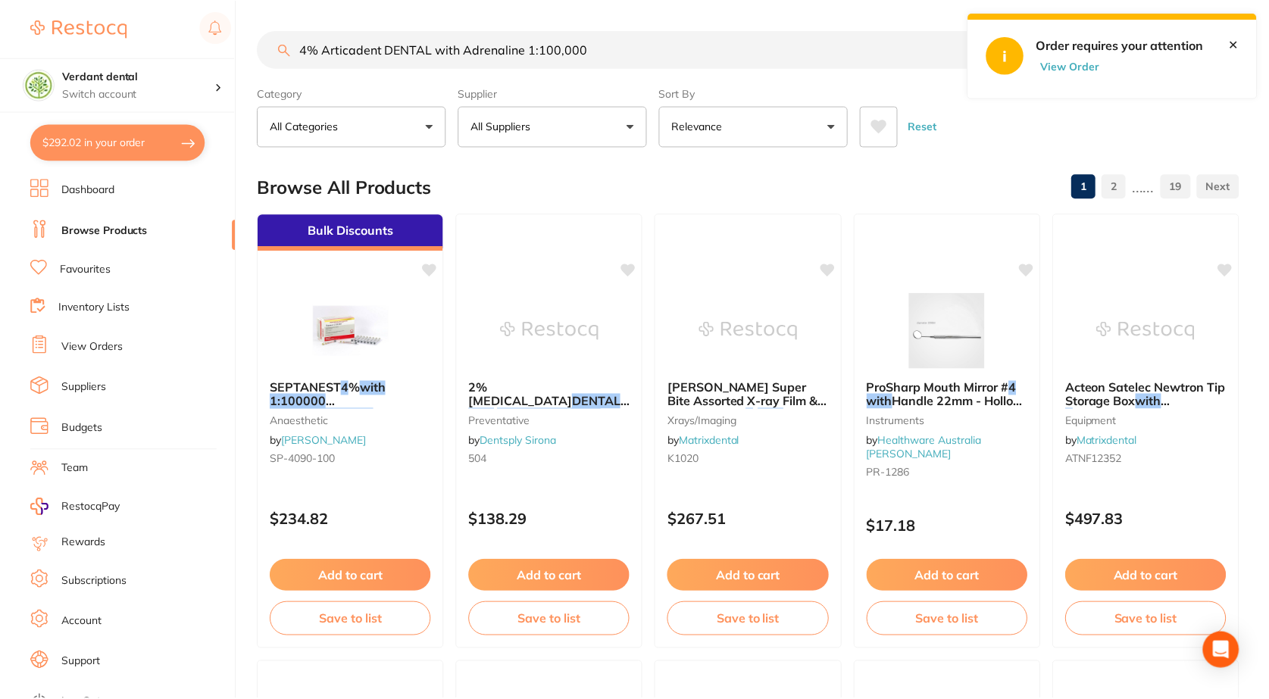
scroll to position [5, 0]
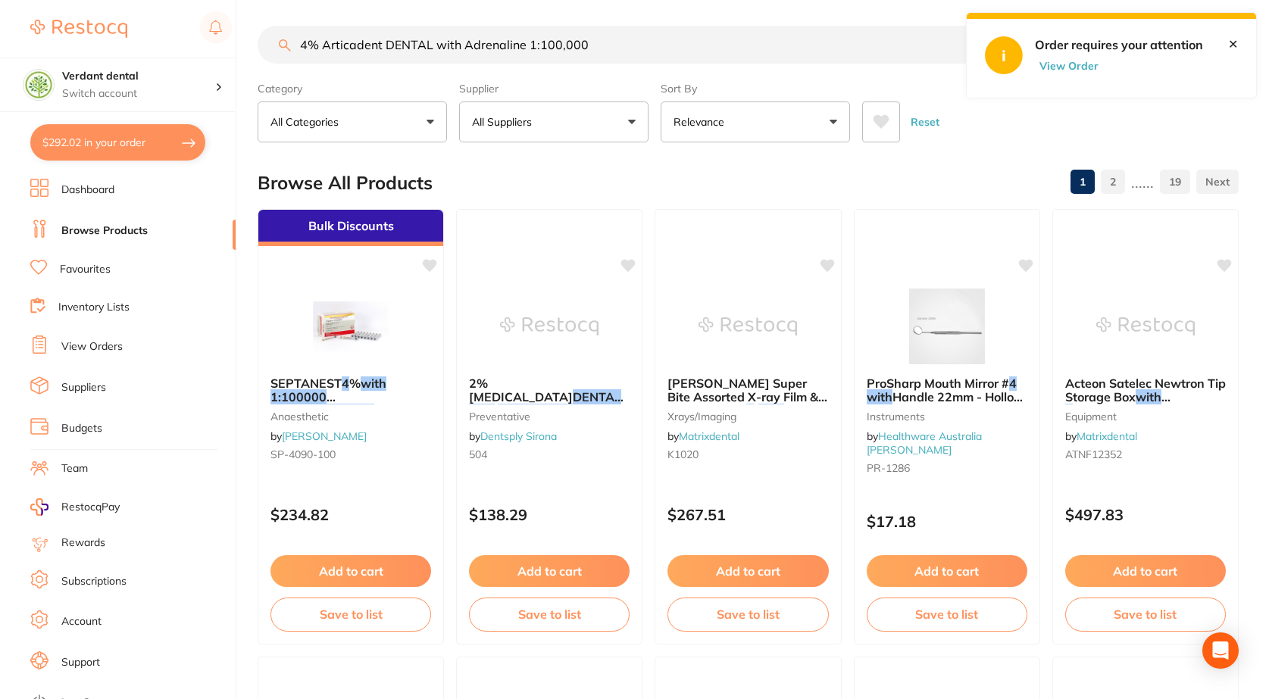
click at [499, 128] on p "All Suppliers" at bounding box center [505, 121] width 66 height 15
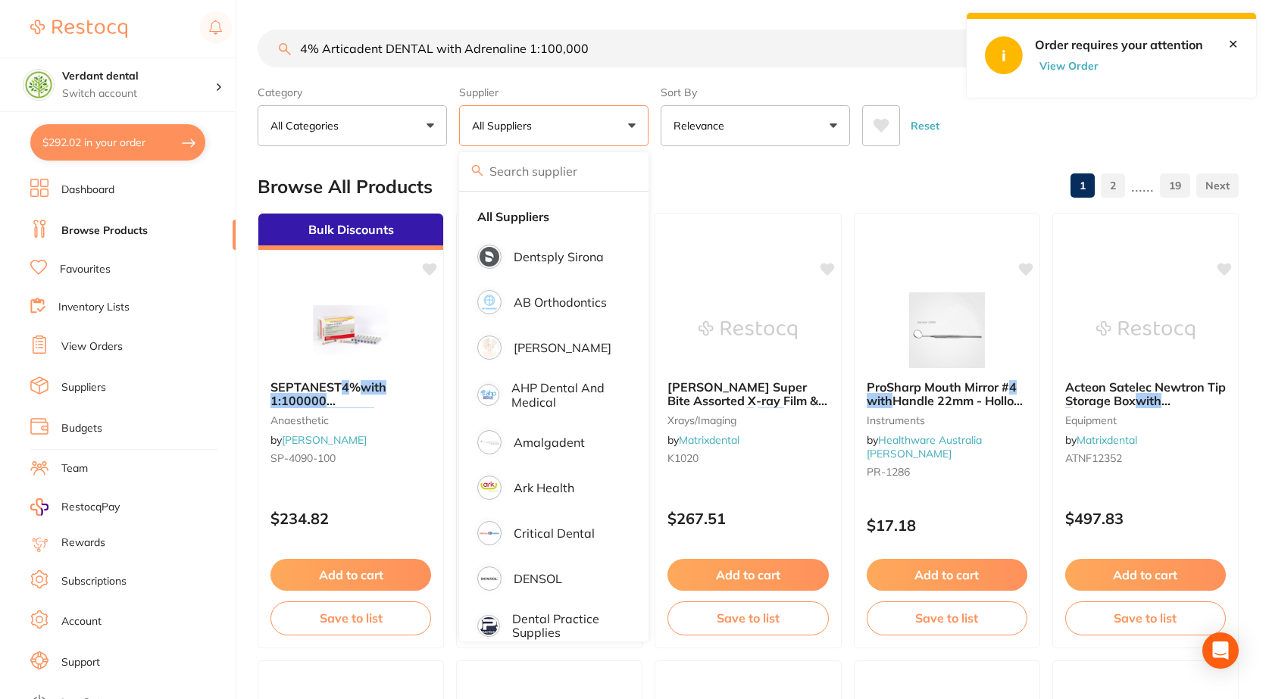
scroll to position [0, 0]
click at [521, 170] on input "search" at bounding box center [553, 172] width 189 height 38
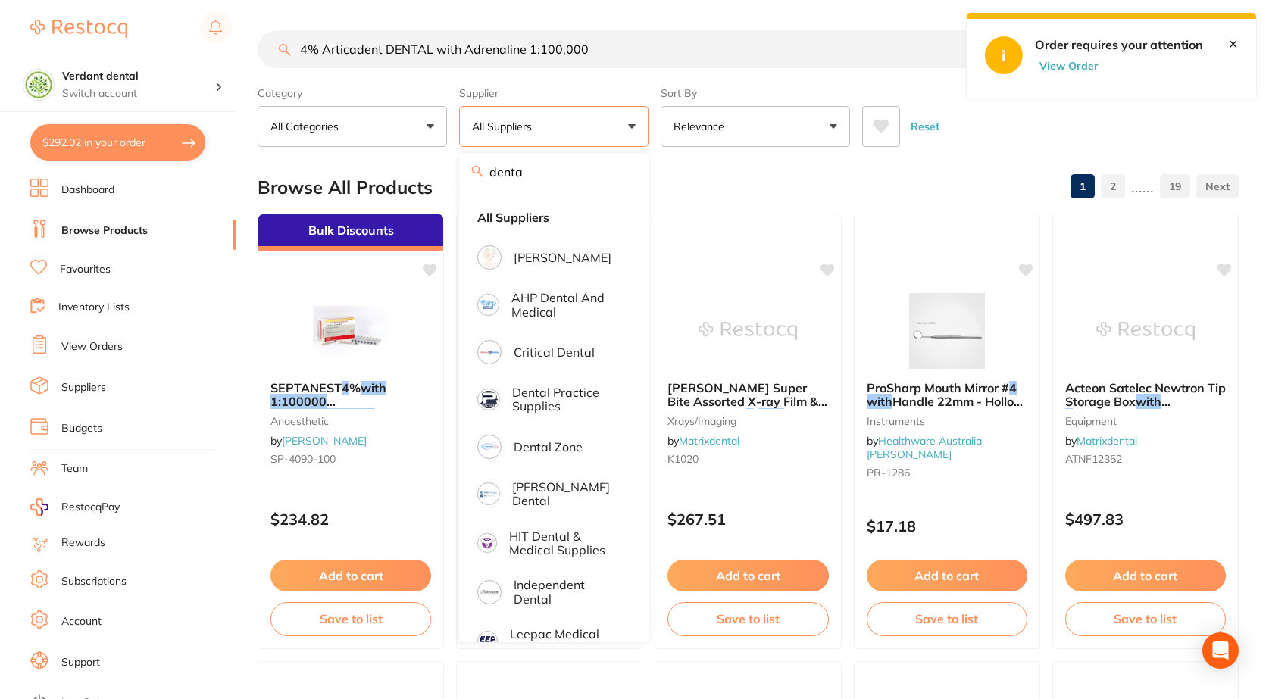
type input "dent"
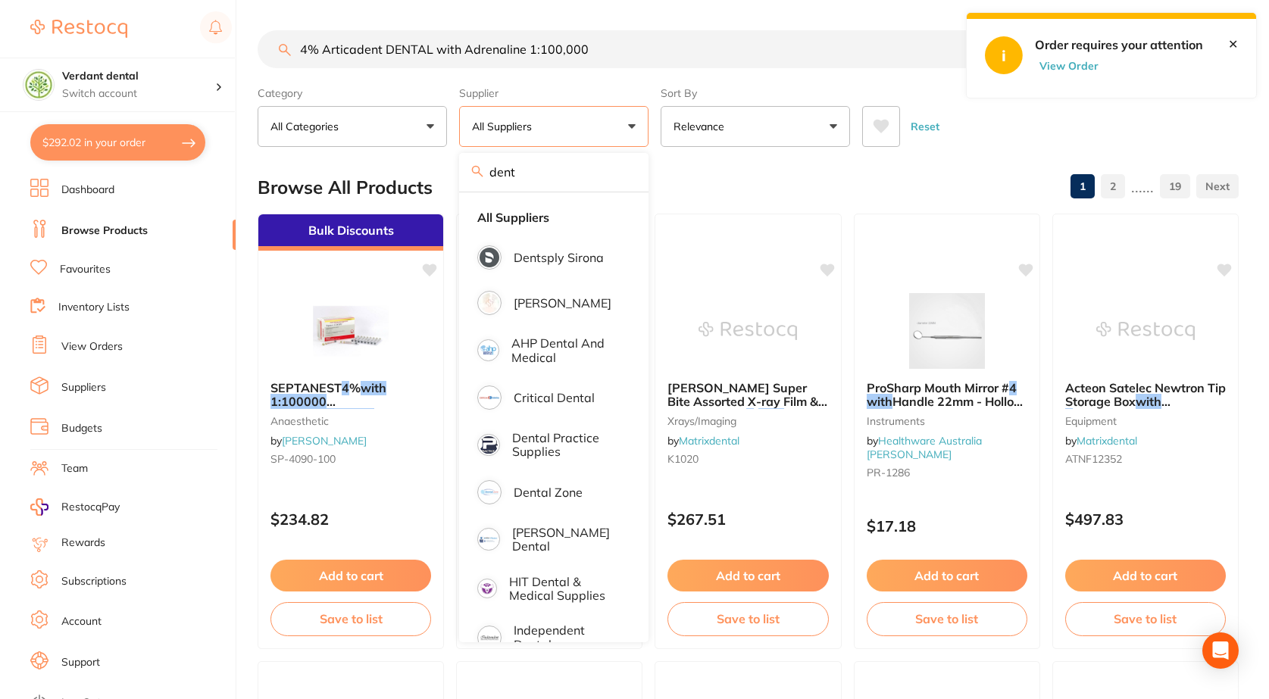
drag, startPoint x: 526, startPoint y: 171, endPoint x: 450, endPoint y: 177, distance: 76.7
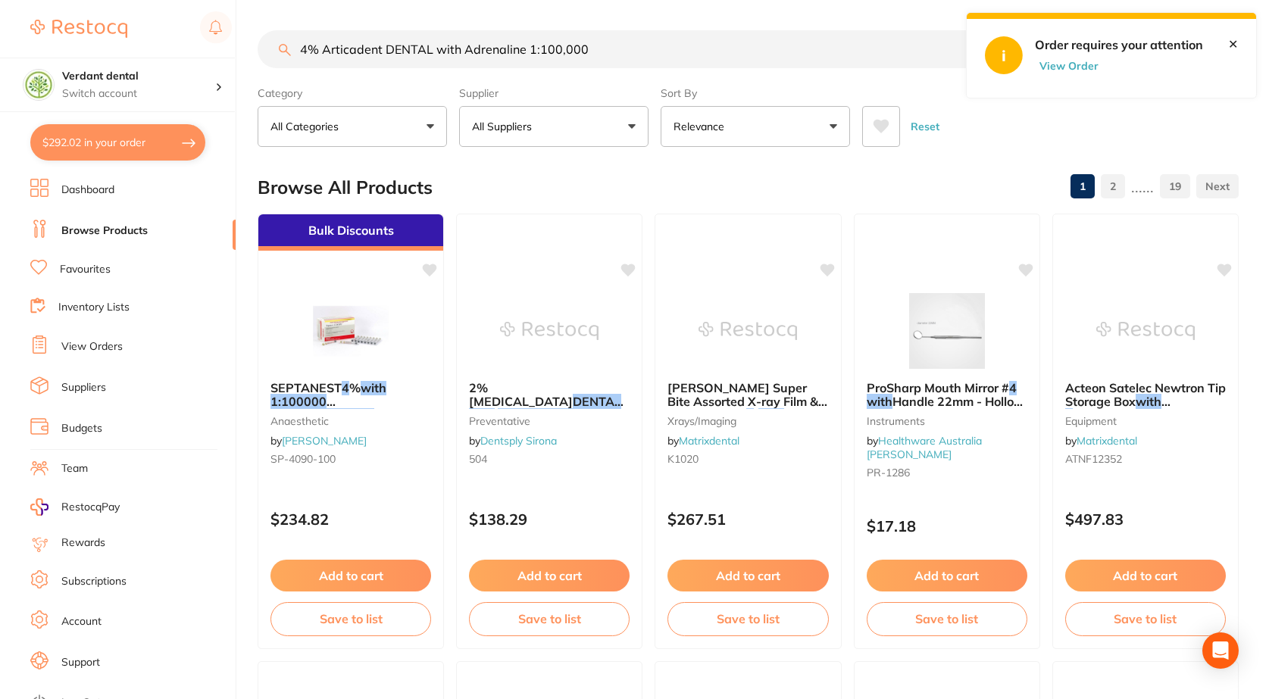
click at [773, 138] on button "Relevance" at bounding box center [755, 126] width 189 height 41
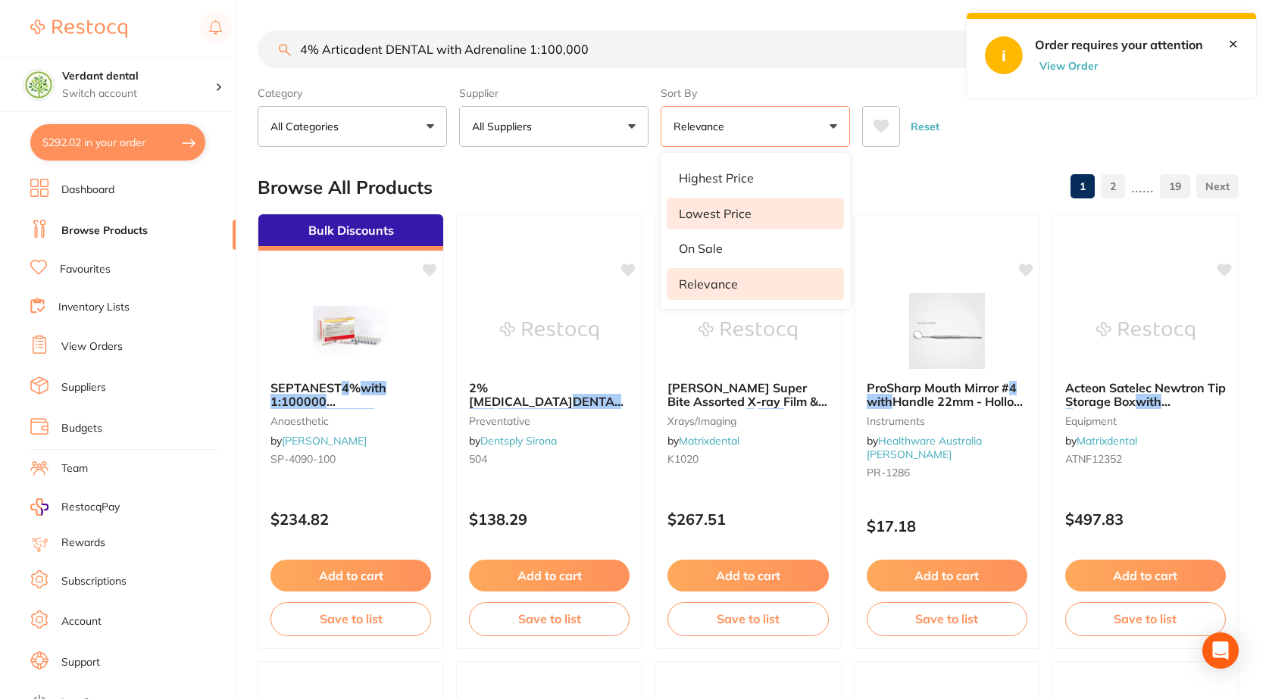
click at [754, 206] on li "Lowest Price" at bounding box center [755, 214] width 177 height 32
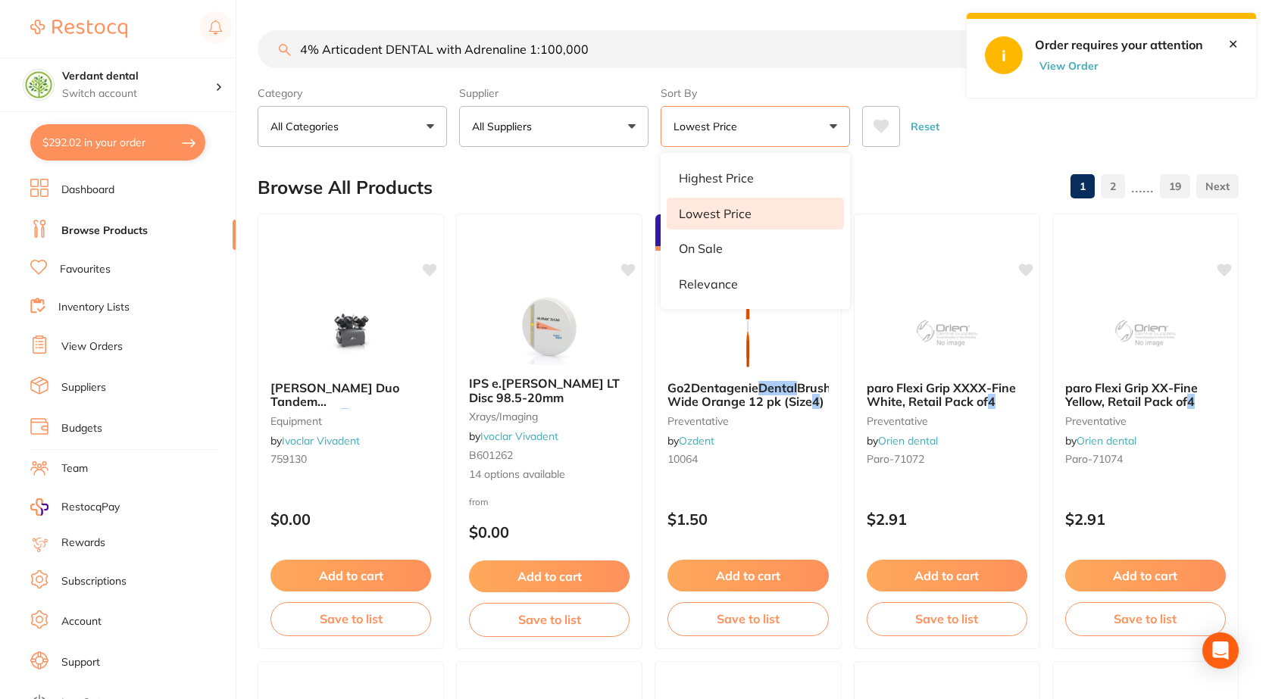
click at [801, 109] on button "Lowest Price" at bounding box center [755, 126] width 189 height 41
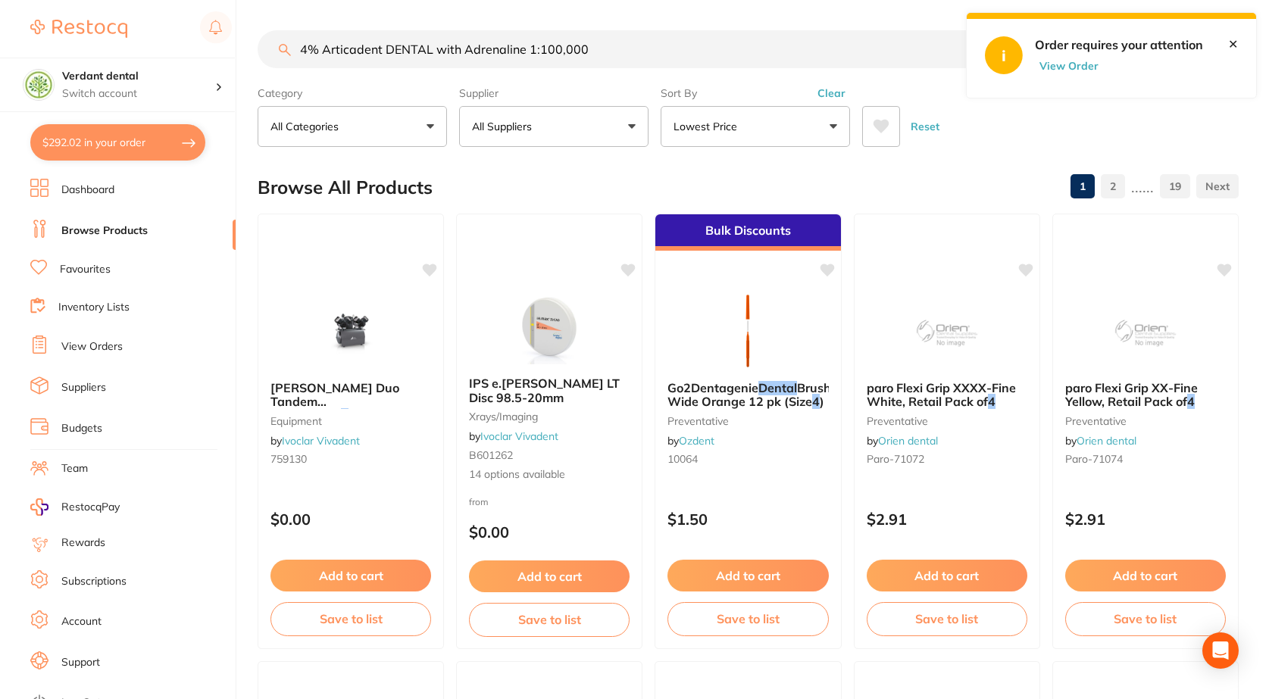
click at [770, 126] on button "Lowest Price" at bounding box center [755, 126] width 189 height 41
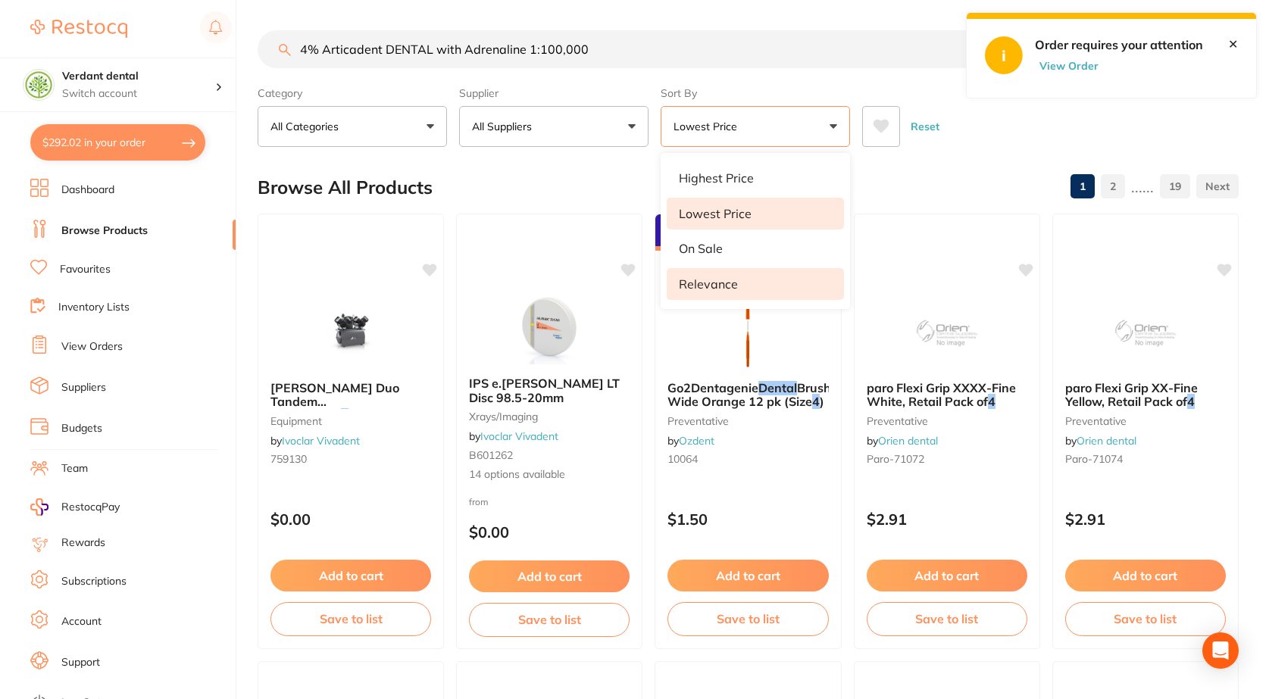
click at [695, 280] on p "Relevance" at bounding box center [708, 284] width 59 height 14
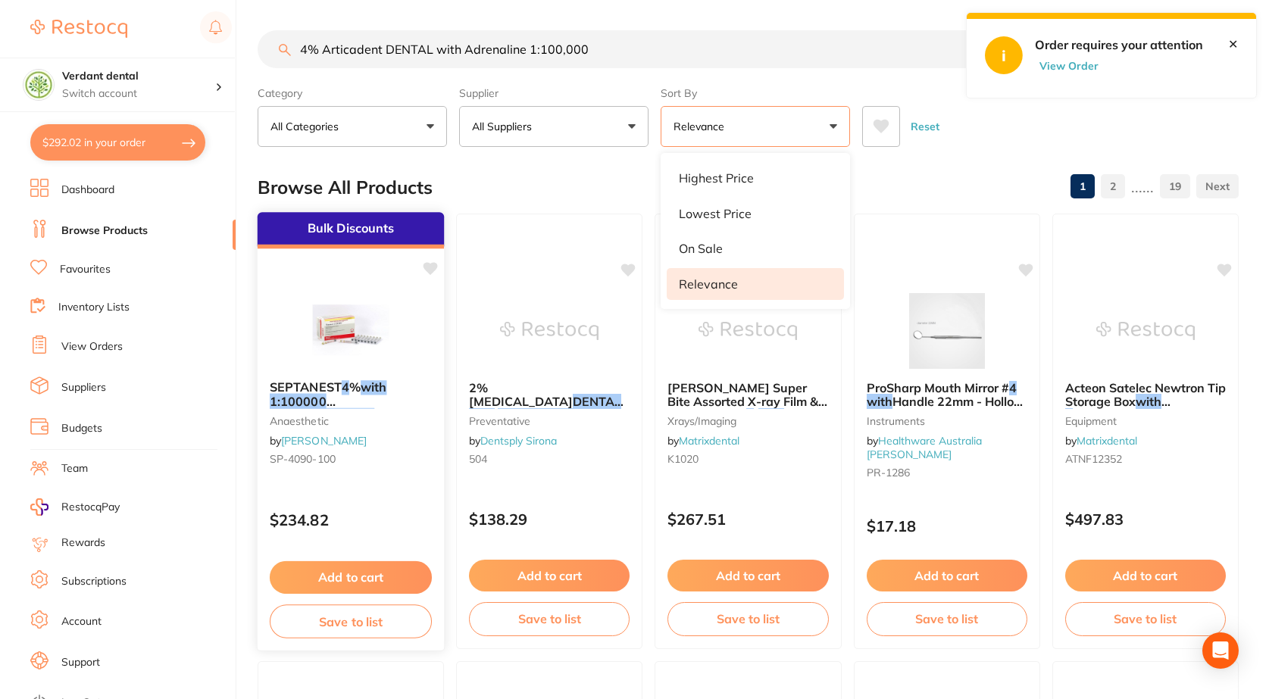
click at [342, 340] on img at bounding box center [350, 330] width 99 height 77
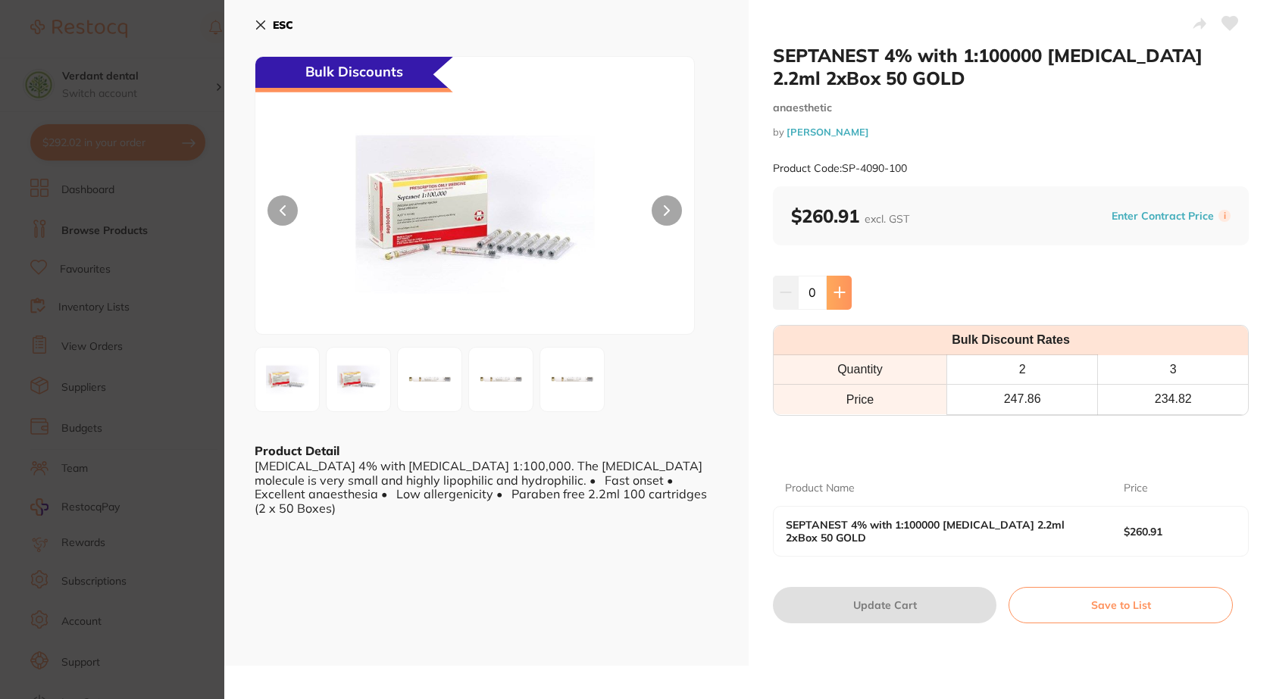
click at [840, 295] on icon at bounding box center [839, 292] width 12 height 12
type input "3"
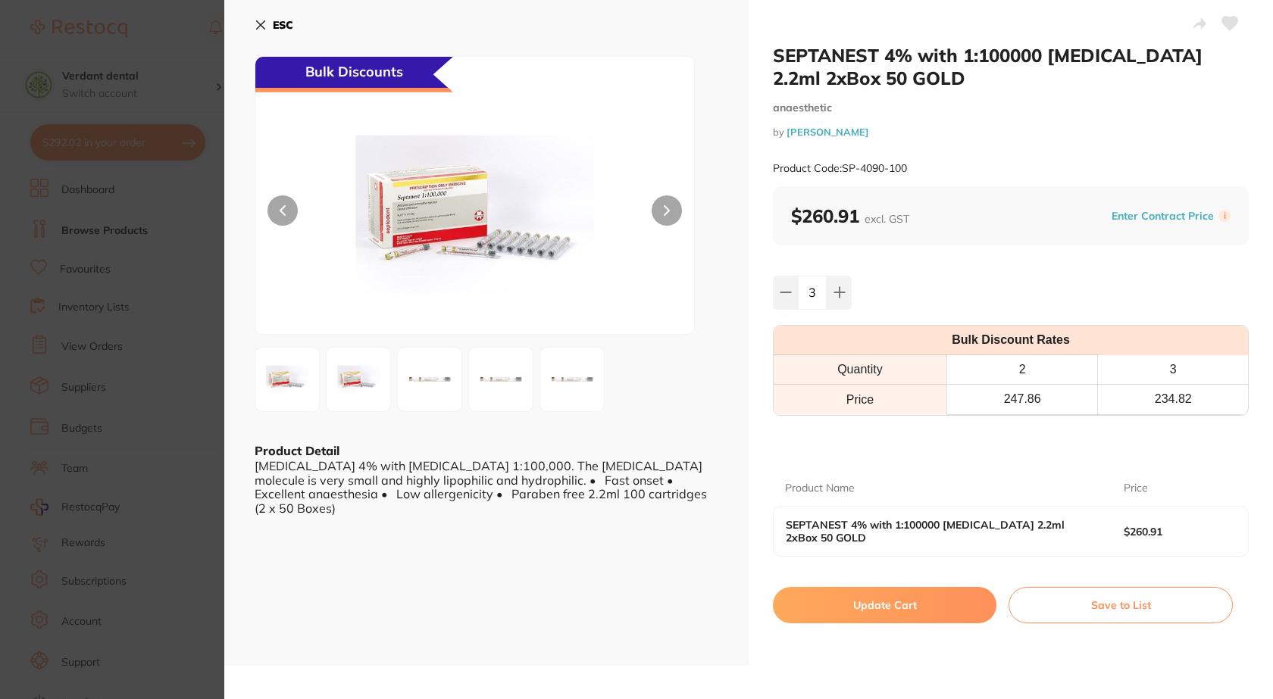
click at [895, 601] on button "Update Cart" at bounding box center [884, 605] width 223 height 36
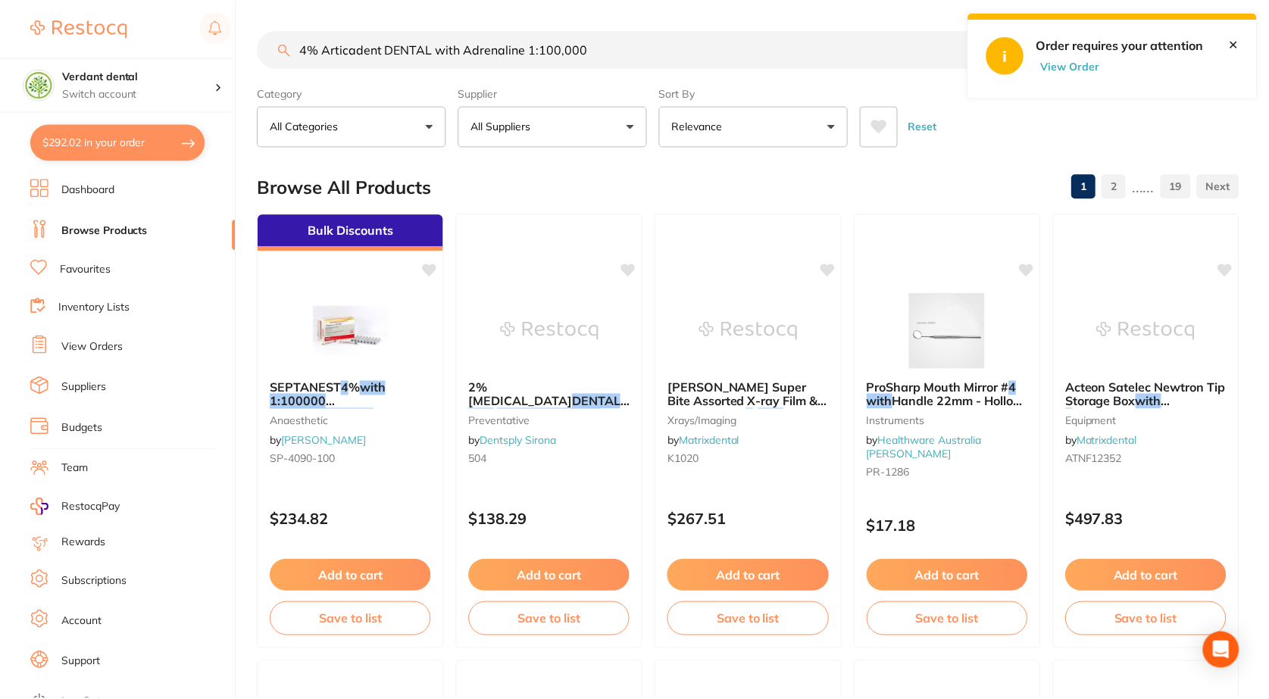
scroll to position [1, 0]
click at [105, 149] on button "$292.02 in your order" at bounding box center [117, 142] width 175 height 36
checkbox input "true"
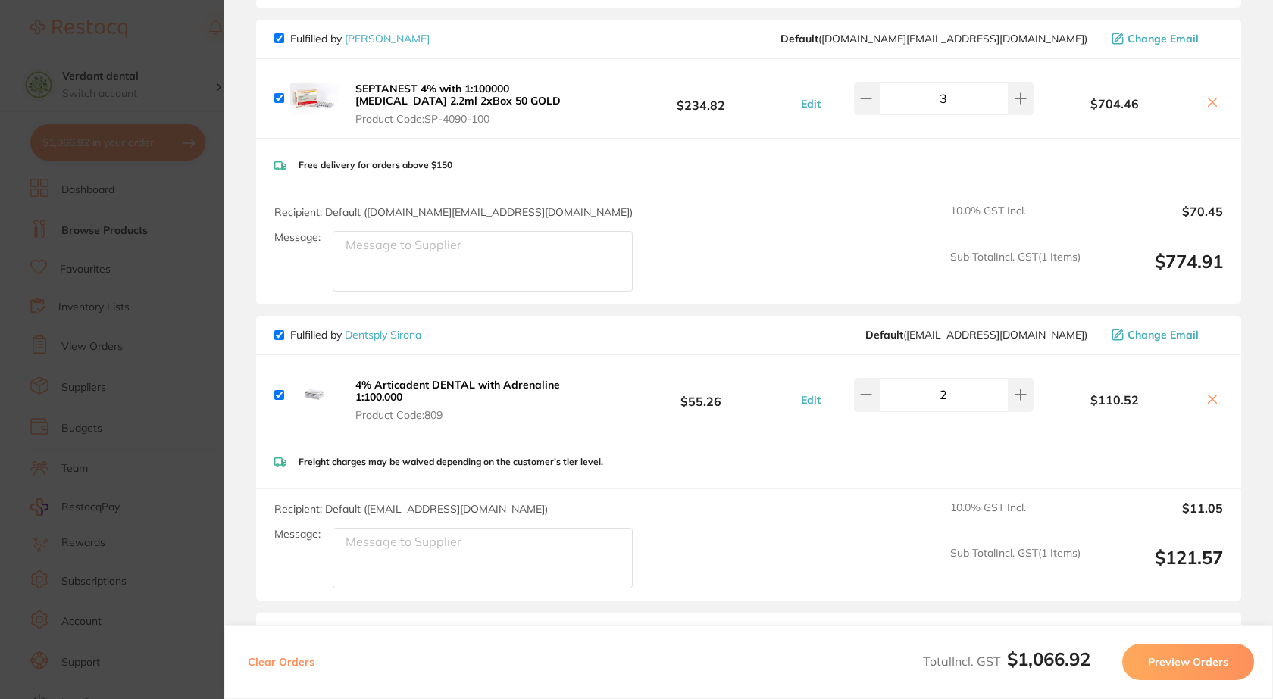
scroll to position [152, 0]
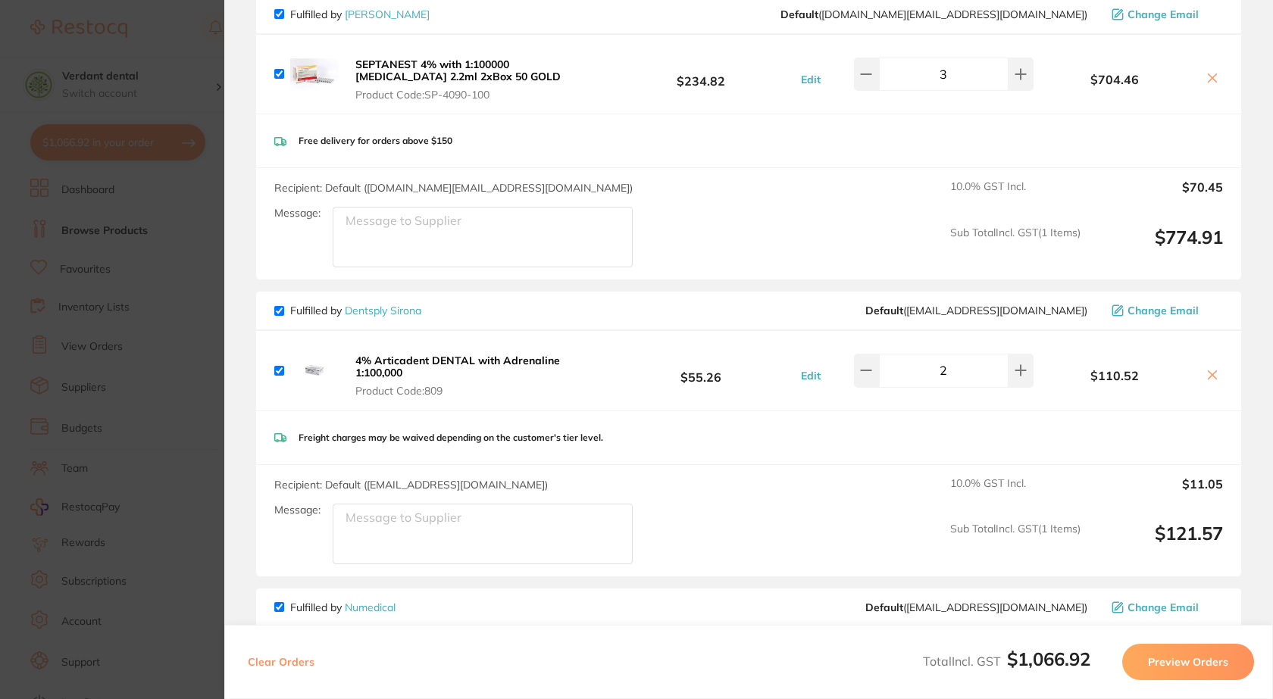
click at [1208, 371] on icon at bounding box center [1212, 375] width 8 height 8
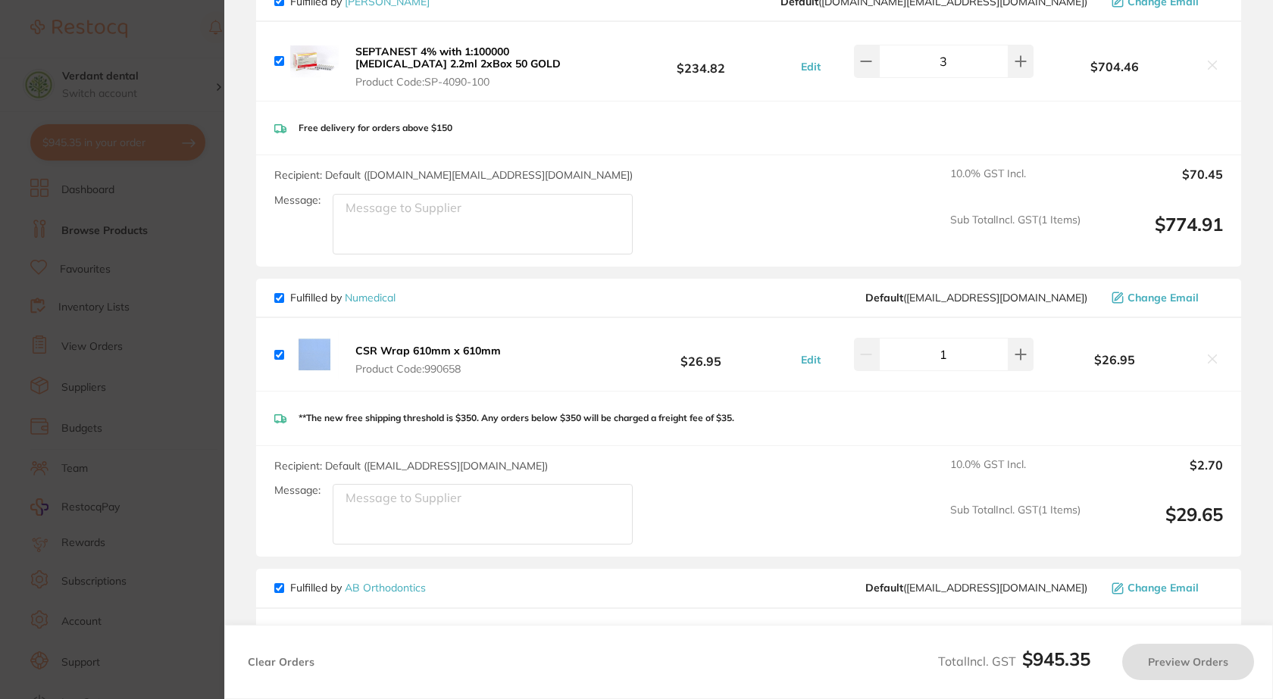
checkbox input "true"
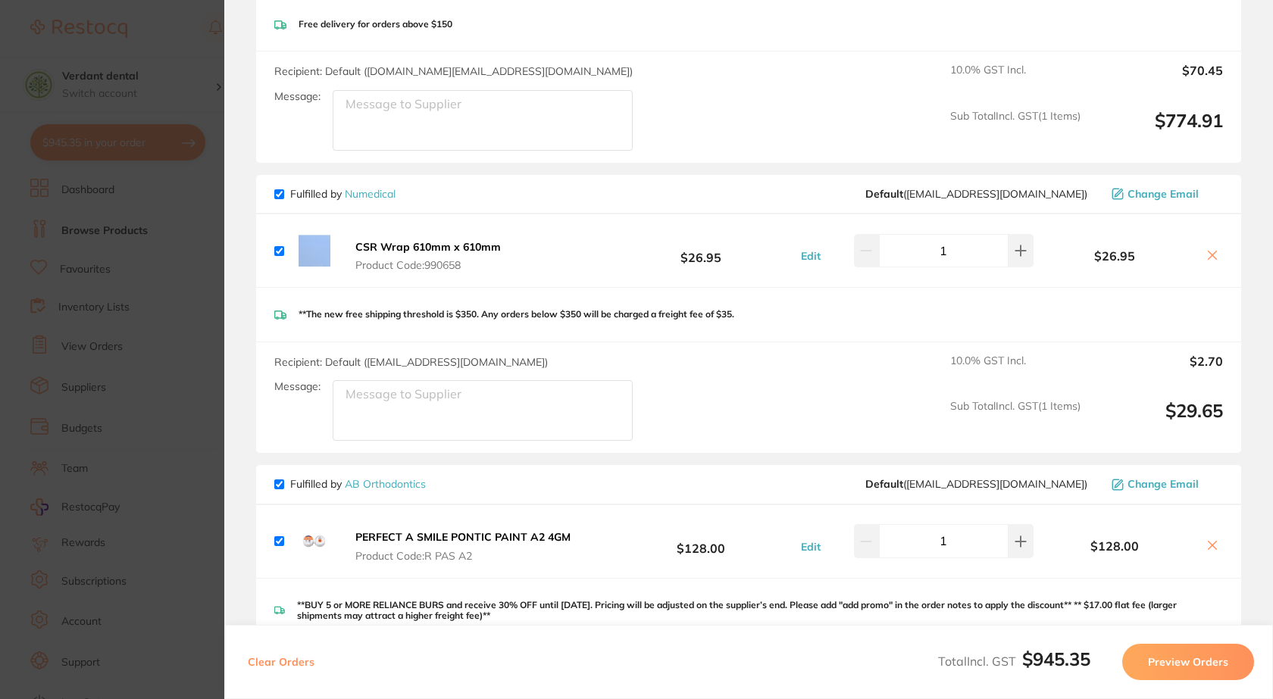
scroll to position [543, 0]
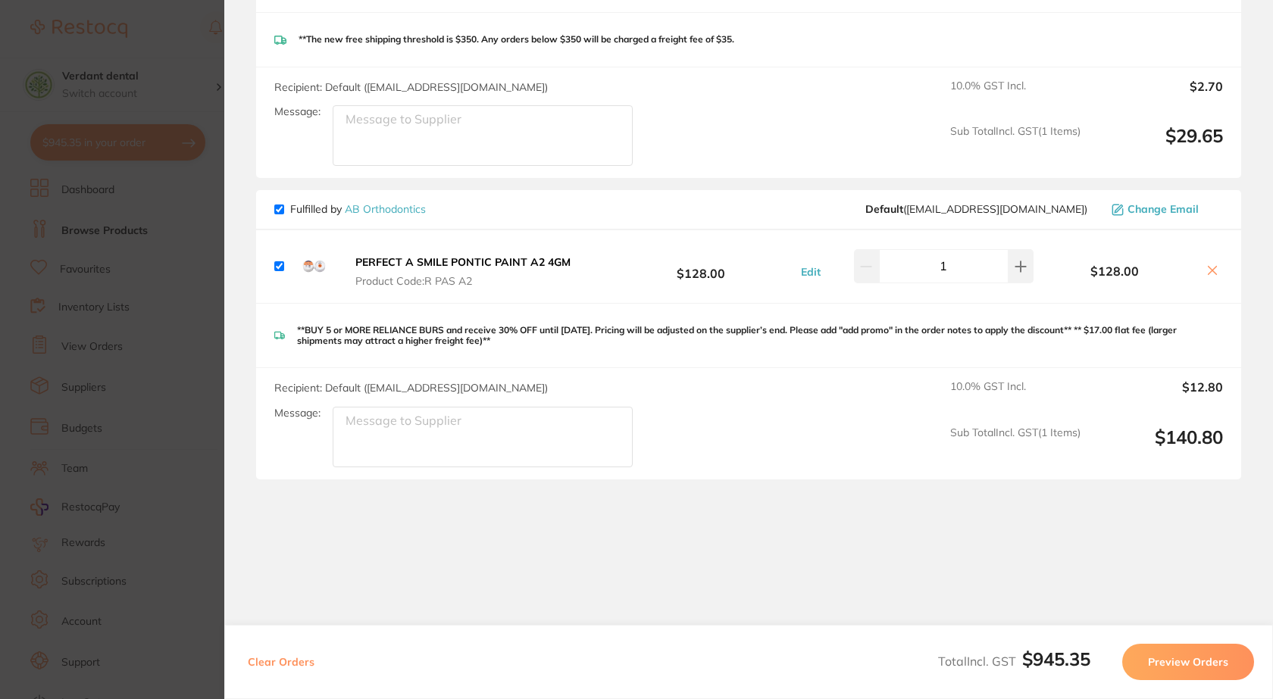
click at [488, 330] on p "**BUY 5 or MORE RELIANCE BURS and receive 30% OFF until [DATE]. Pricing will be…" at bounding box center [760, 336] width 926 height 22
click at [373, 202] on div "Fulfilled by AB Orthodontics Default ( tahlia@ortho.com.au ) Change Email" at bounding box center [748, 209] width 985 height 39
click at [377, 207] on link "AB Orthodontics" at bounding box center [385, 209] width 81 height 14
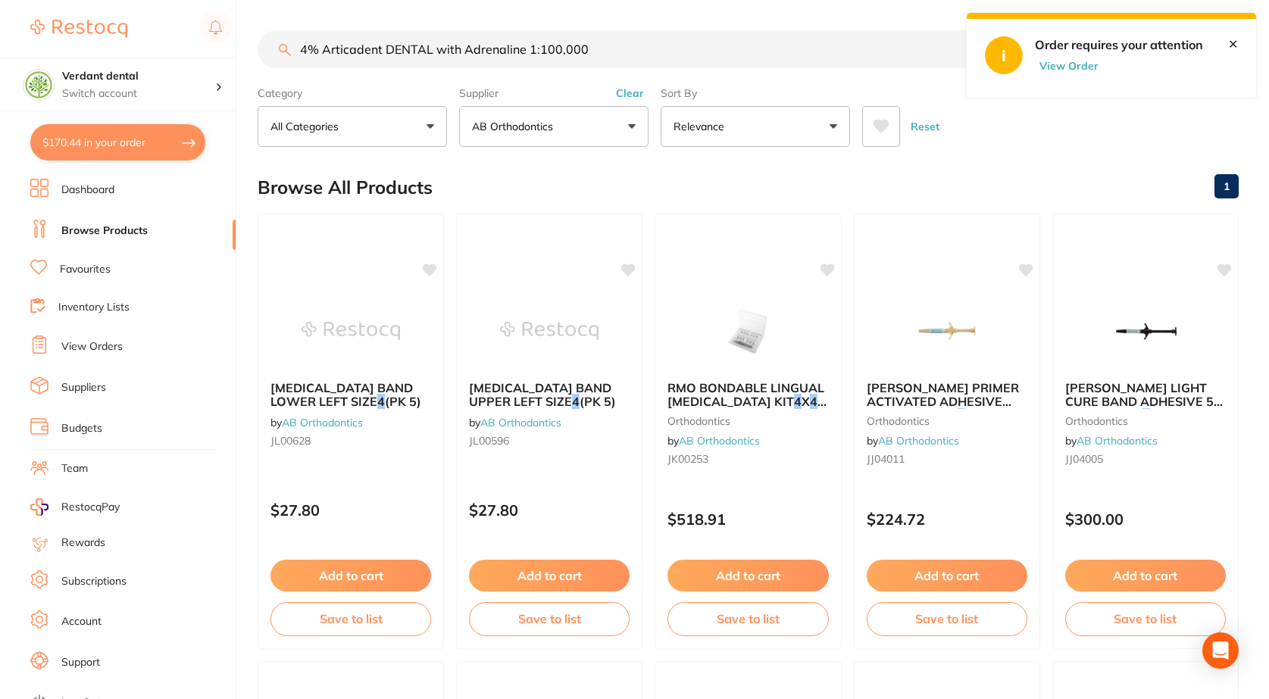
click at [141, 142] on button "$170.44 in your order" at bounding box center [117, 142] width 175 height 36
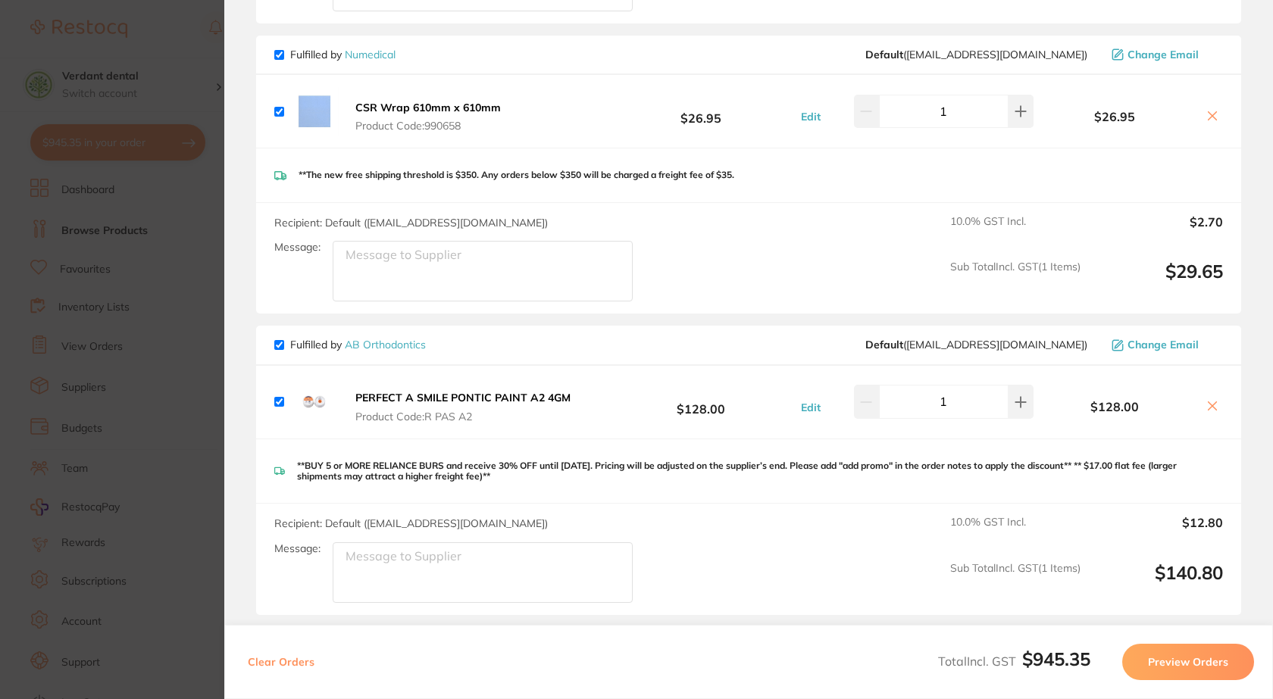
scroll to position [392, 0]
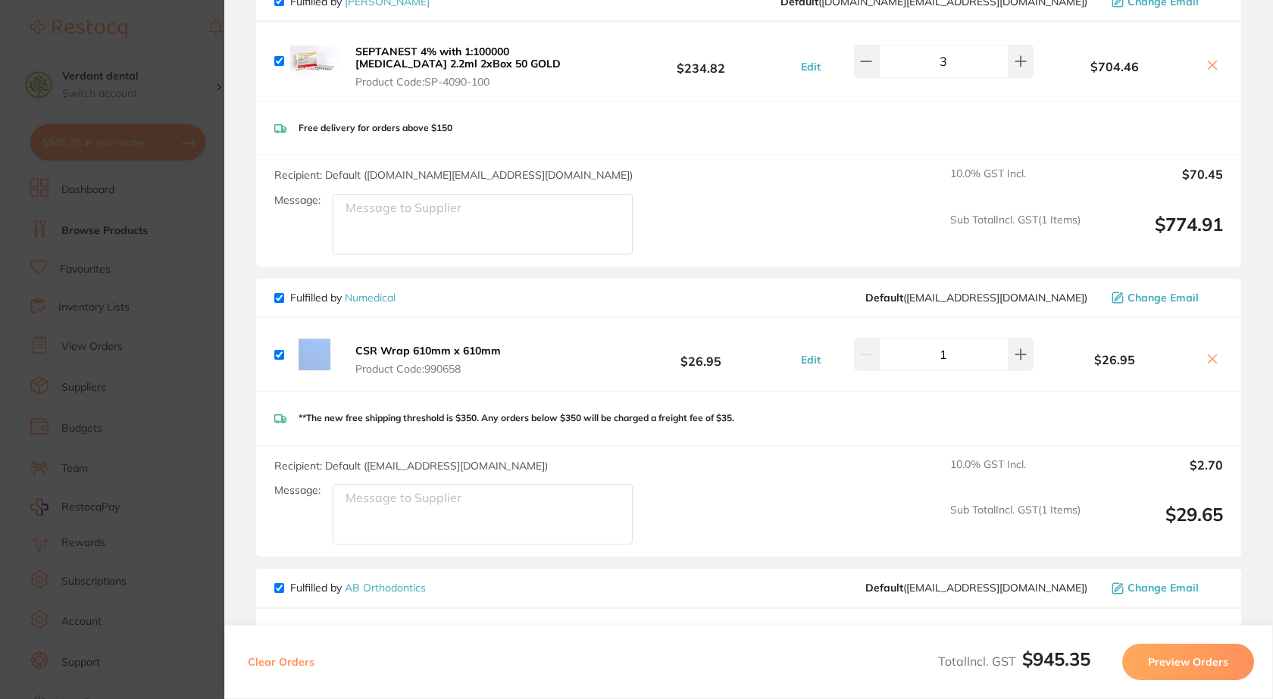
click at [274, 295] on input "checkbox" at bounding box center [279, 298] width 10 height 10
checkbox input "false"
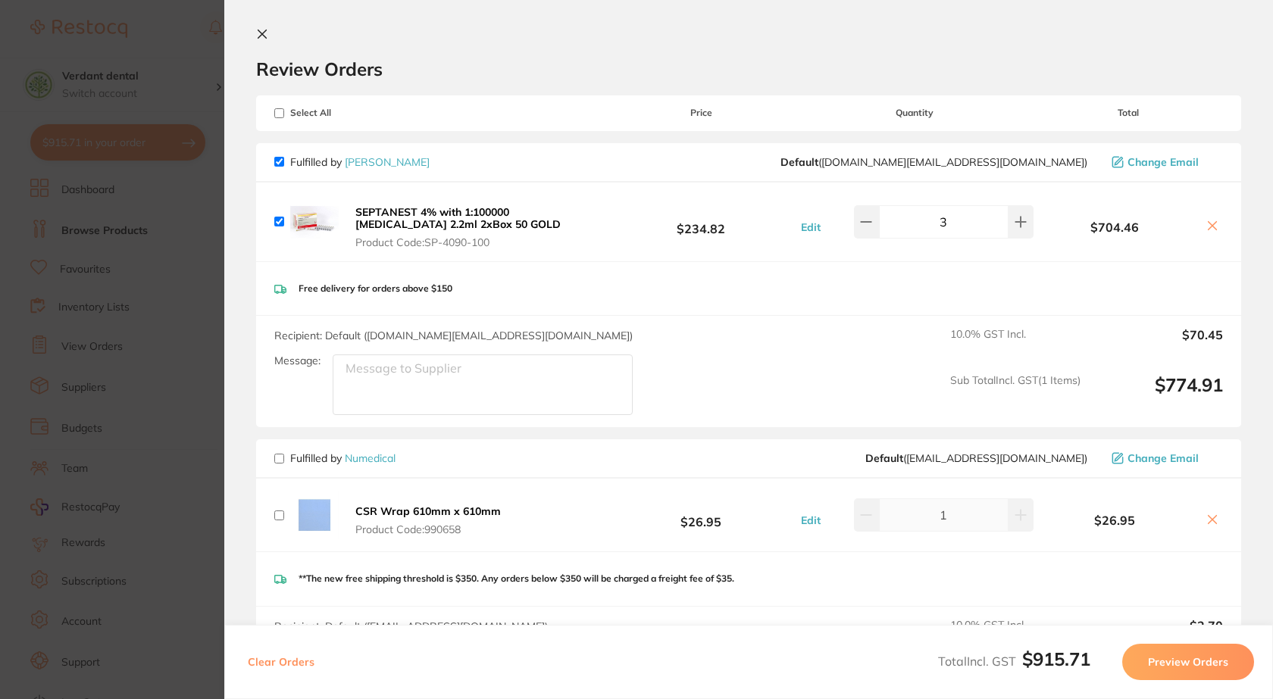
scroll to position [0, 0]
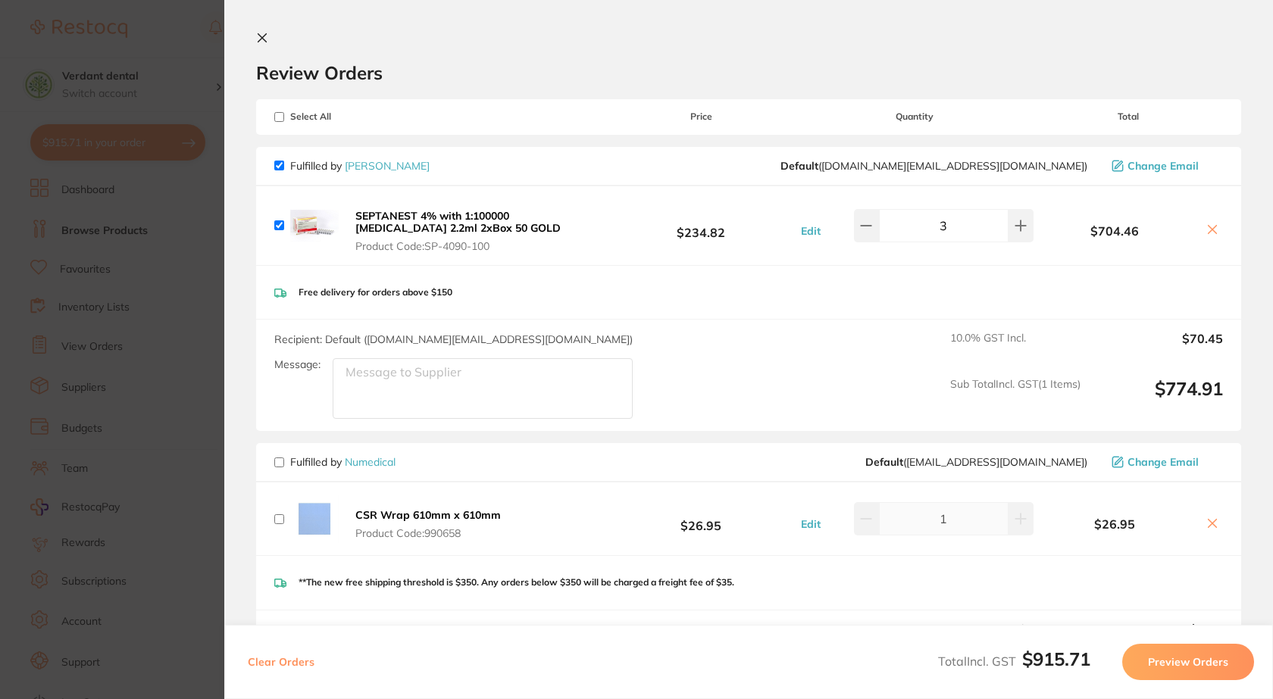
click at [280, 167] on input "checkbox" at bounding box center [279, 166] width 10 height 10
checkbox input "false"
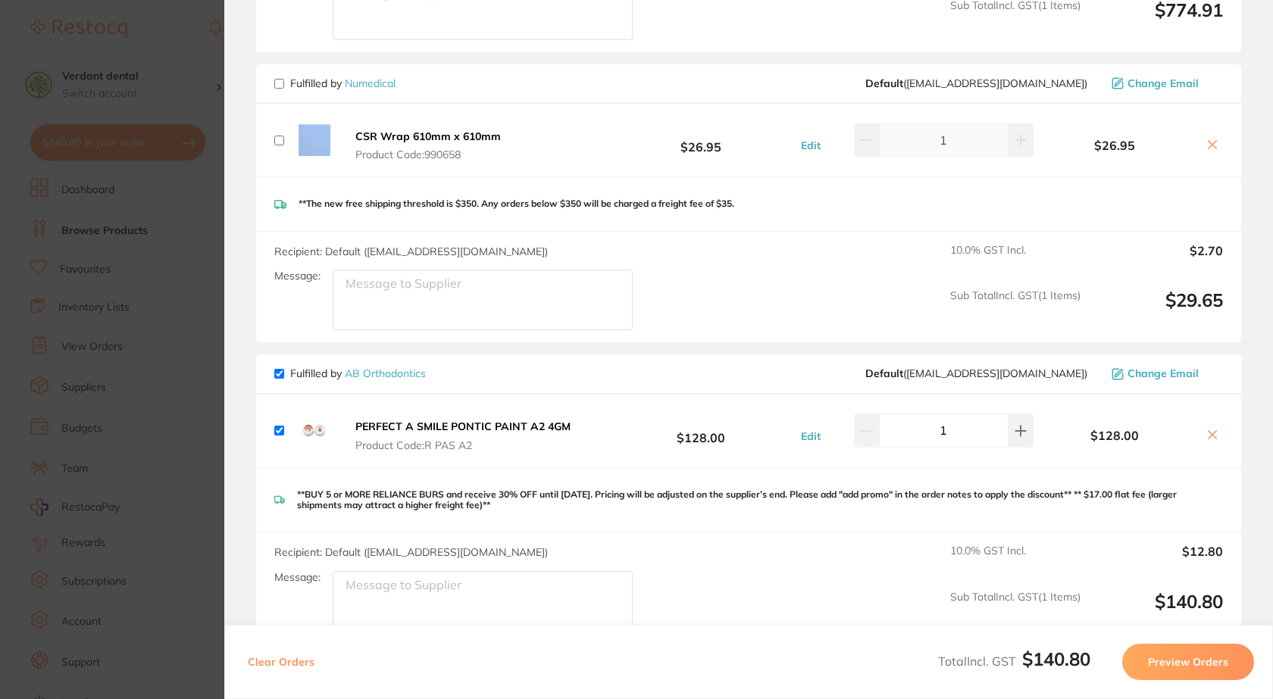
click at [1206, 661] on button "Preview Orders" at bounding box center [1188, 662] width 132 height 36
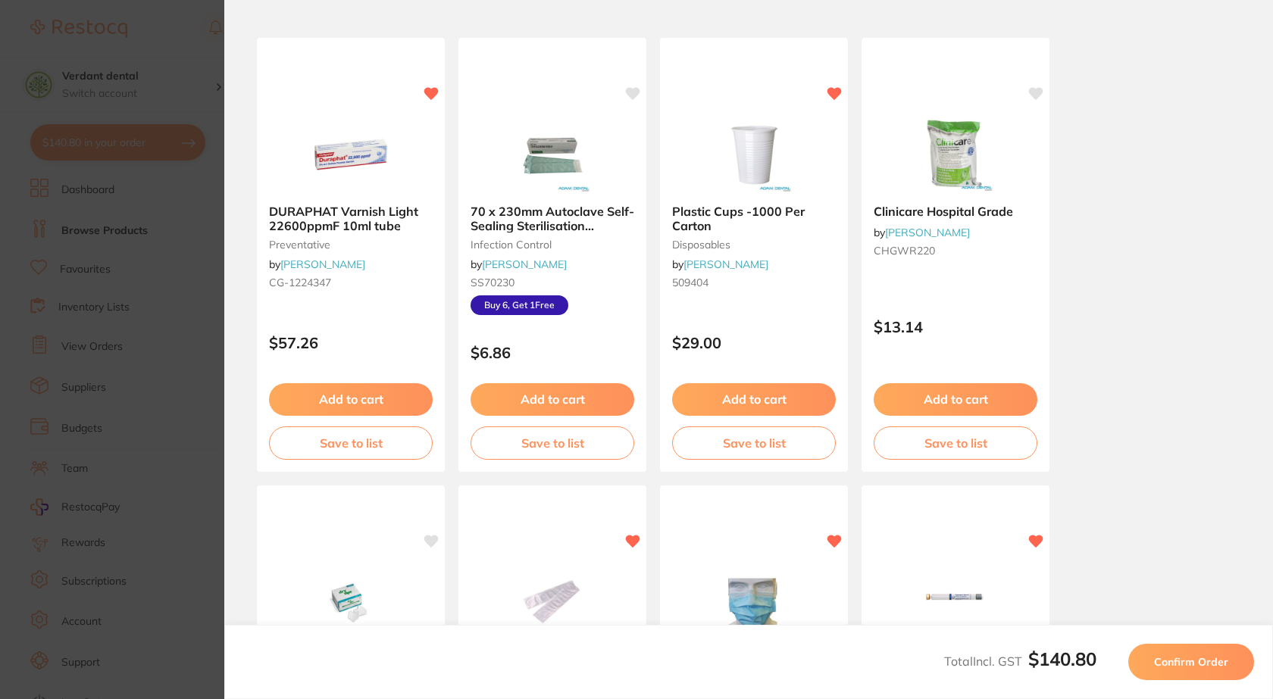
scroll to position [0, 0]
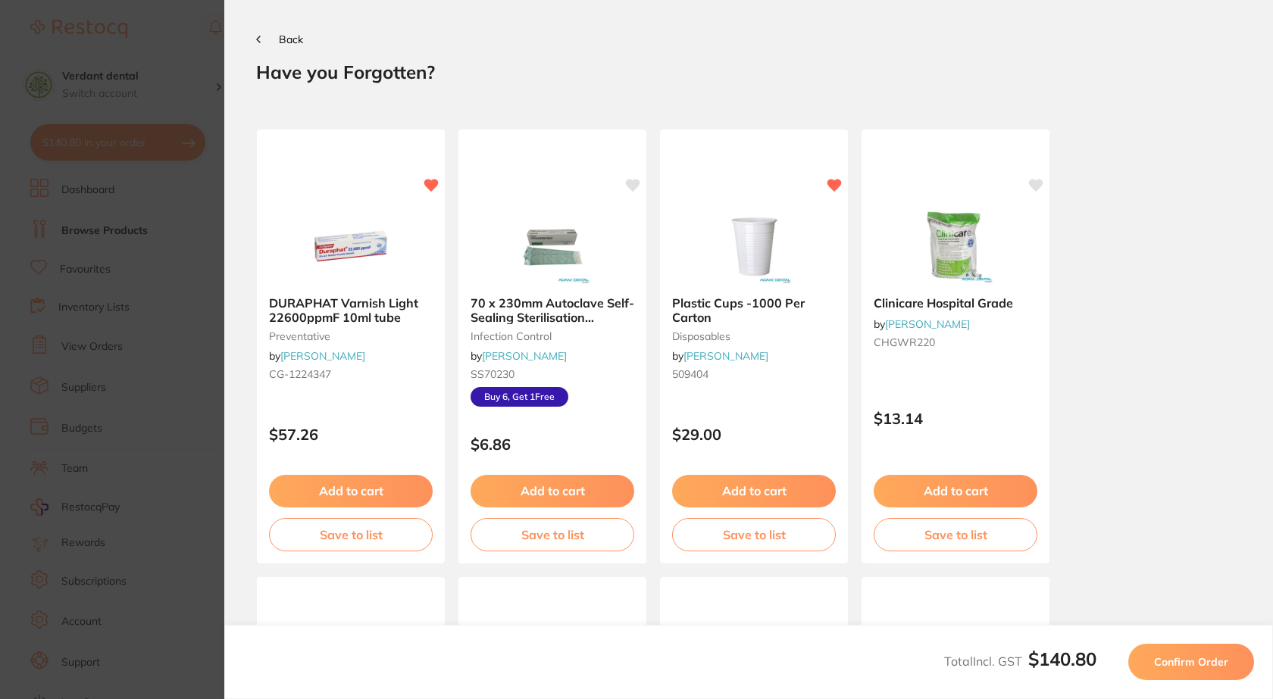
click at [1206, 661] on span "Confirm Order" at bounding box center [1191, 662] width 74 height 14
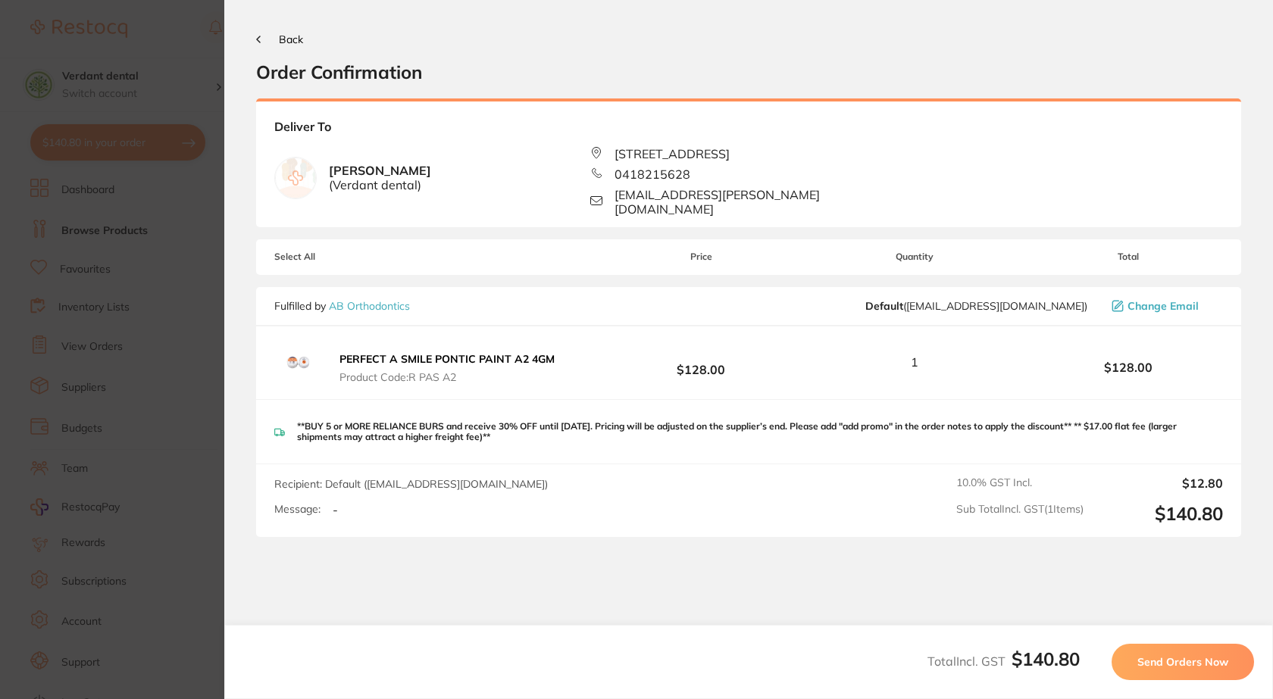
click at [1206, 661] on span "Send Orders Now" at bounding box center [1182, 662] width 91 height 14
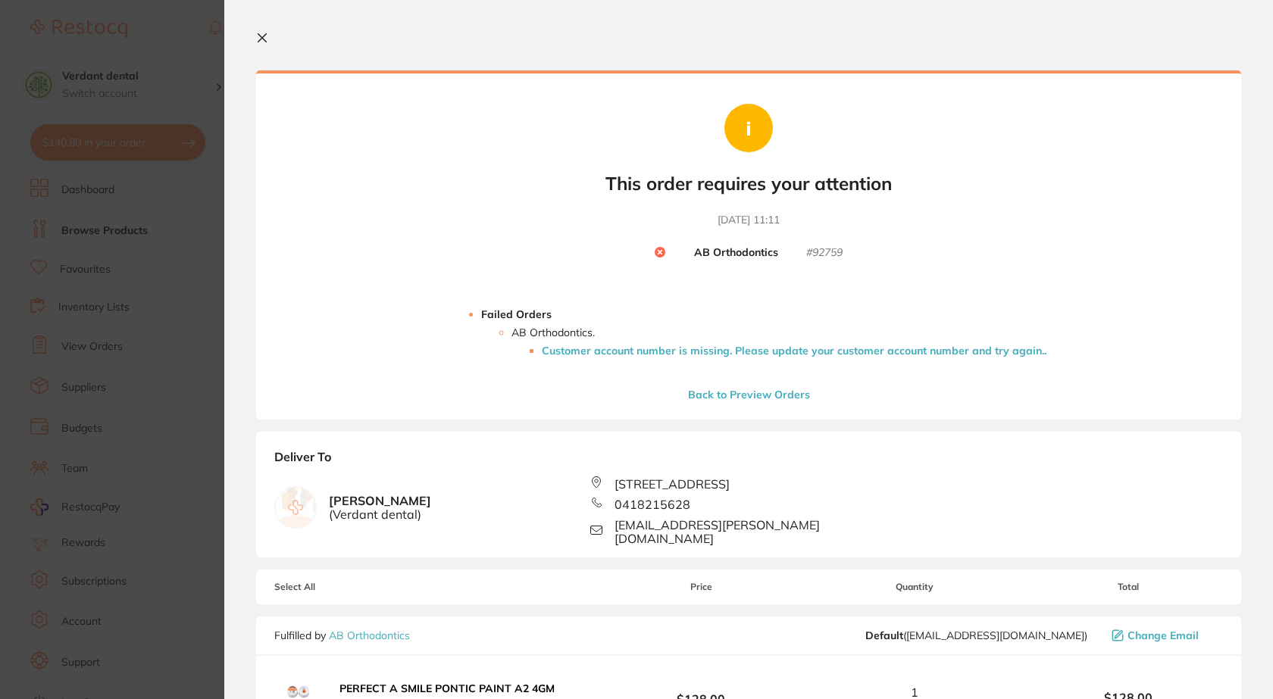
click at [748, 397] on button "Back to Preview Orders" at bounding box center [748, 395] width 131 height 14
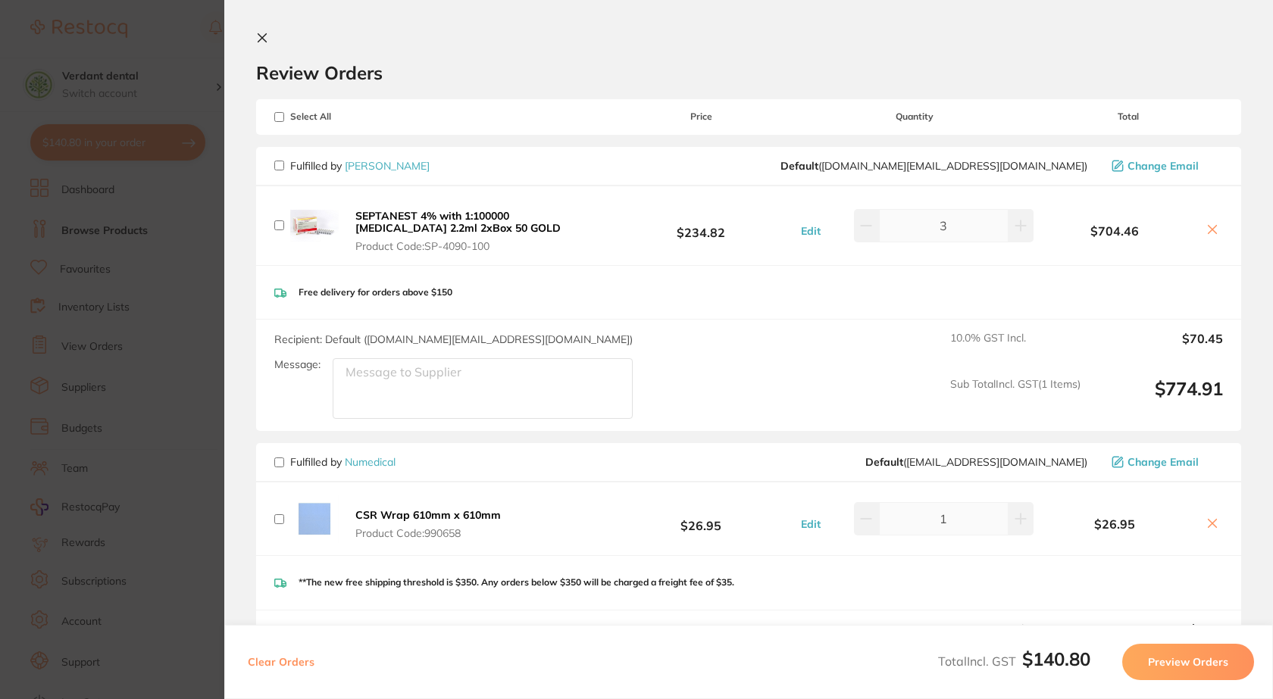
click at [261, 35] on icon at bounding box center [262, 38] width 12 height 12
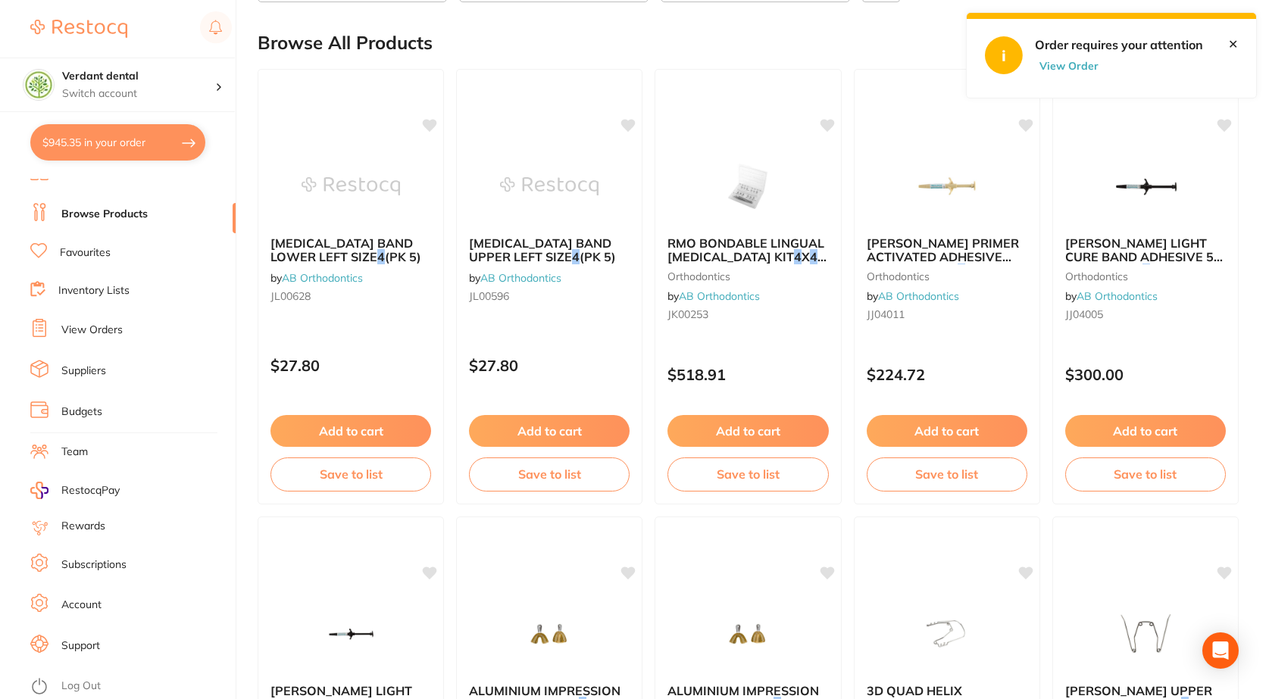
scroll to position [152, 0]
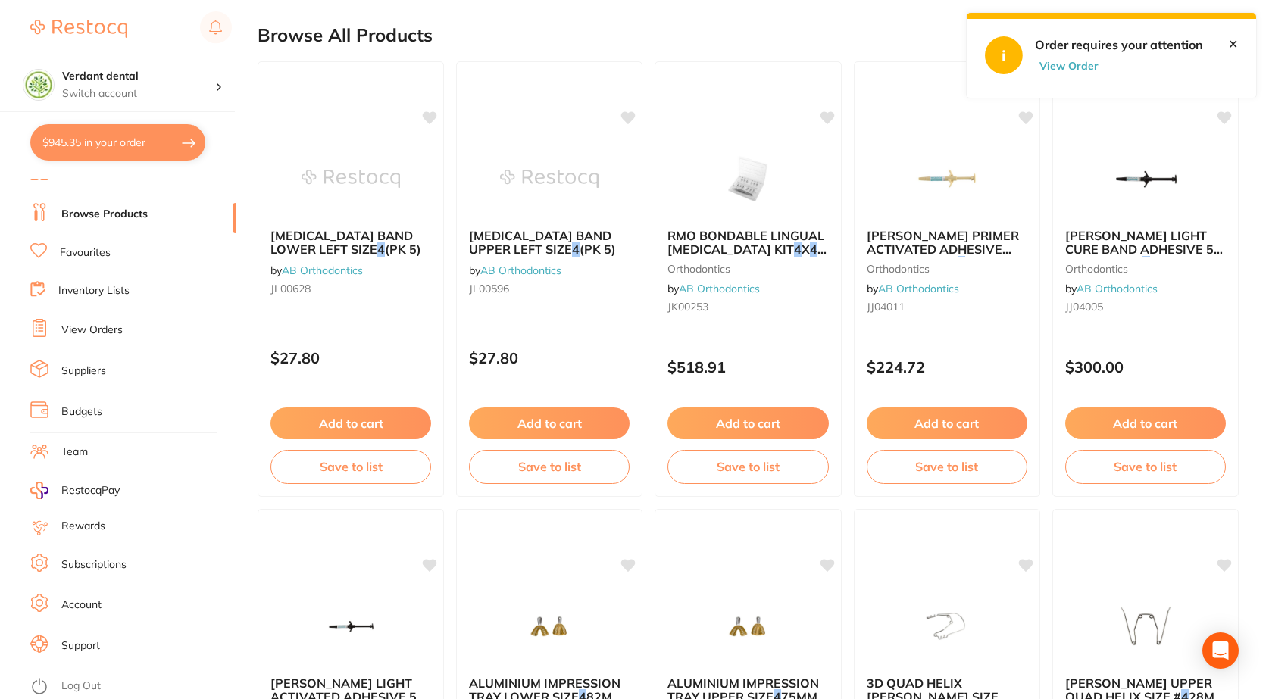
click at [89, 367] on link "Suppliers" at bounding box center [83, 371] width 45 height 15
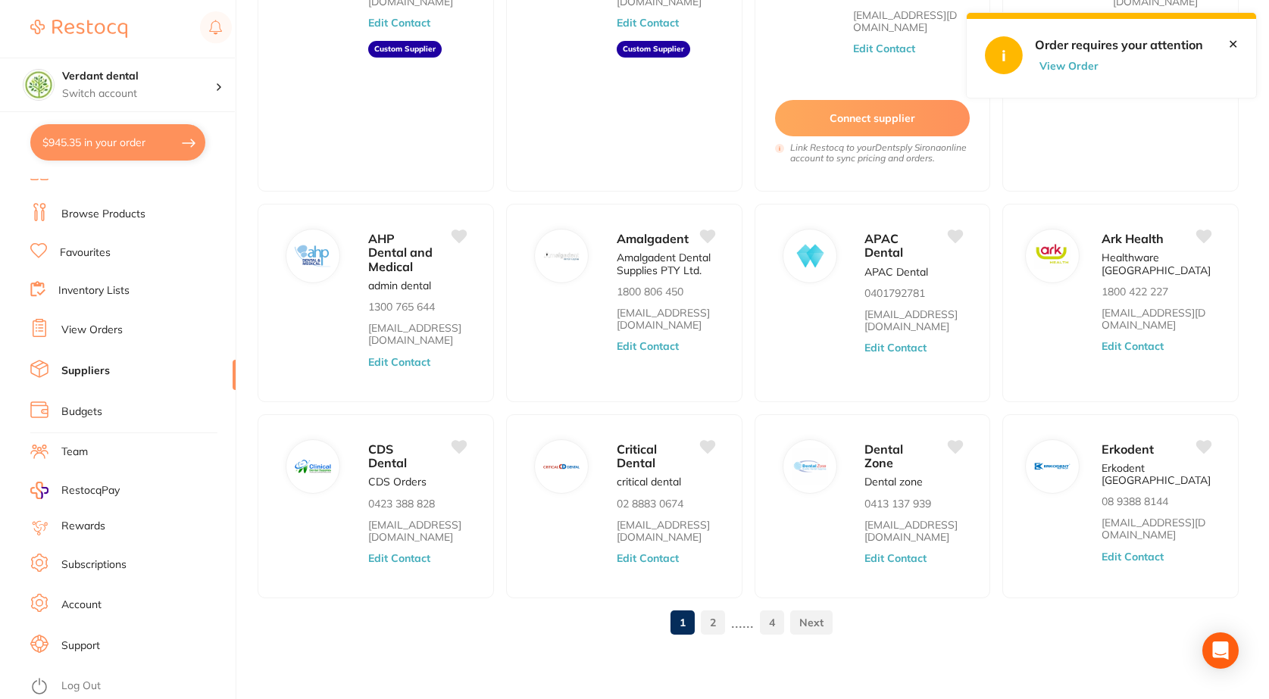
scroll to position [237, 0]
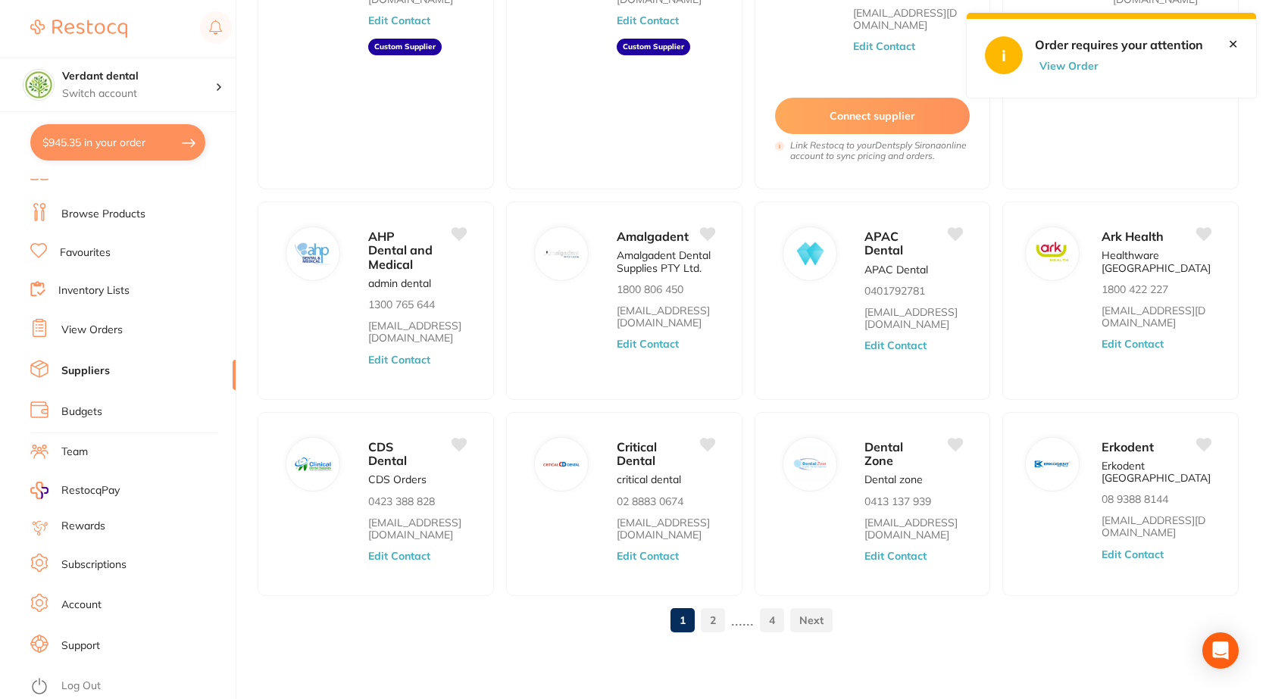
click at [713, 629] on link "2" at bounding box center [713, 620] width 24 height 30
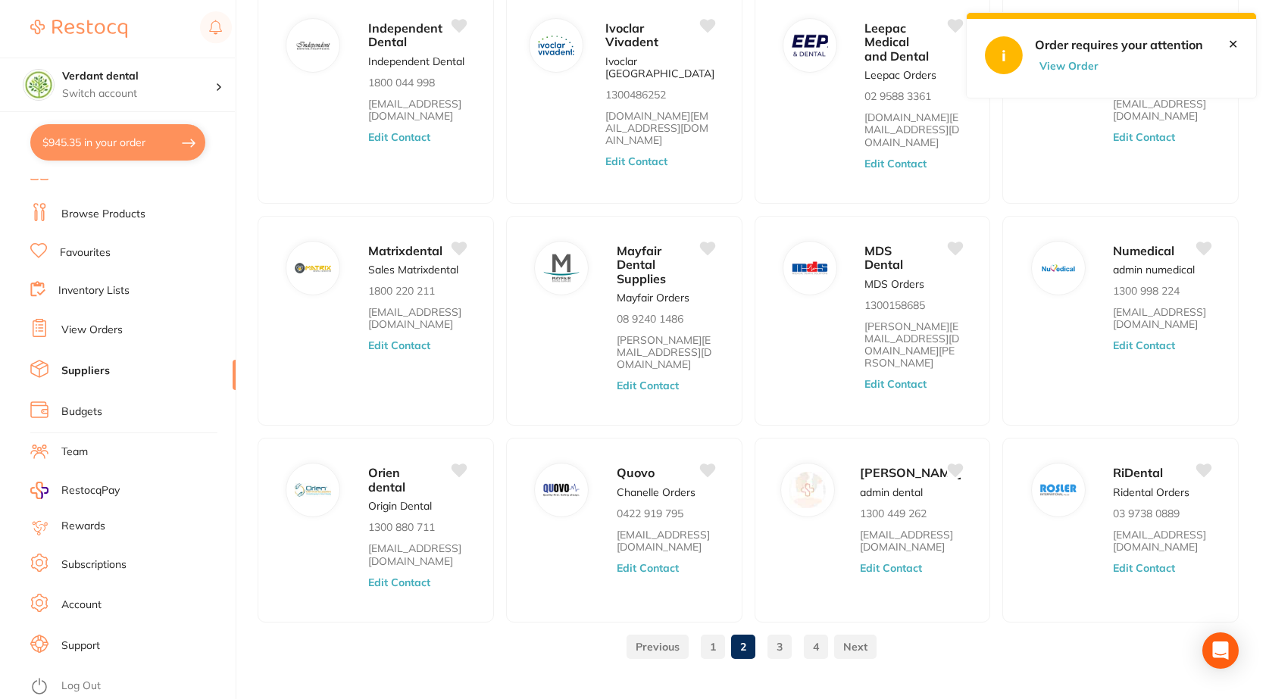
scroll to position [136, 0]
click at [791, 630] on link "3" at bounding box center [779, 645] width 24 height 30
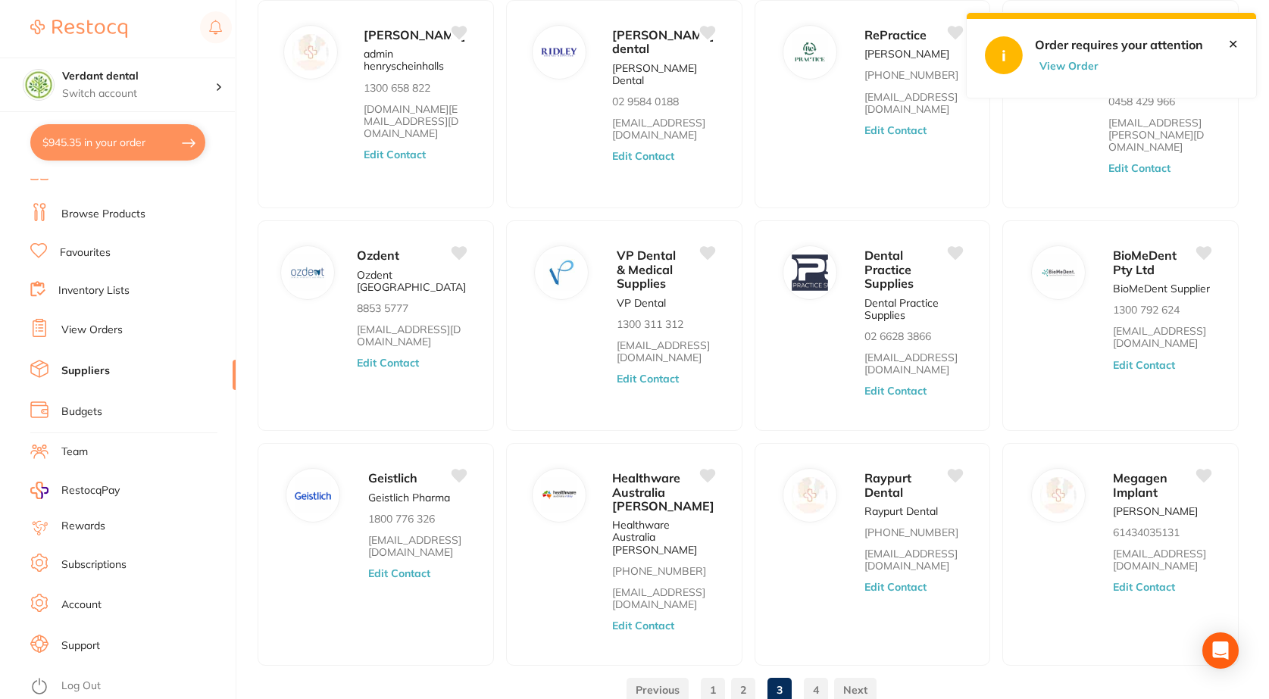
click at [775, 675] on link "3" at bounding box center [779, 690] width 24 height 30
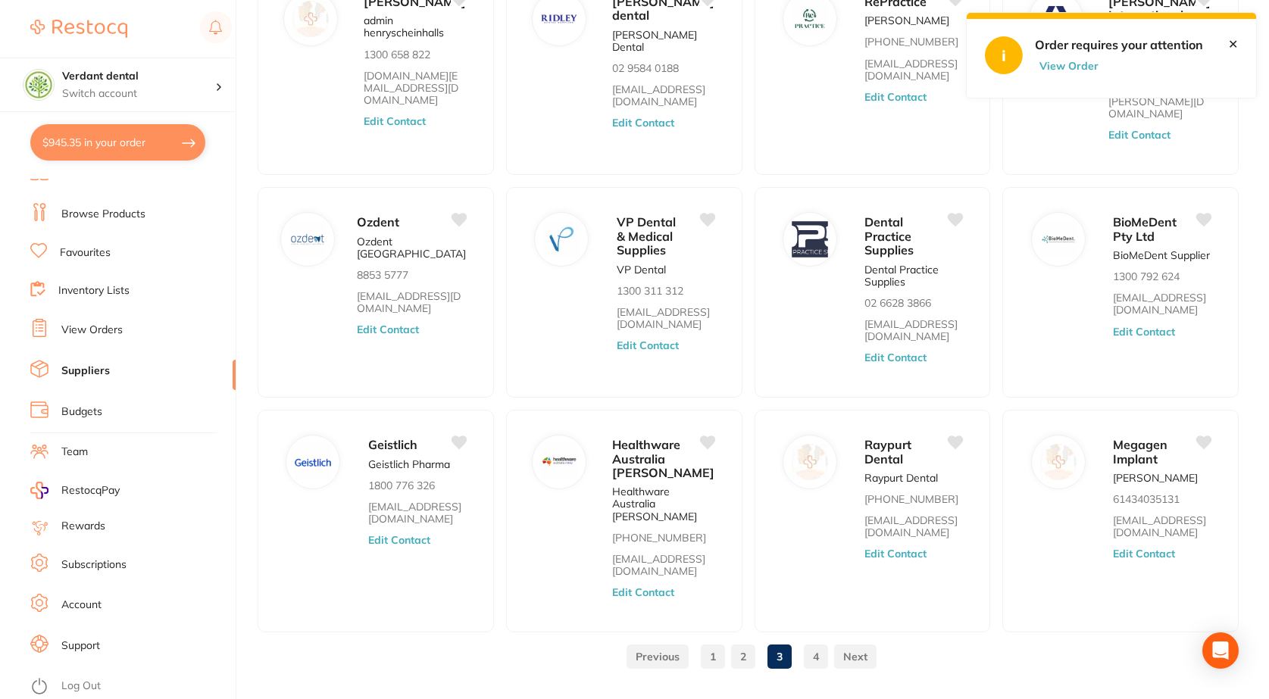
scroll to position [186, 0]
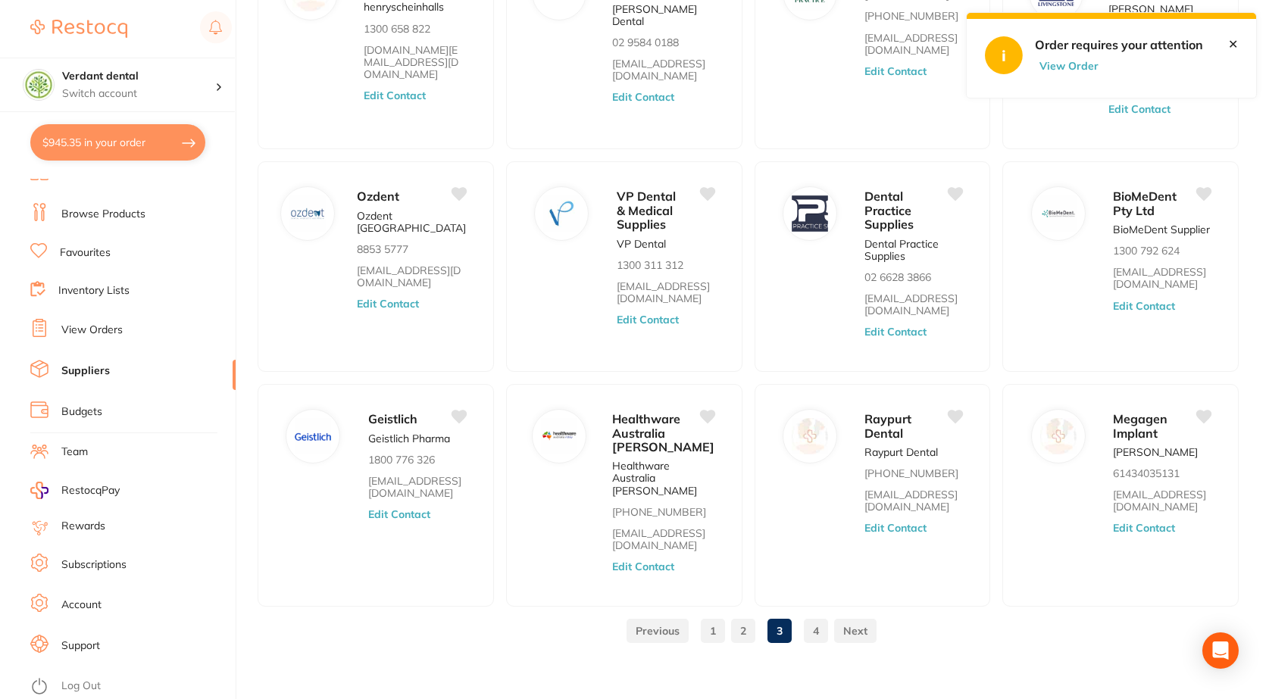
click at [811, 622] on link "4" at bounding box center [816, 631] width 24 height 30
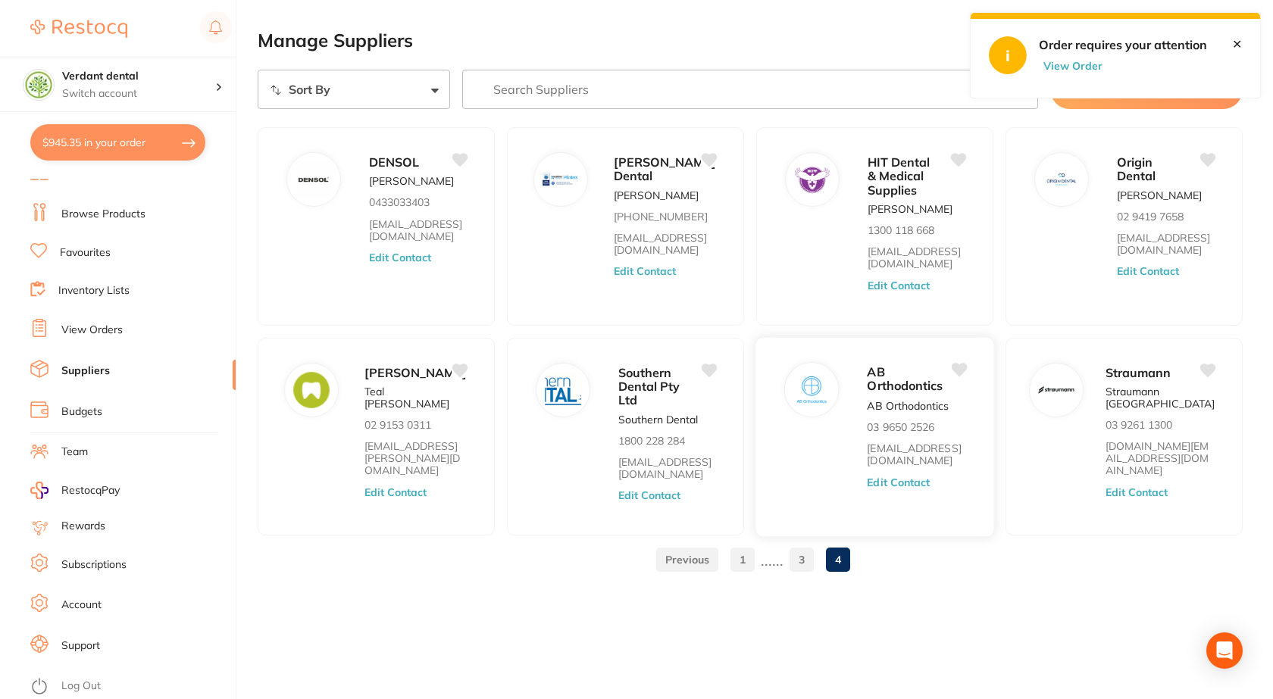
click at [886, 389] on span "AB Orthodontics" at bounding box center [905, 379] width 76 height 30
click at [911, 435] on div "AB Orthodontics AB Orthodontics 03 9650 2526 sales@ortho.com.au Edit Contact" at bounding box center [922, 441] width 111 height 159
click at [914, 413] on div "AB Orthodontics AB Orthodontics 03 9650 2526 sales@ortho.com.au Edit Contact" at bounding box center [922, 441] width 111 height 159
click at [916, 392] on span "AB Orthodontics" at bounding box center [905, 379] width 76 height 30
click at [871, 381] on span "AB Orthodontics" at bounding box center [905, 379] width 76 height 30
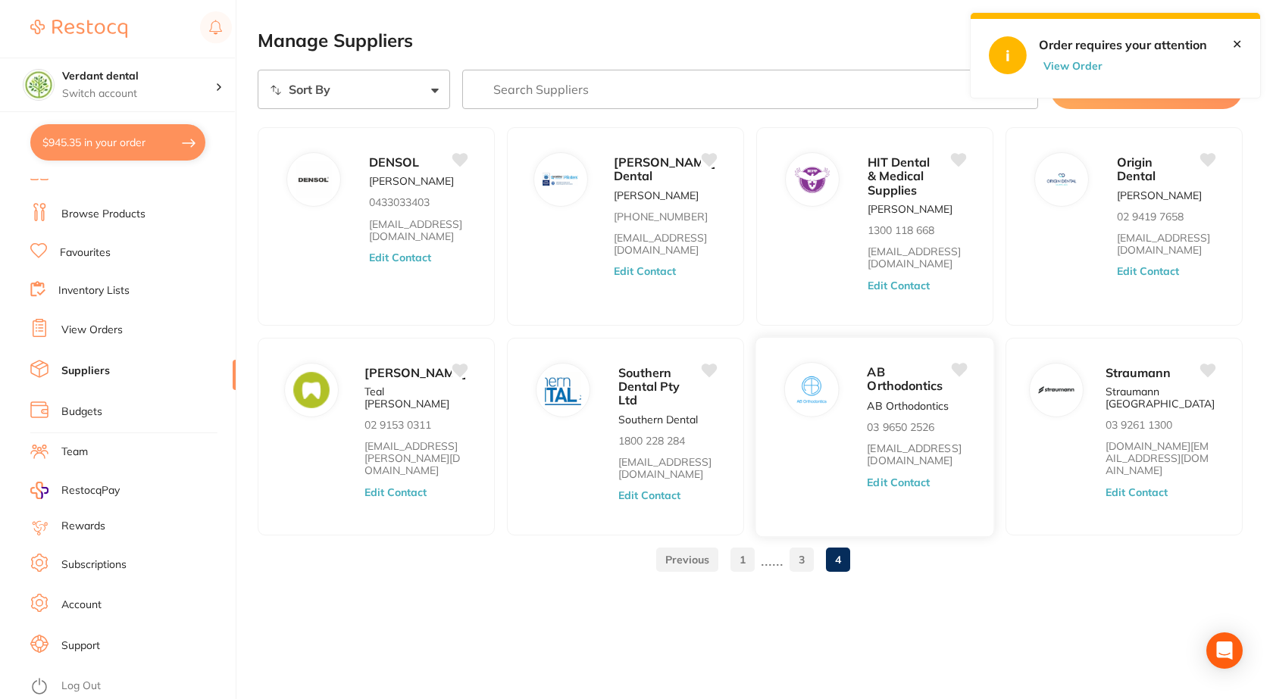
click at [882, 480] on button "Edit Contact" at bounding box center [898, 482] width 63 height 12
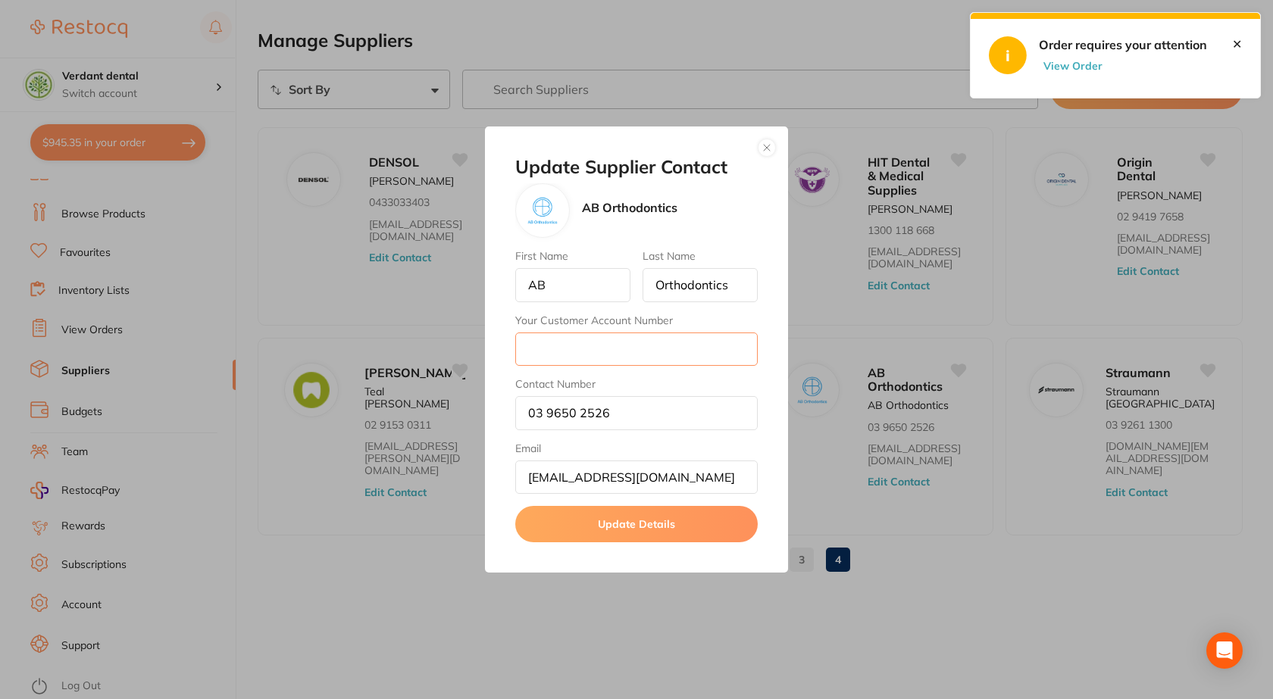
click at [687, 350] on input "Your Customer Account Number" at bounding box center [636, 349] width 242 height 33
click at [767, 151] on button "button" at bounding box center [767, 148] width 18 height 18
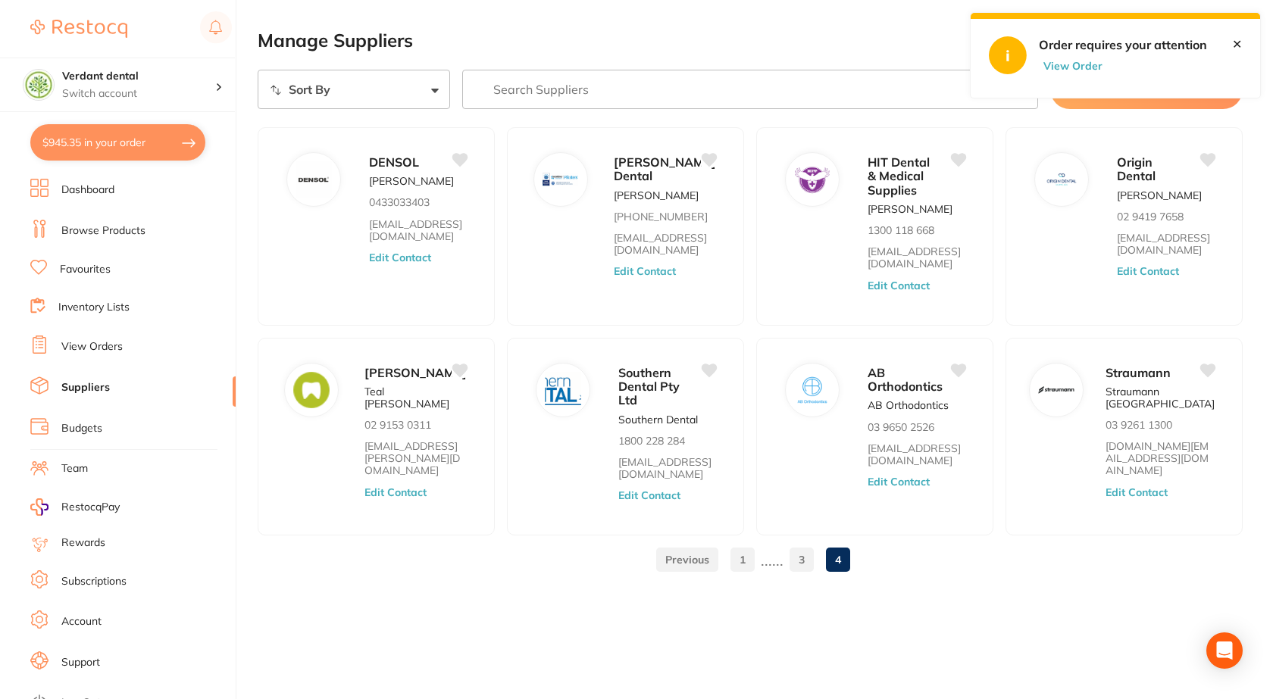
click at [1082, 63] on button "View Order" at bounding box center [1077, 66] width 76 height 14
checkbox input "true"
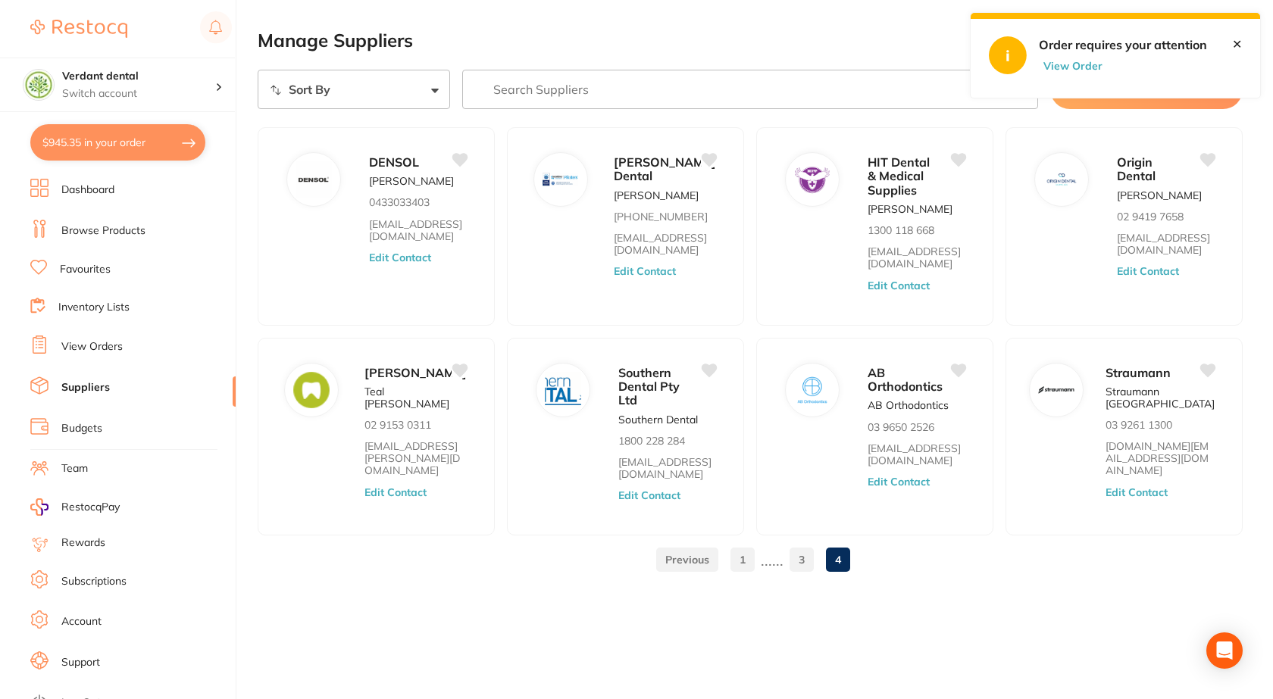
checkbox input "true"
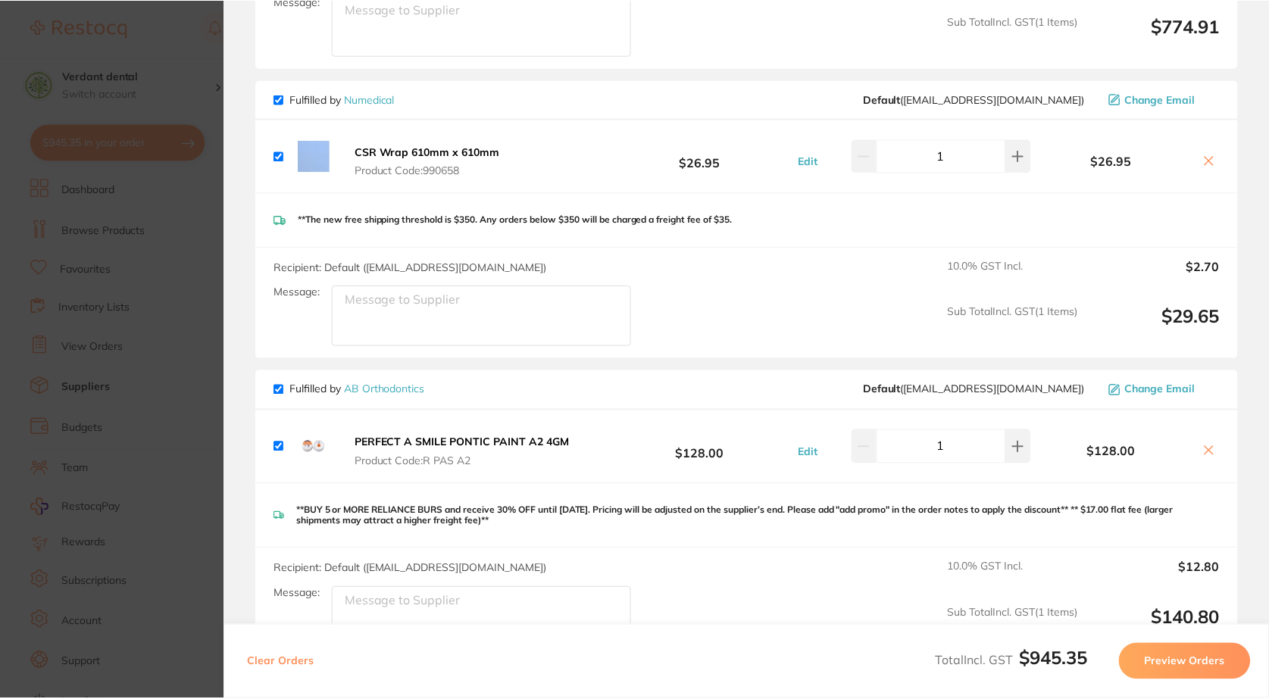
scroll to position [379, 0]
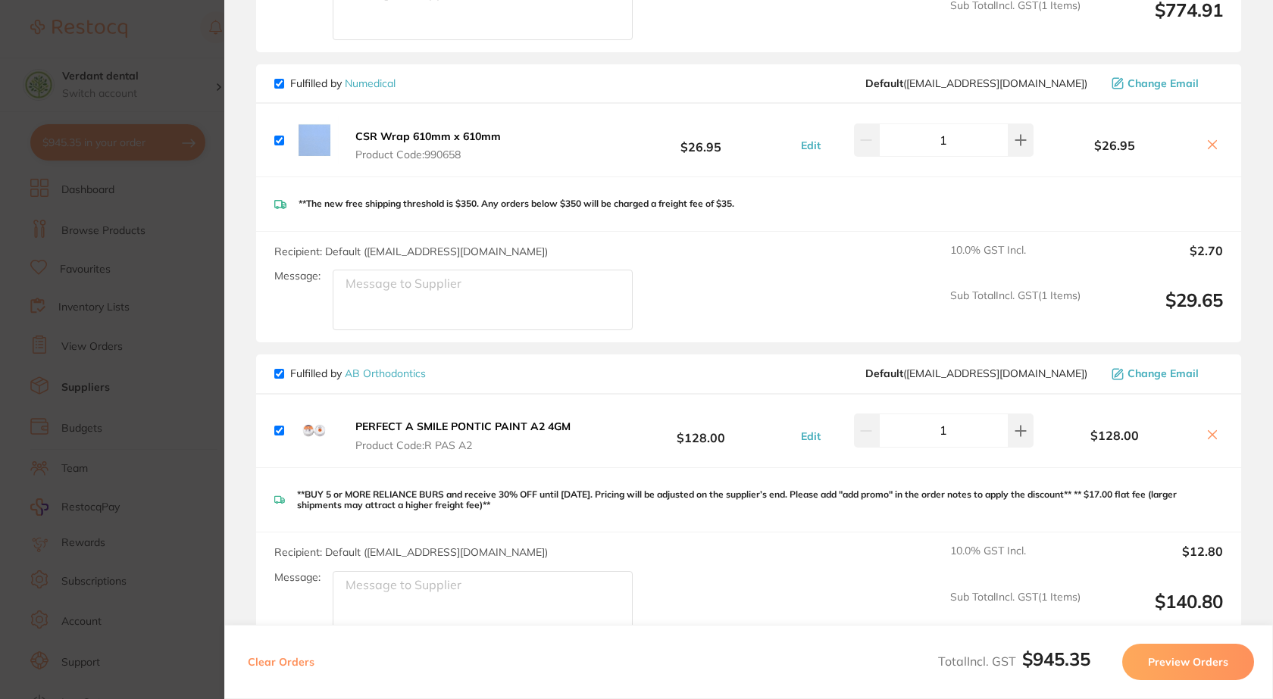
drag, startPoint x: 569, startPoint y: 423, endPoint x: 377, endPoint y: 421, distance: 192.4
click at [404, 421] on button "PERFECT A SMILE PONTIC PAINT A2 4GM Product Code: R PAS A2" at bounding box center [463, 436] width 224 height 32
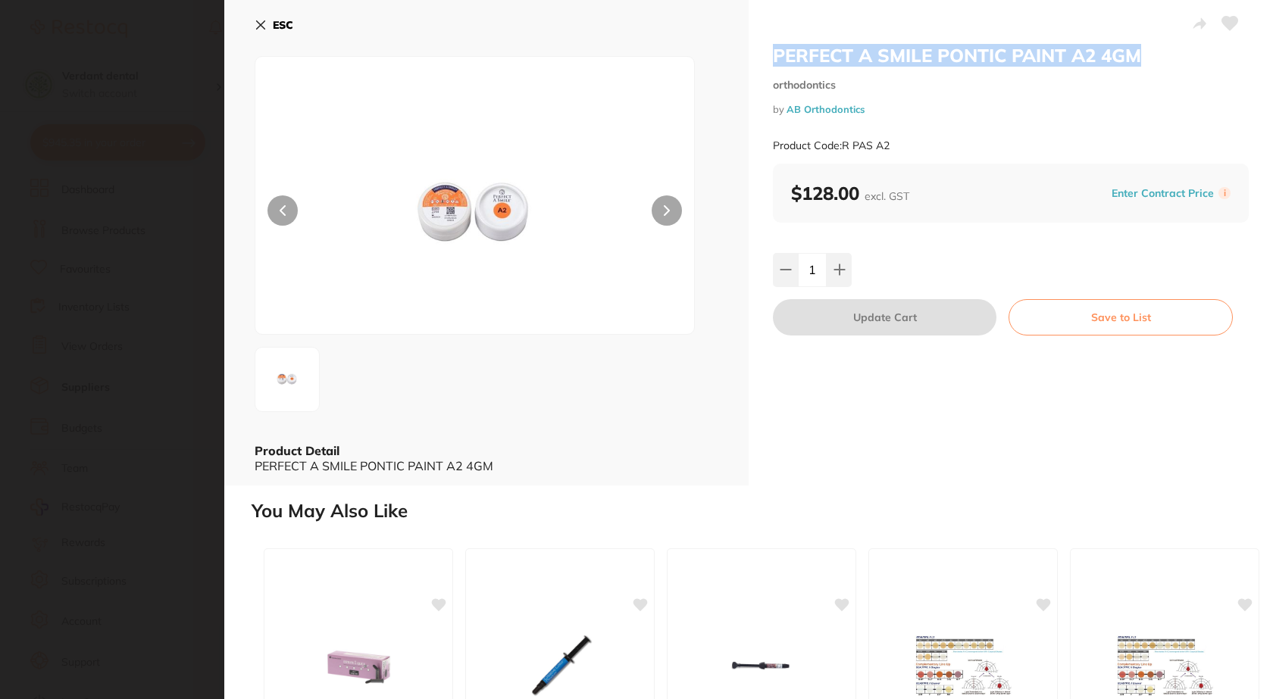
drag, startPoint x: 773, startPoint y: 55, endPoint x: 1142, endPoint y: 56, distance: 369.7
click at [1142, 56] on h2 "PERFECT A SMILE PONTIC PAINT A2 4GM" at bounding box center [1011, 55] width 476 height 23
copy h2 "PERFECT A SMILE PONTIC PAINT A2 4GM"
click at [286, 26] on b "ESC" at bounding box center [283, 25] width 20 height 14
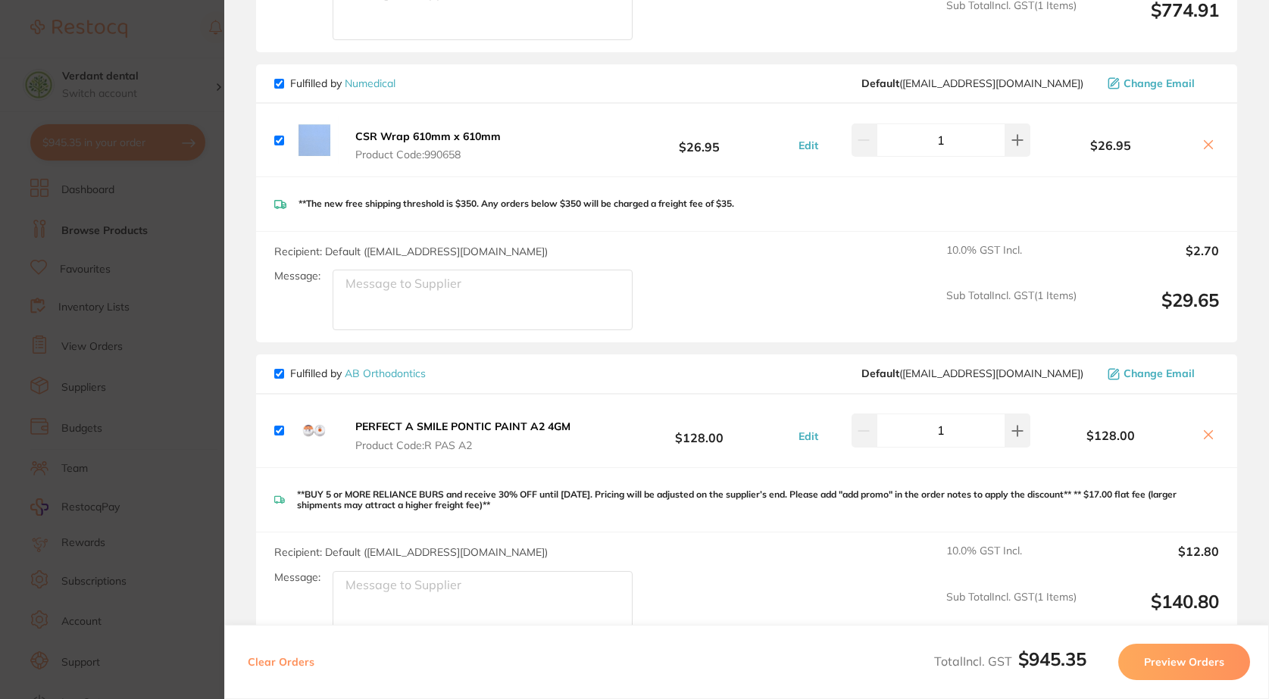
click at [158, 204] on section "Update RRP Set your pre negotiated price for this item. Item Agreed RRP (excl. …" at bounding box center [634, 349] width 1269 height 699
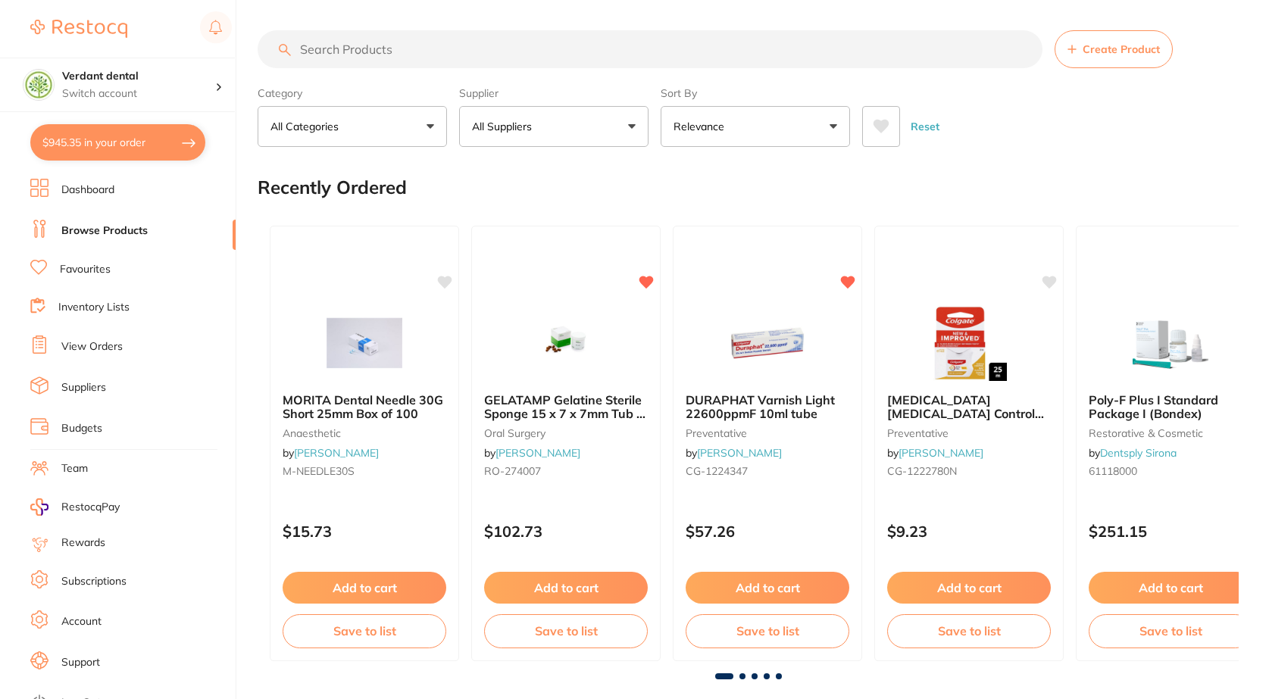
click at [121, 209] on ul "Dashboard Browse Products Favourites Inventory Lists View Orders Suppliers Budg…" at bounding box center [132, 440] width 205 height 523
click at [104, 227] on link "Browse Products" at bounding box center [104, 230] width 86 height 15
click at [325, 59] on input "search" at bounding box center [650, 49] width 785 height 38
click at [336, 52] on input "search" at bounding box center [650, 49] width 785 height 38
paste input "PERFECT A SMILE PONTIC PAINT A2 4GM"
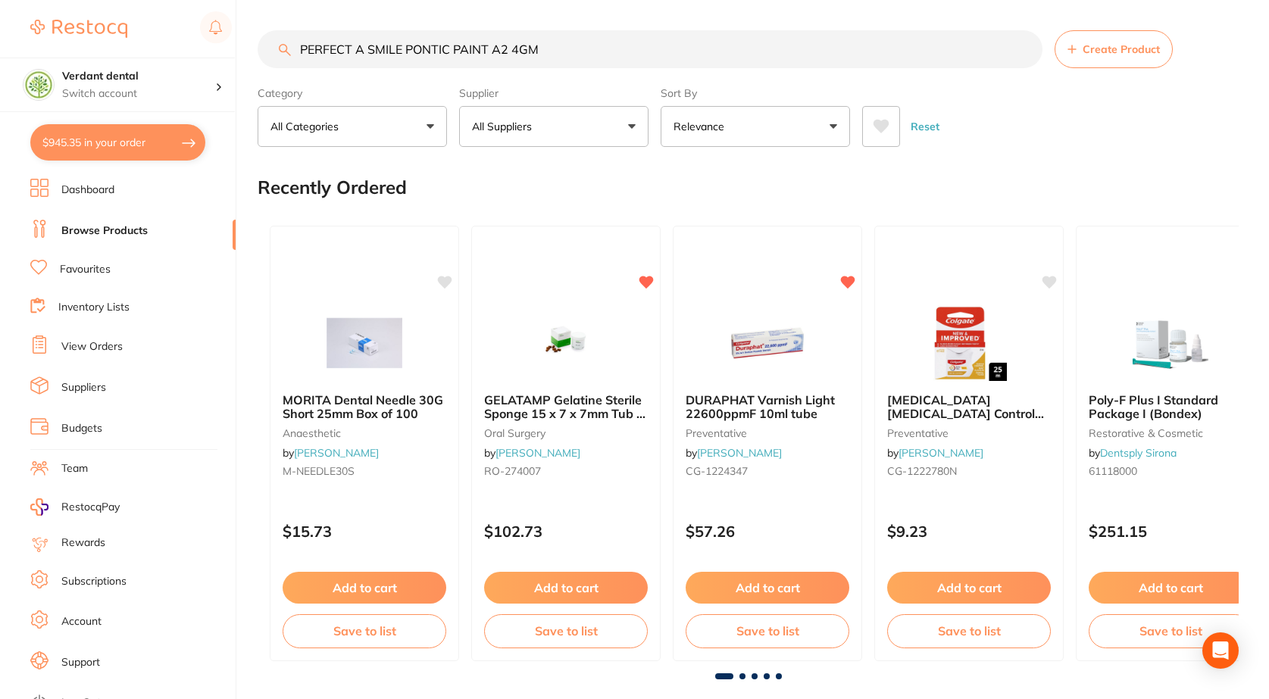
type input "PERFECT A SMILE PONTIC PAINT A2 4GM"
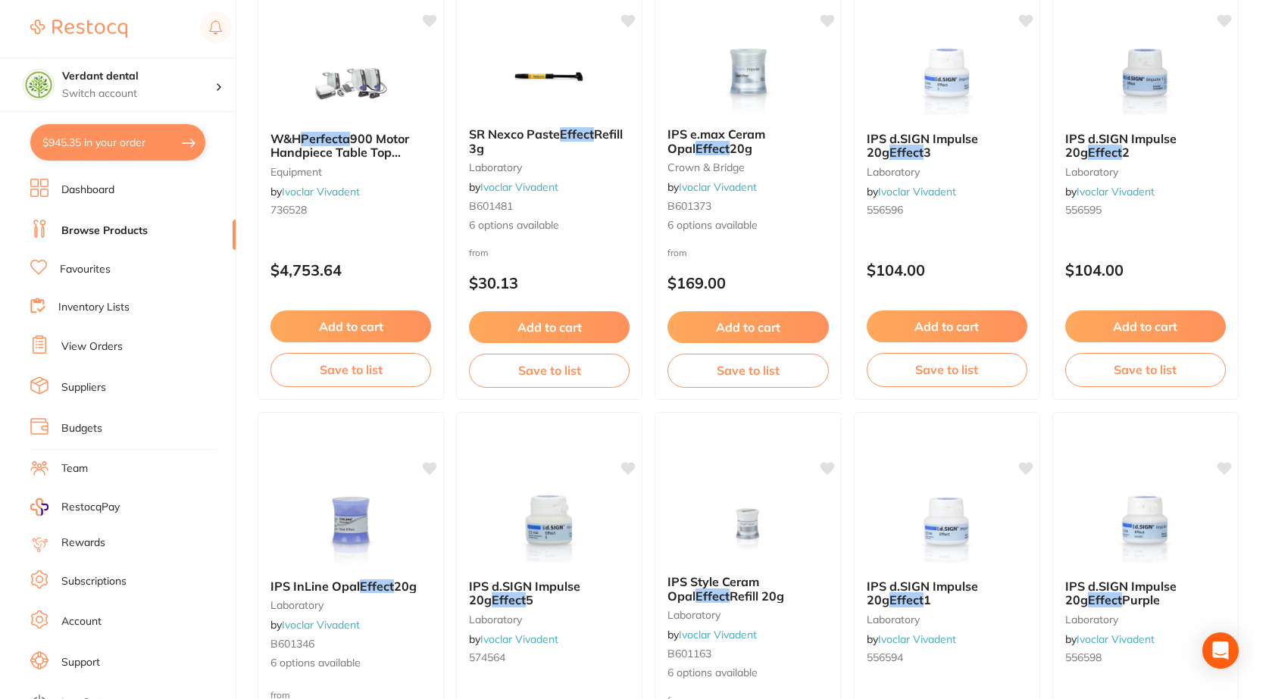
scroll to position [2273, 0]
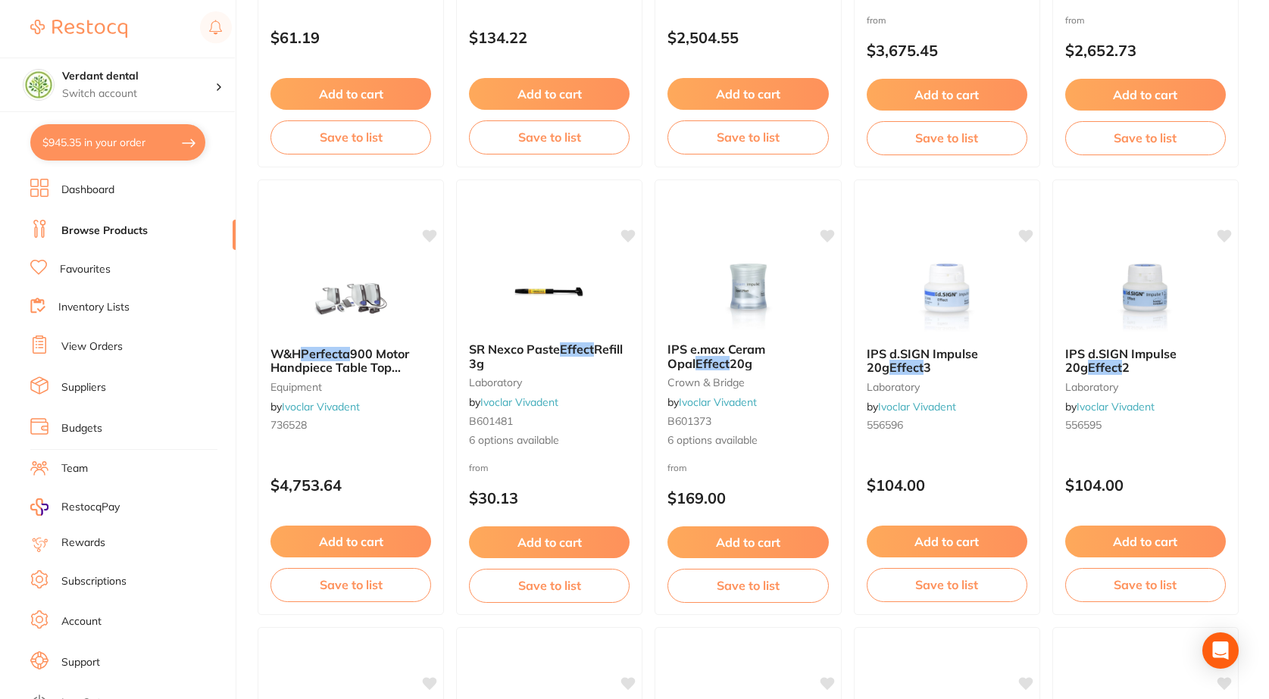
click at [96, 150] on button "$945.35 in your order" at bounding box center [117, 142] width 175 height 36
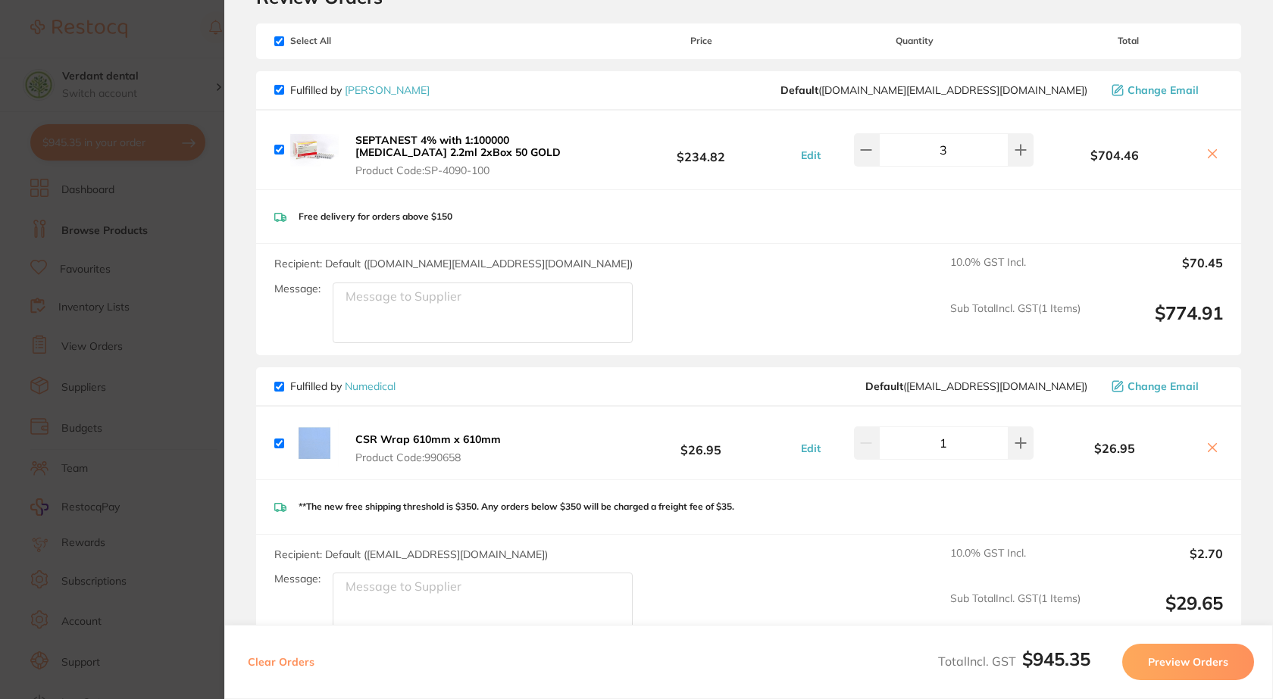
scroll to position [0, 0]
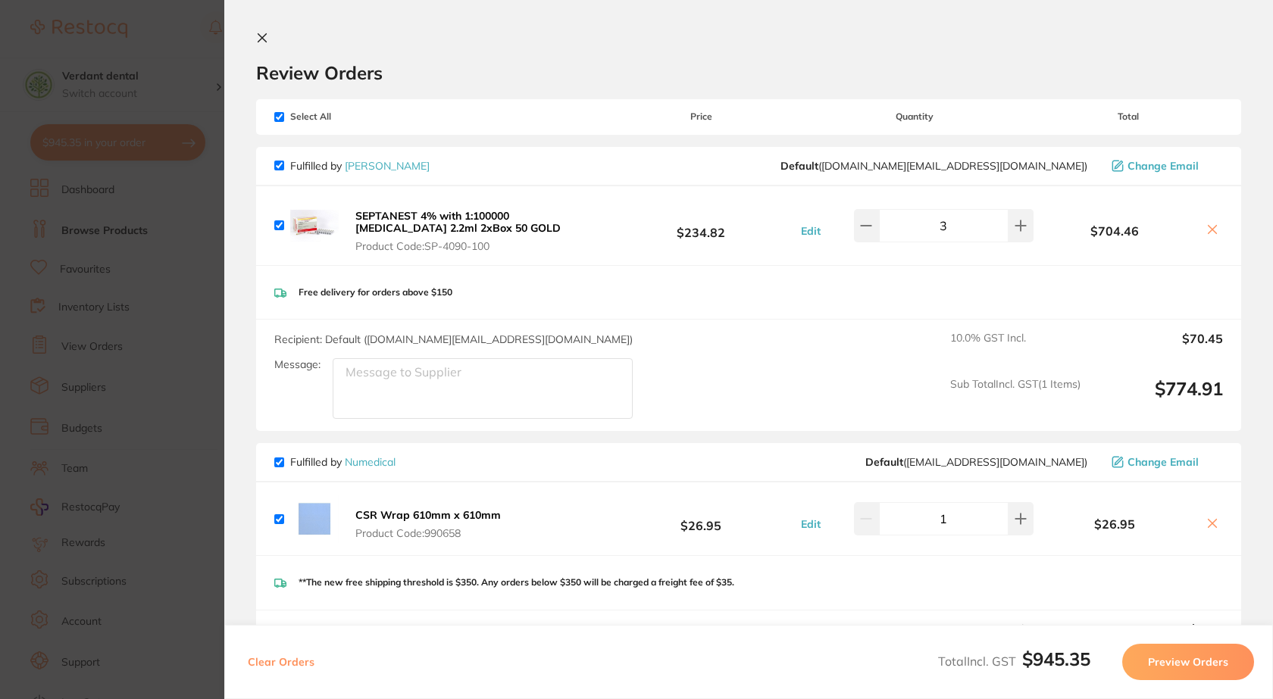
click at [145, 336] on section "Update RRP Set your pre negotiated price for this item. Item Agreed RRP (excl. …" at bounding box center [636, 349] width 1273 height 699
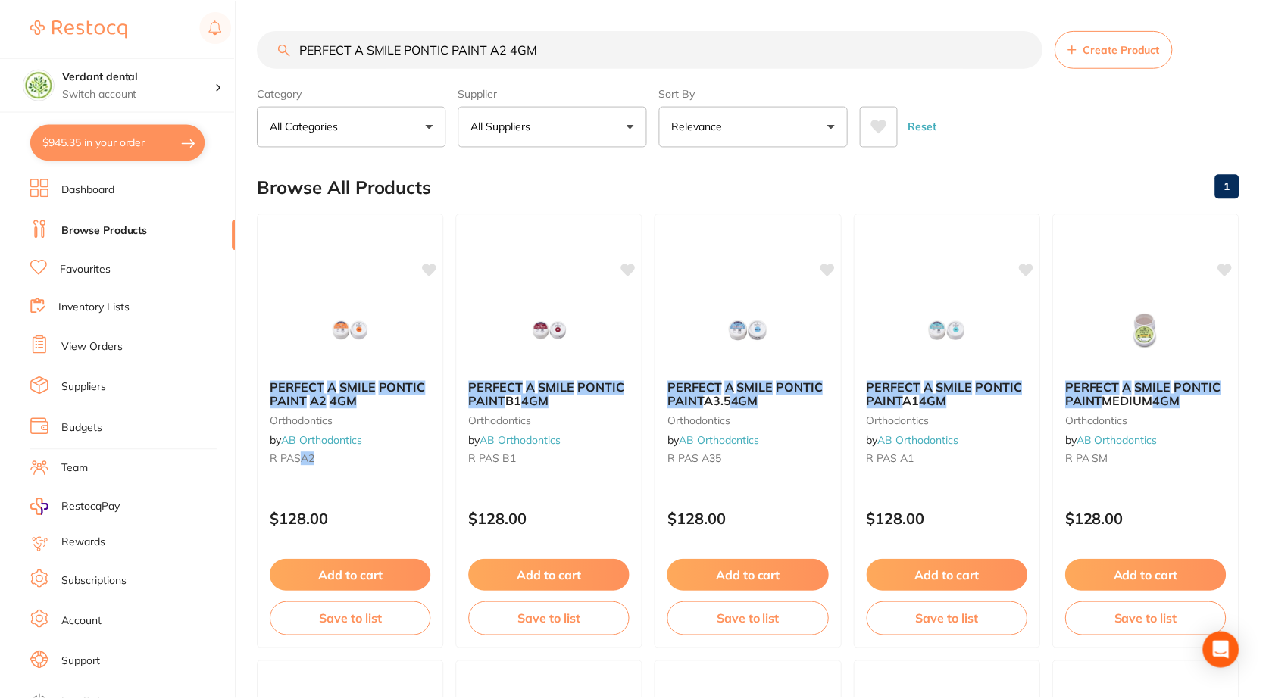
scroll to position [2273, 0]
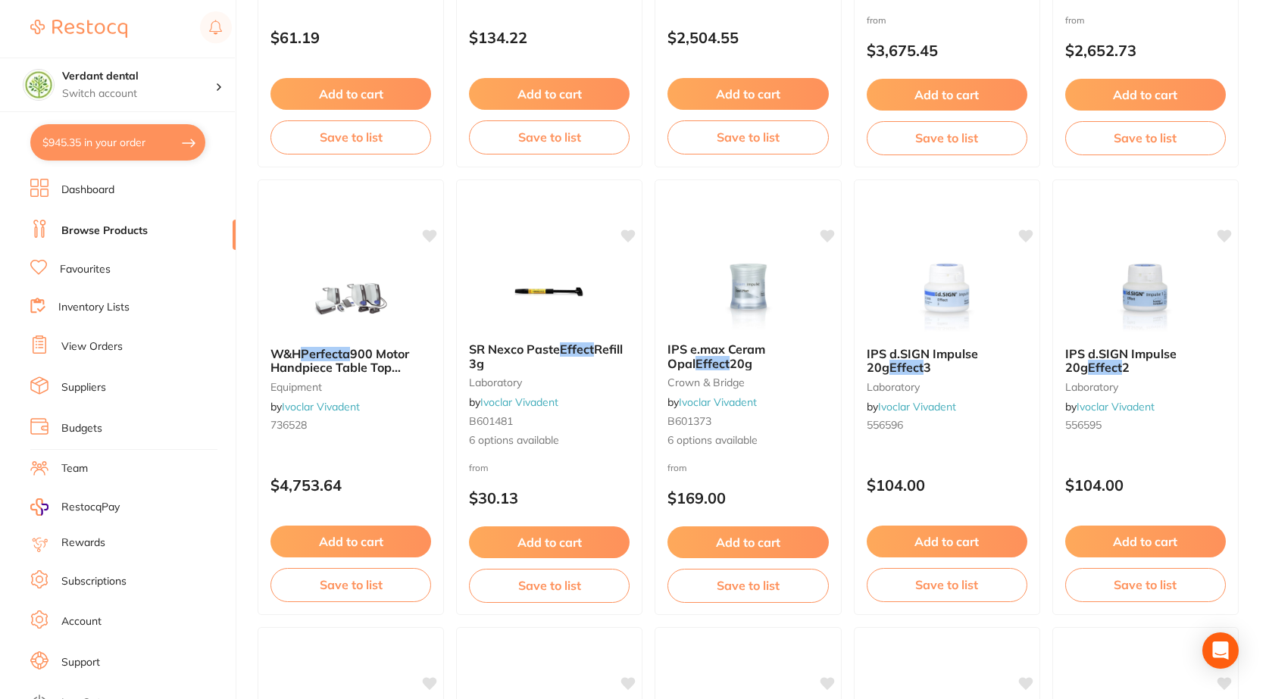
click at [111, 339] on li "View Orders" at bounding box center [132, 347] width 205 height 23
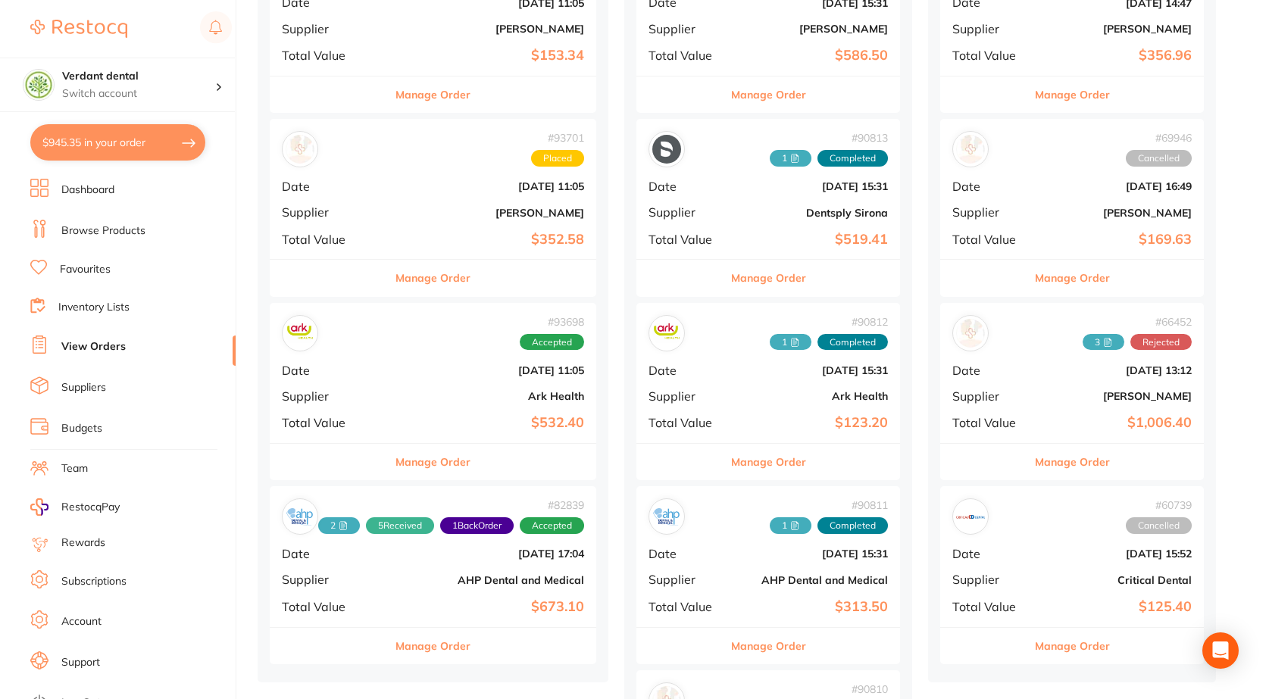
scroll to position [303, 0]
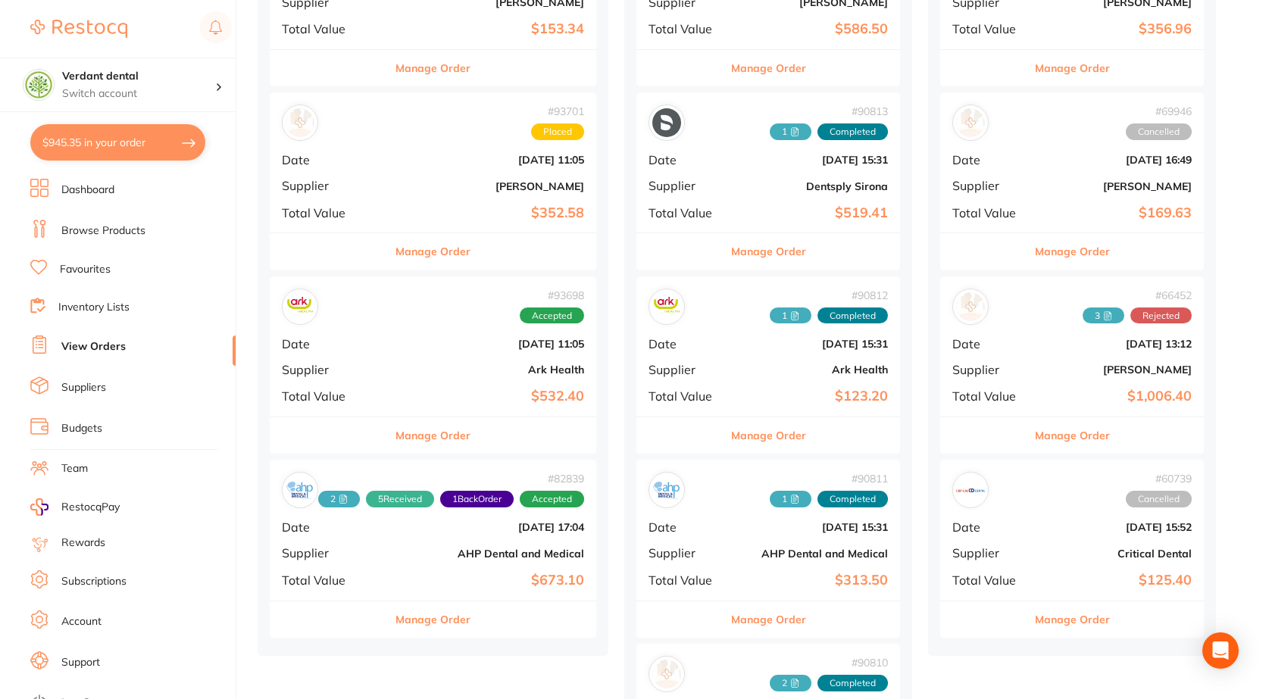
click at [414, 380] on div "# 93698 Accepted Date Sept 15 2025, 11:05 Supplier Ark Health Total Value $532.…" at bounding box center [433, 347] width 327 height 140
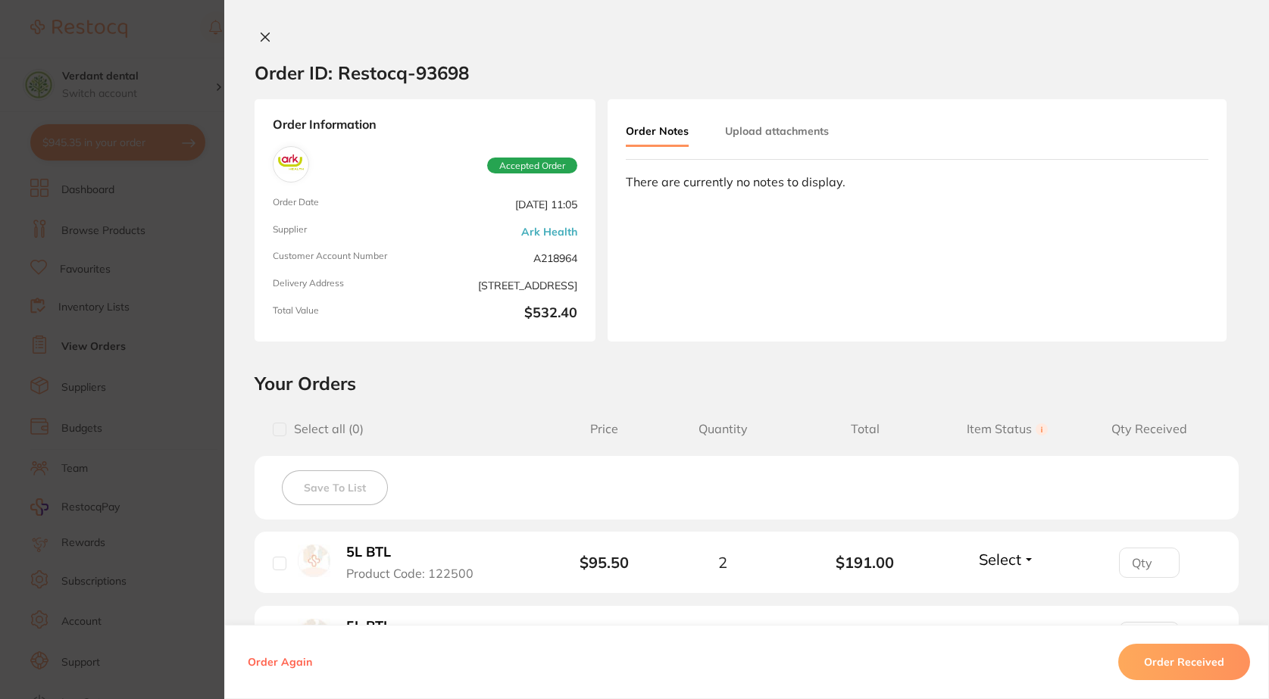
click at [261, 37] on icon at bounding box center [265, 37] width 8 height 8
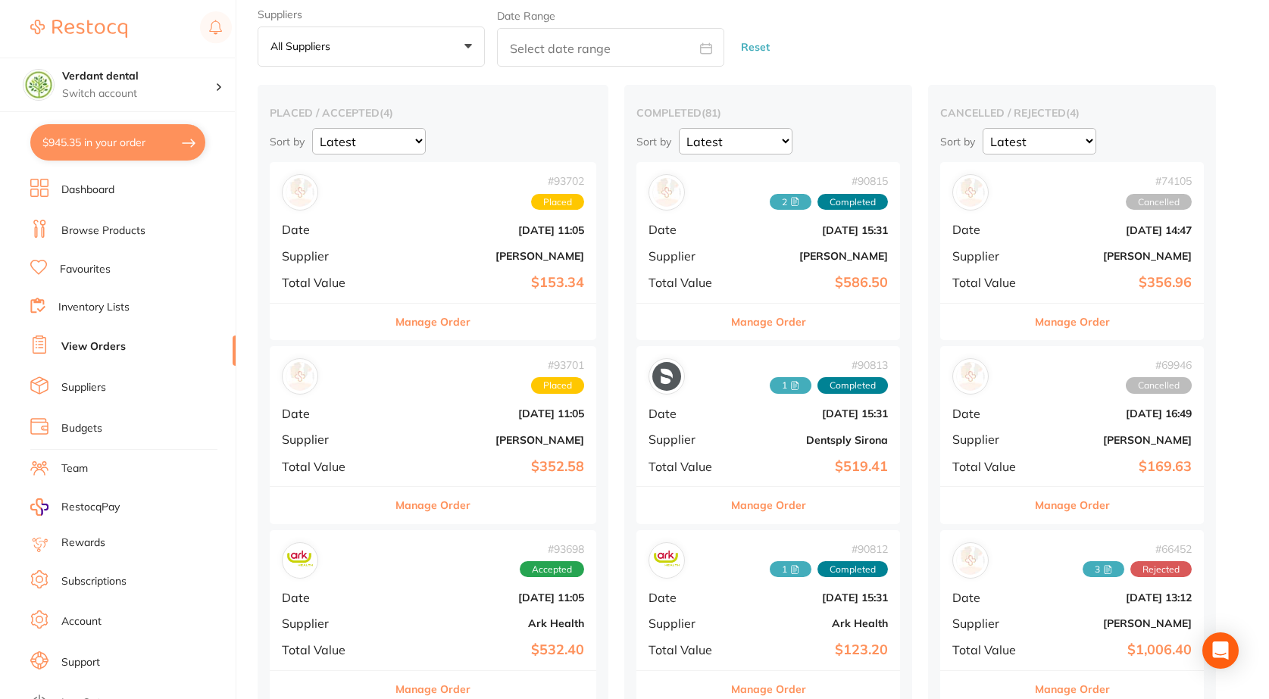
scroll to position [76, 0]
